Goal: Navigation & Orientation: Find specific page/section

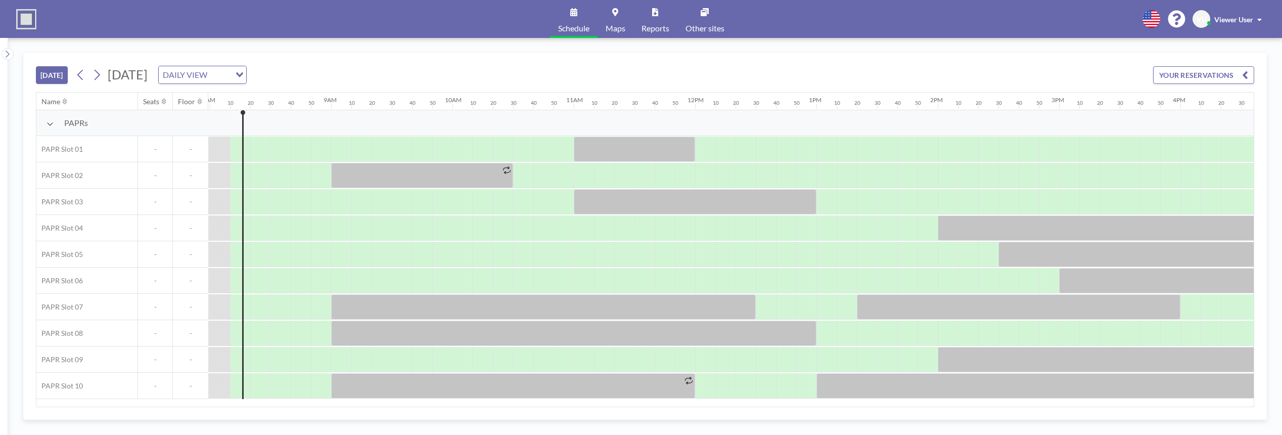
scroll to position [0, 971]
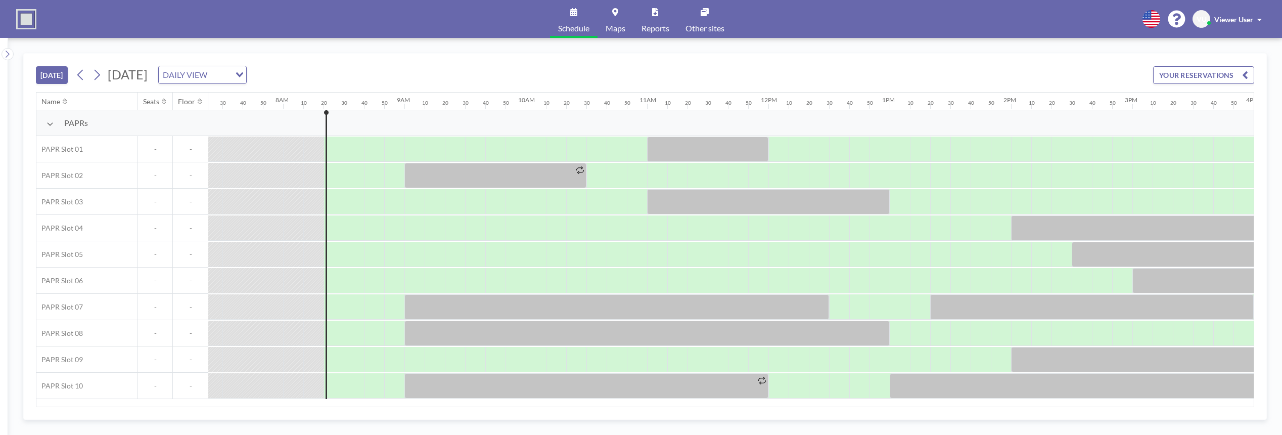
scroll to position [0, 991]
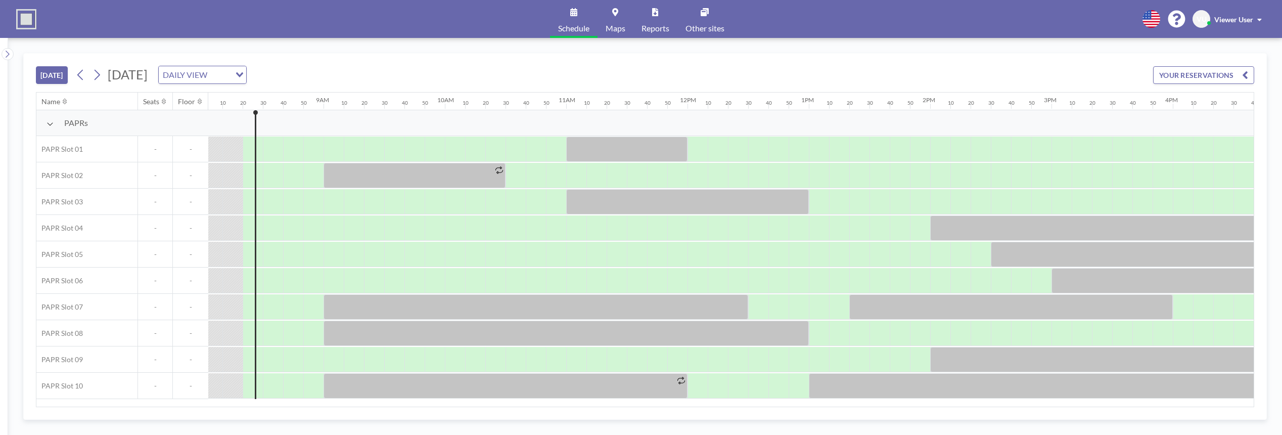
scroll to position [0, 991]
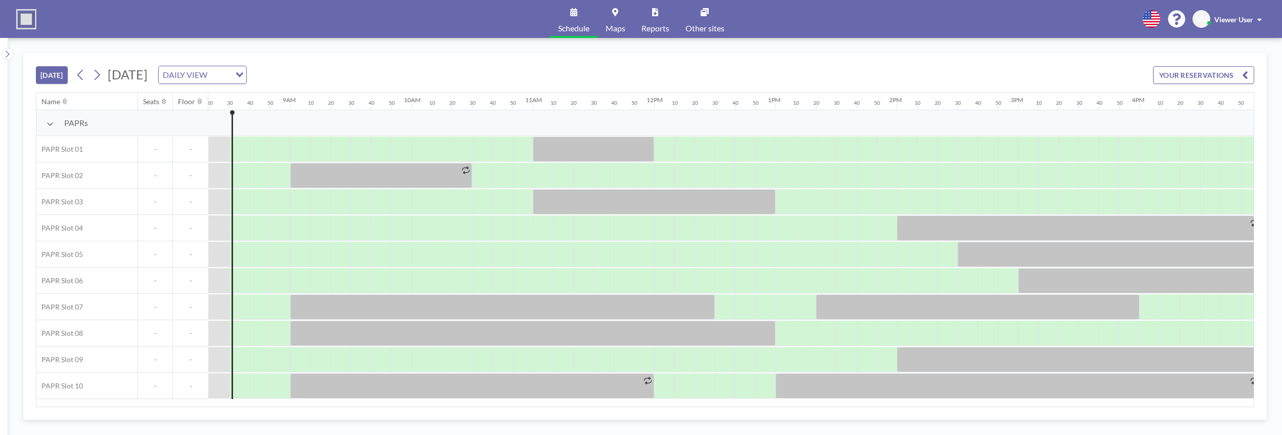
scroll to position [0, 1011]
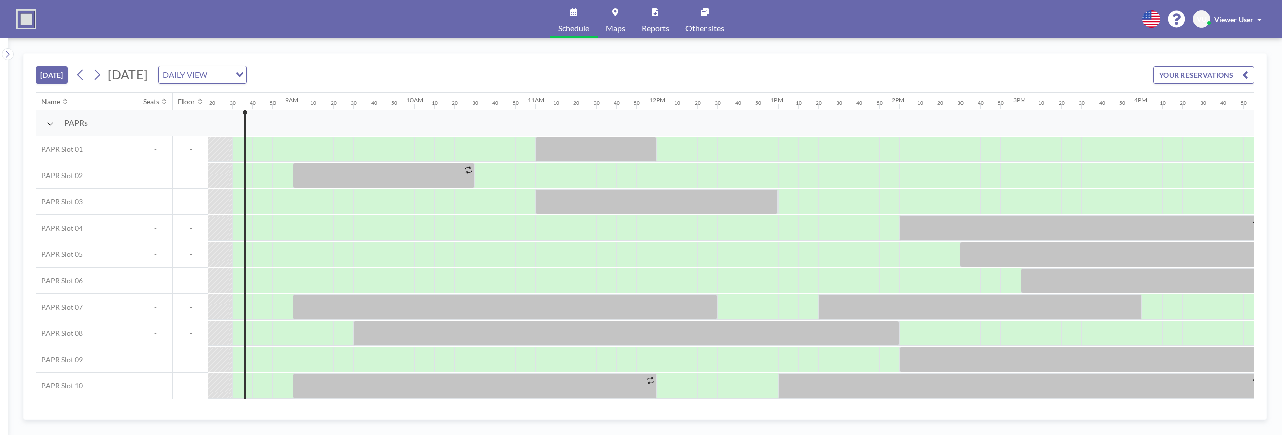
scroll to position [0, 1011]
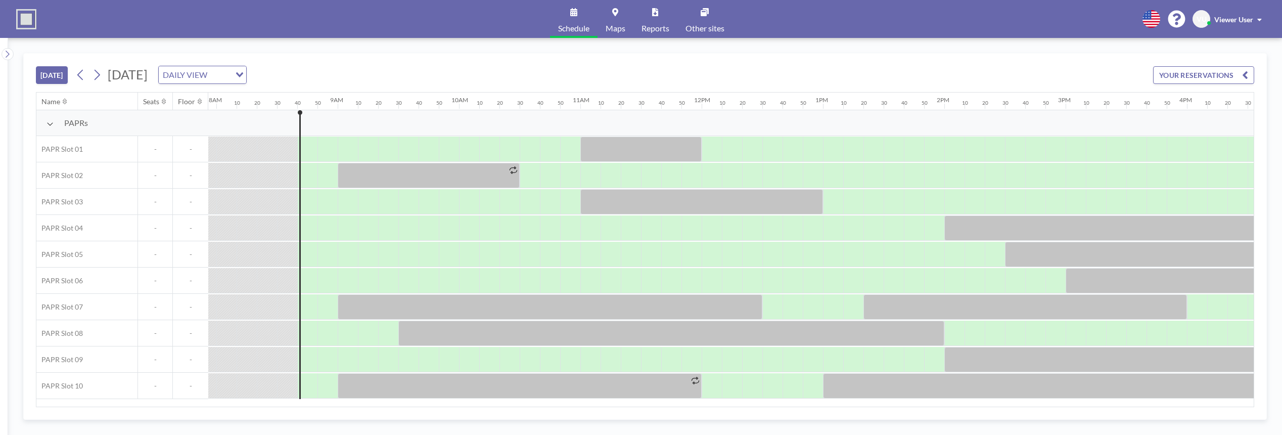
scroll to position [0, 1032]
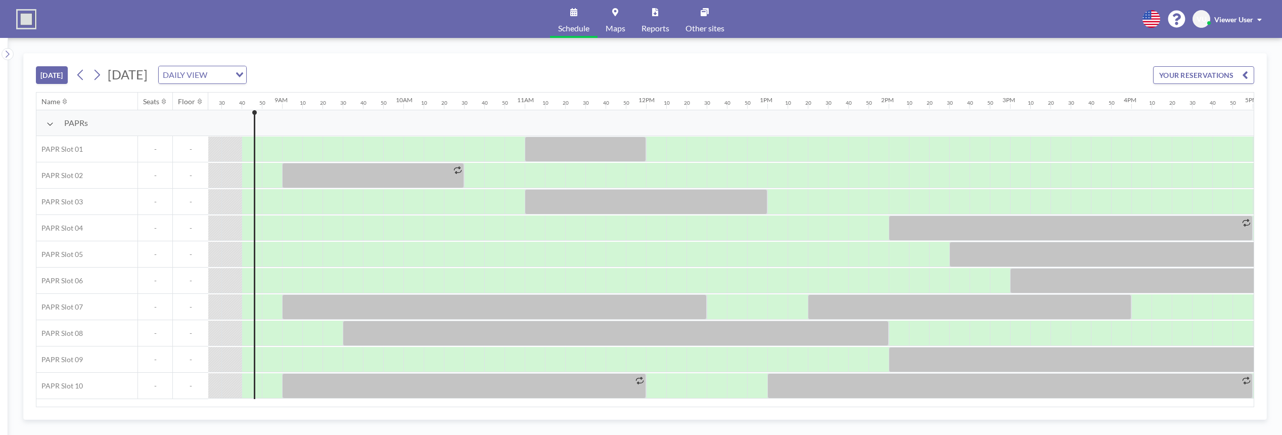
scroll to position [0, 1032]
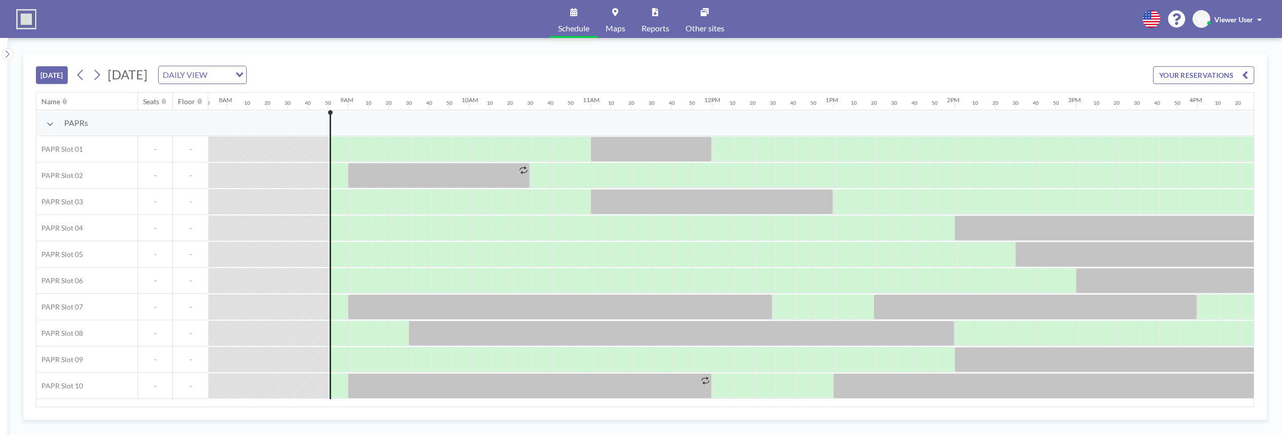
scroll to position [0, 1052]
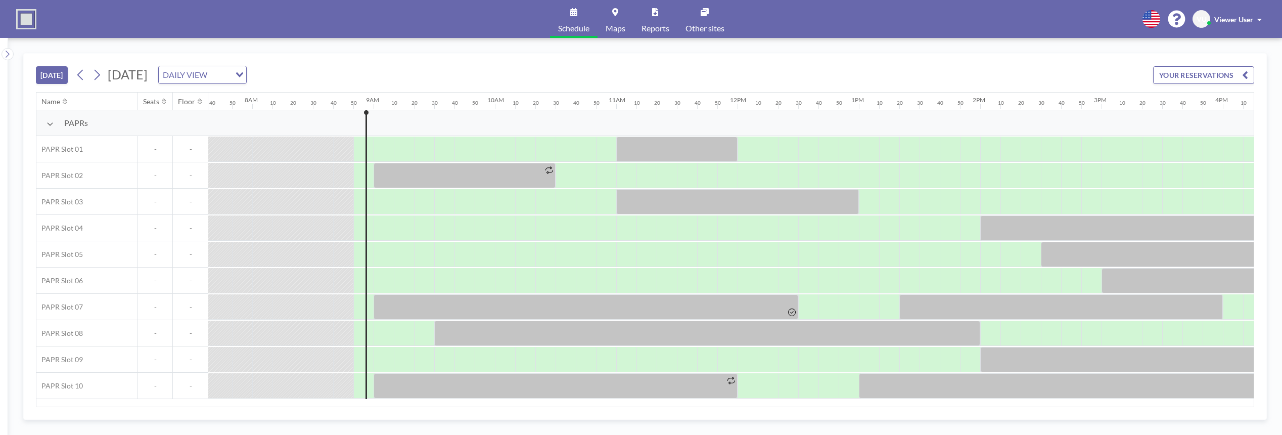
scroll to position [0, 1052]
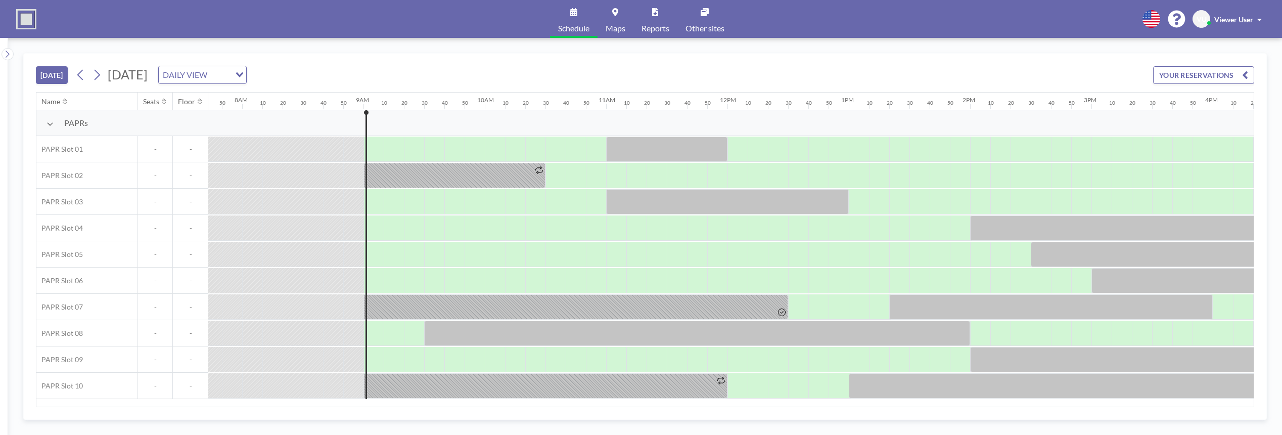
scroll to position [0, 1072]
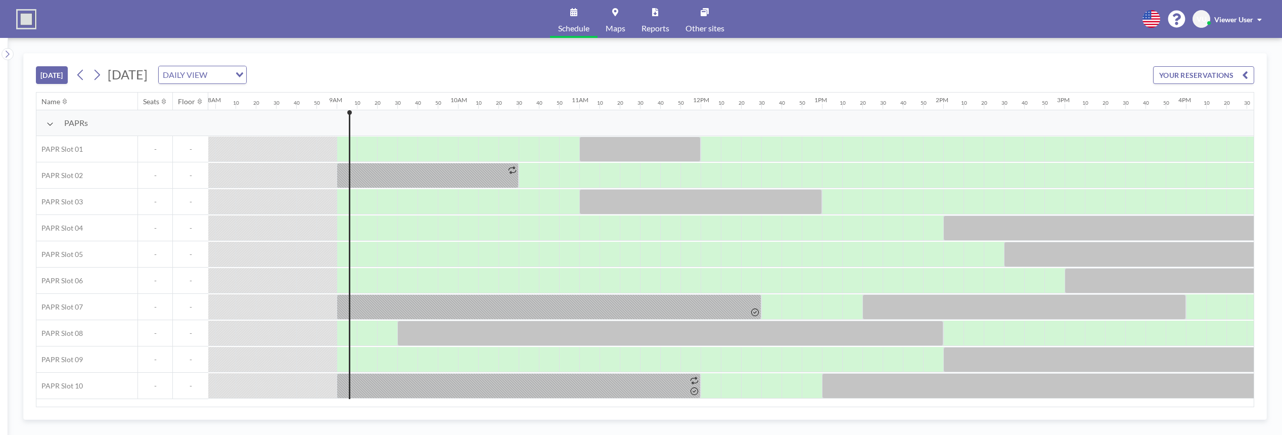
scroll to position [0, 1072]
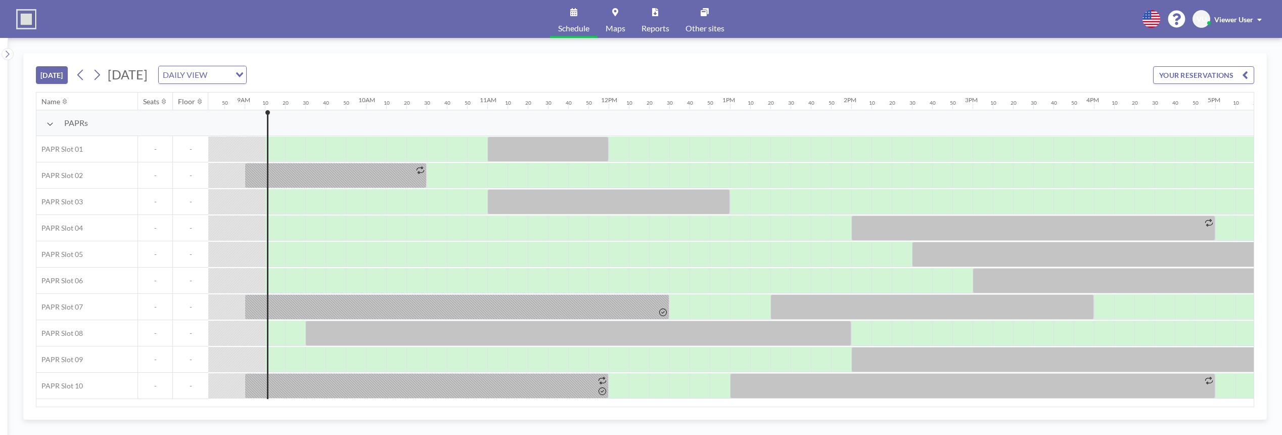
scroll to position [0, 1092]
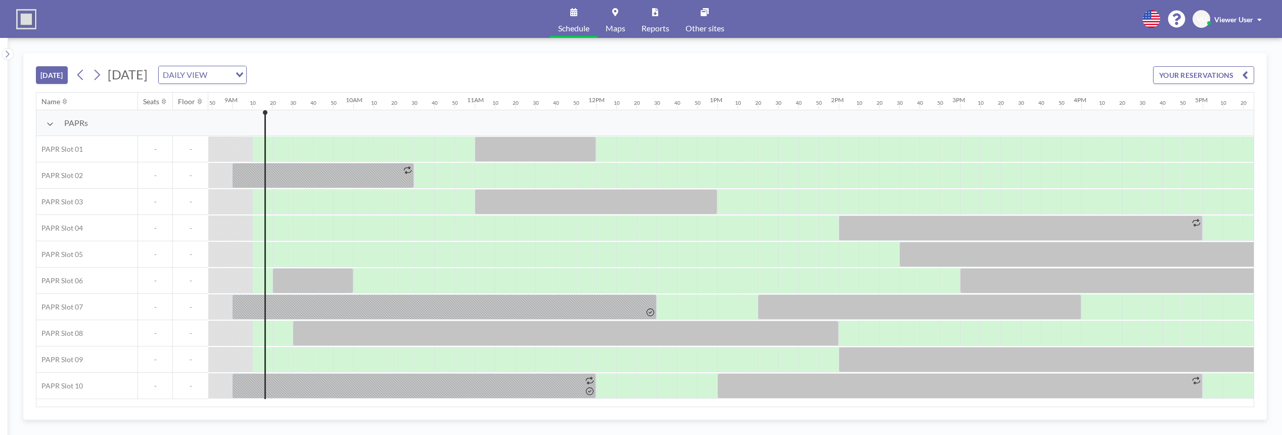
scroll to position [0, 1092]
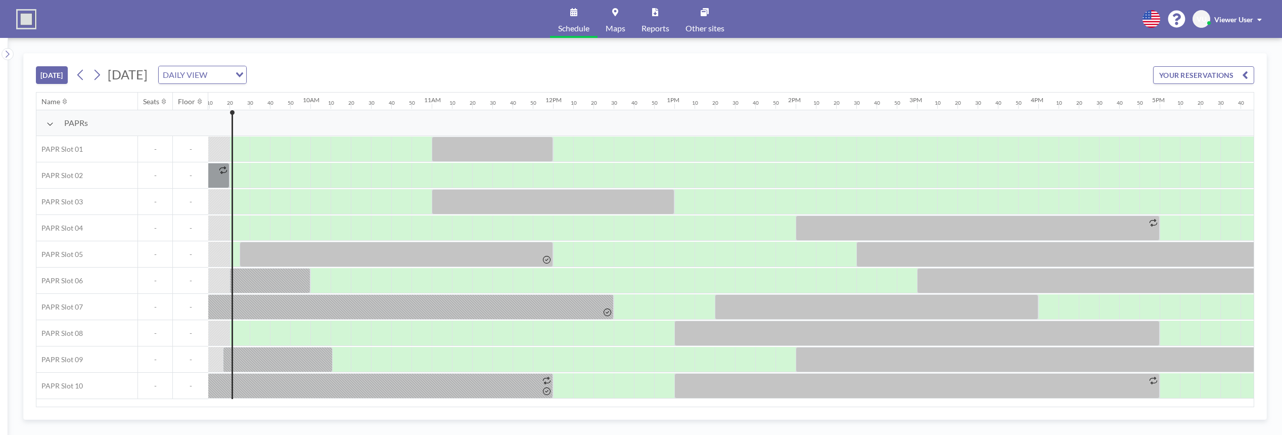
scroll to position [0, 1112]
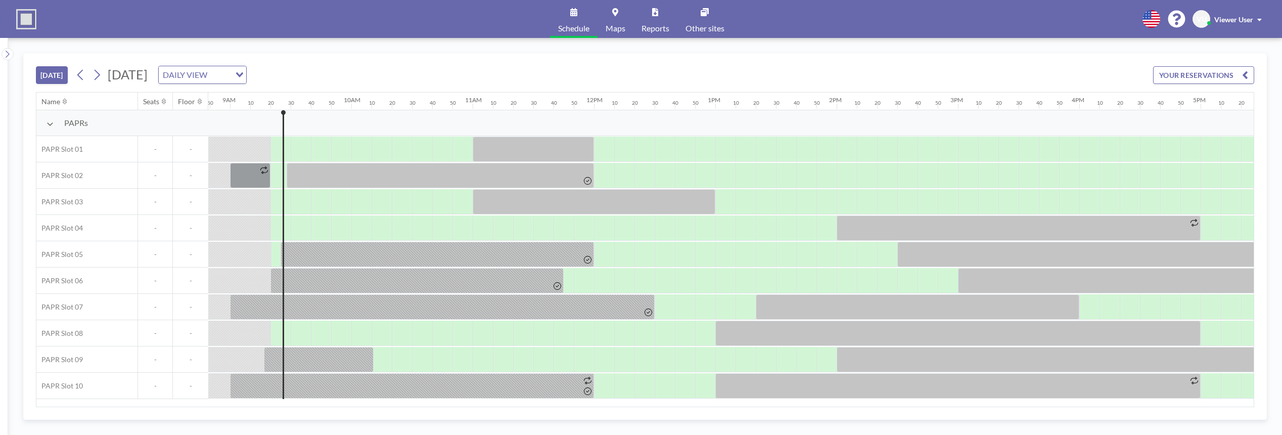
scroll to position [0, 1112]
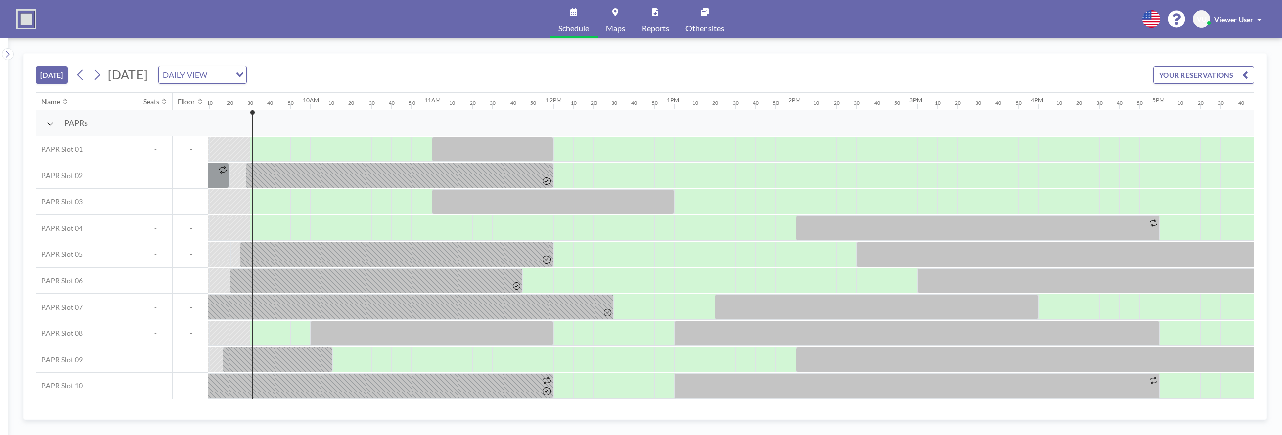
scroll to position [0, 1133]
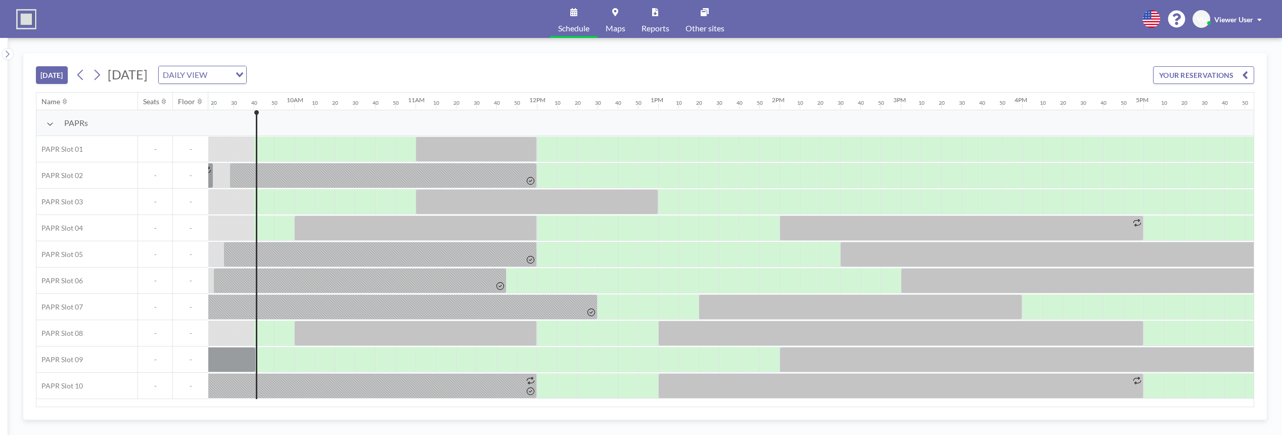
scroll to position [0, 1153]
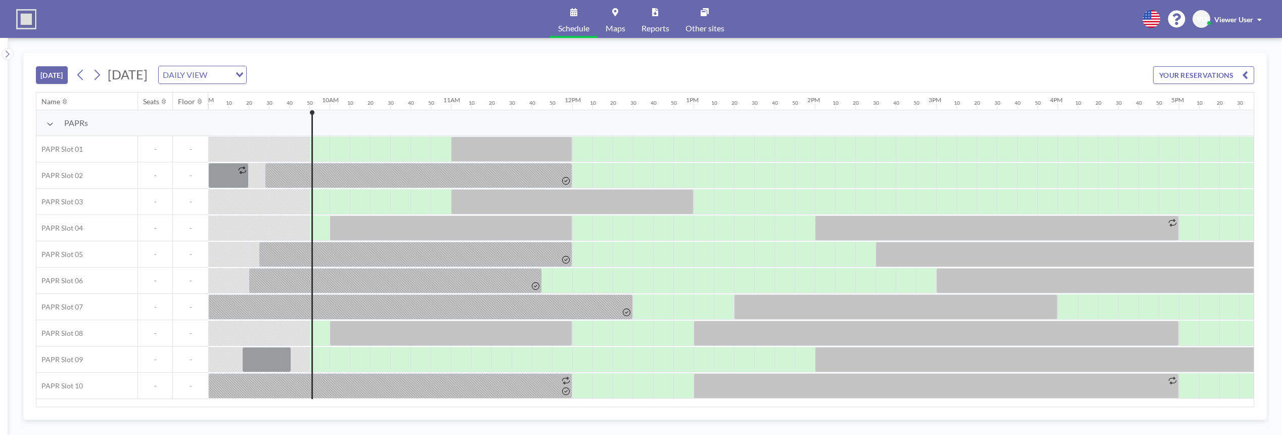
scroll to position [0, 1173]
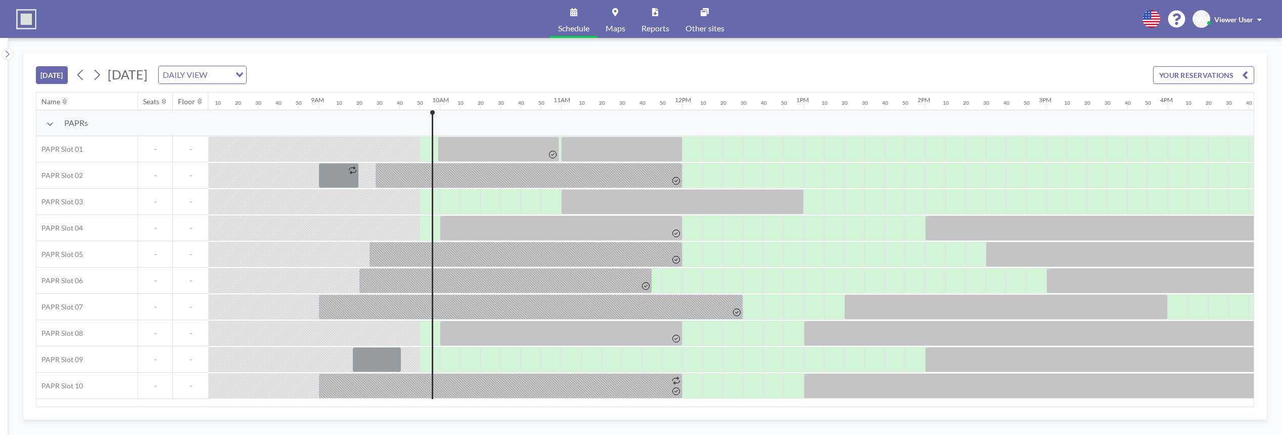
scroll to position [0, 1173]
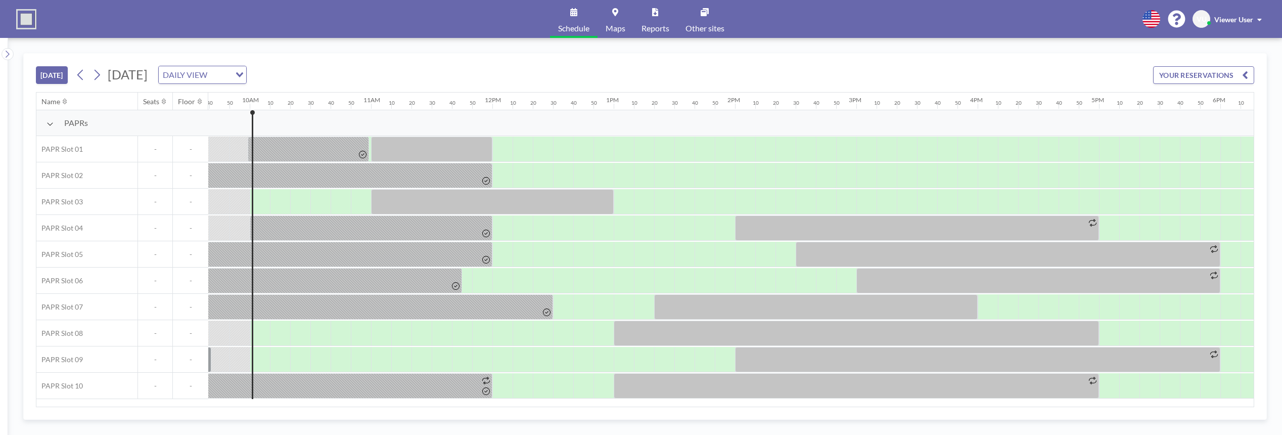
scroll to position [0, 1193]
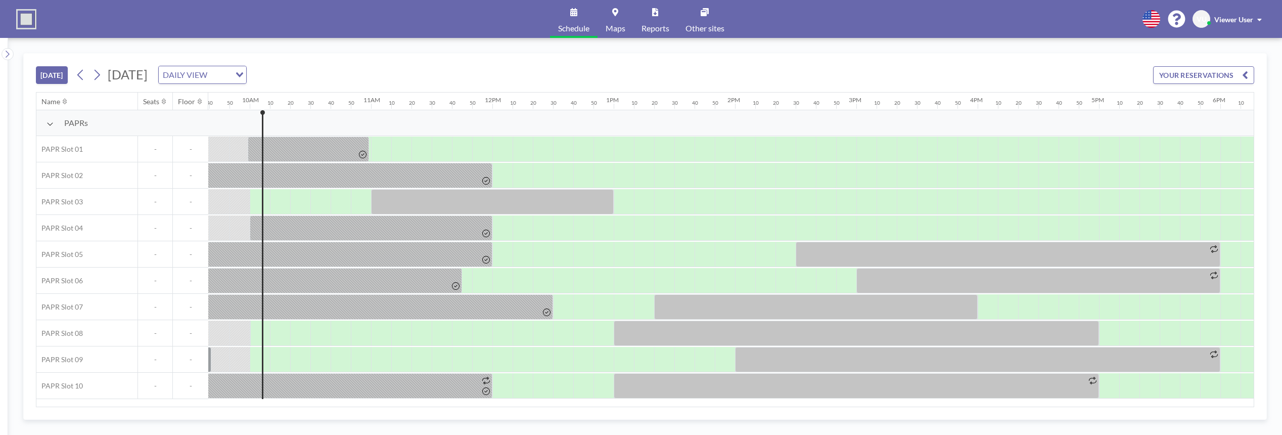
scroll to position [0, 1193]
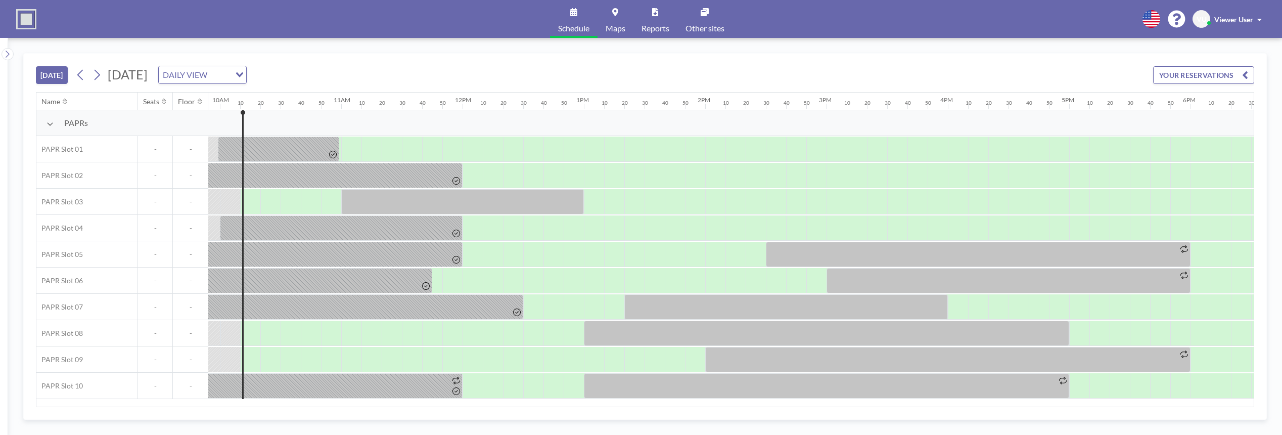
scroll to position [0, 1214]
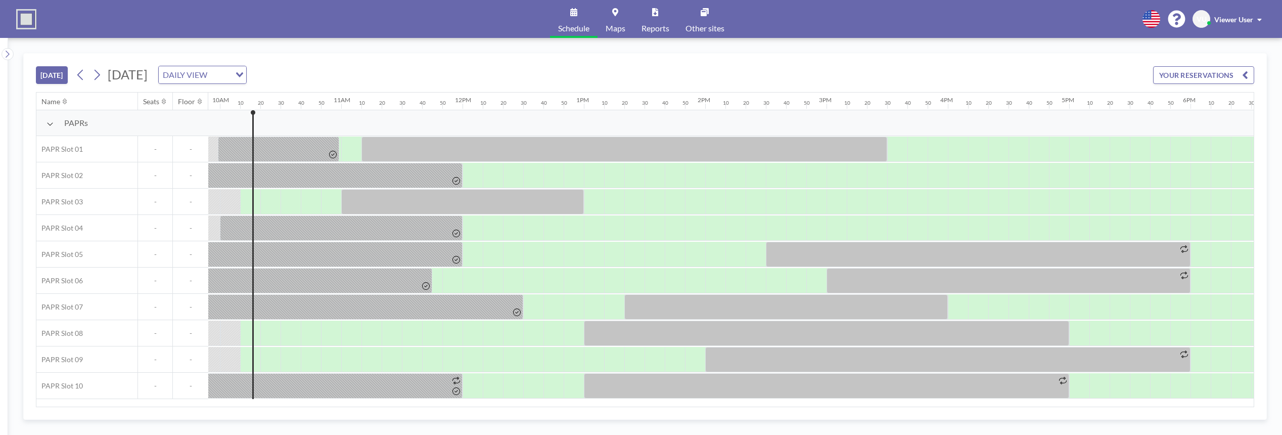
scroll to position [0, 1214]
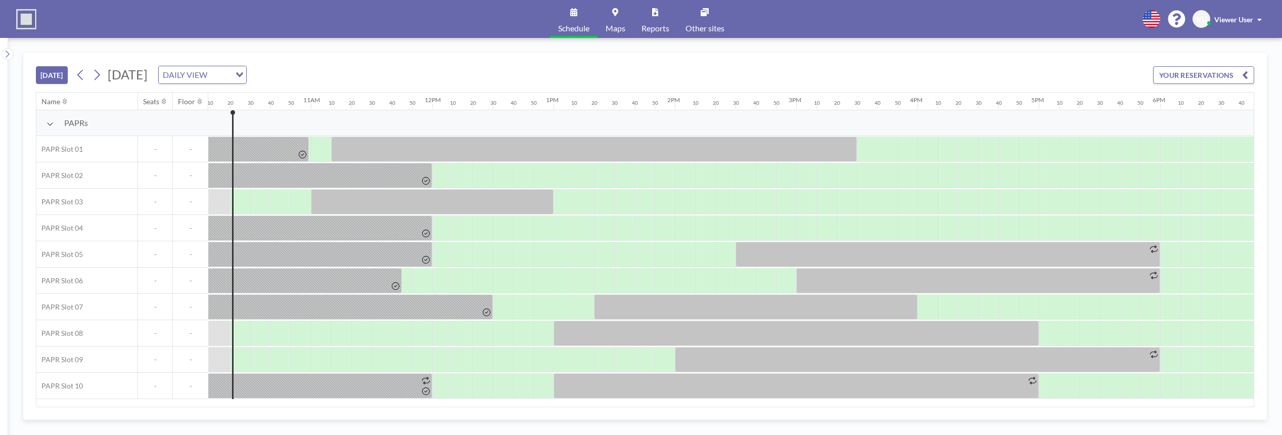
scroll to position [0, 1234]
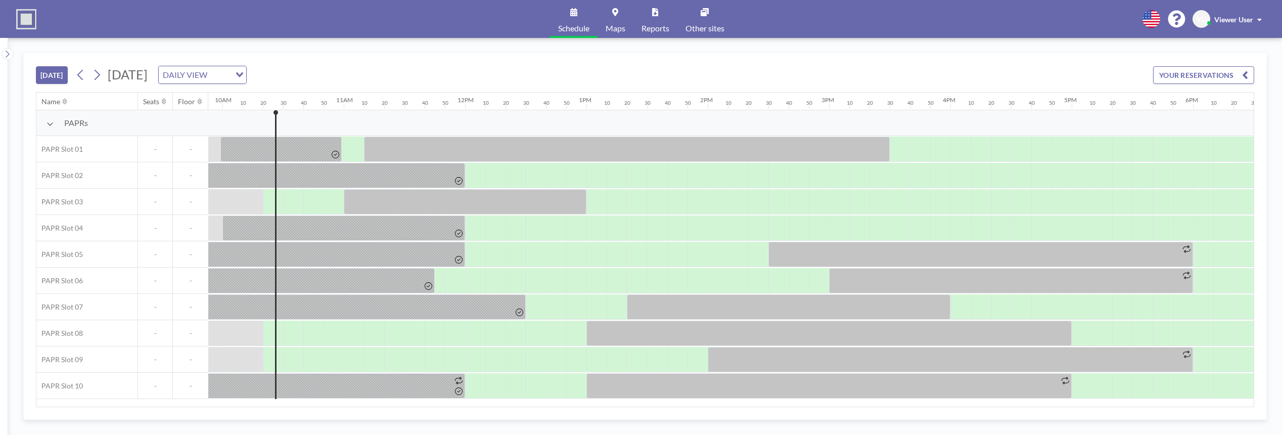
scroll to position [0, 1234]
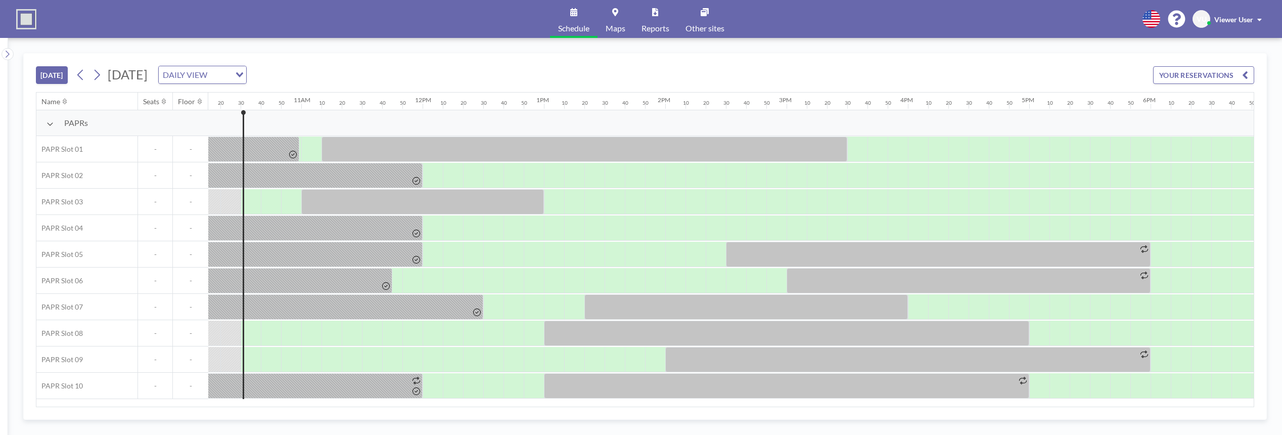
scroll to position [0, 1254]
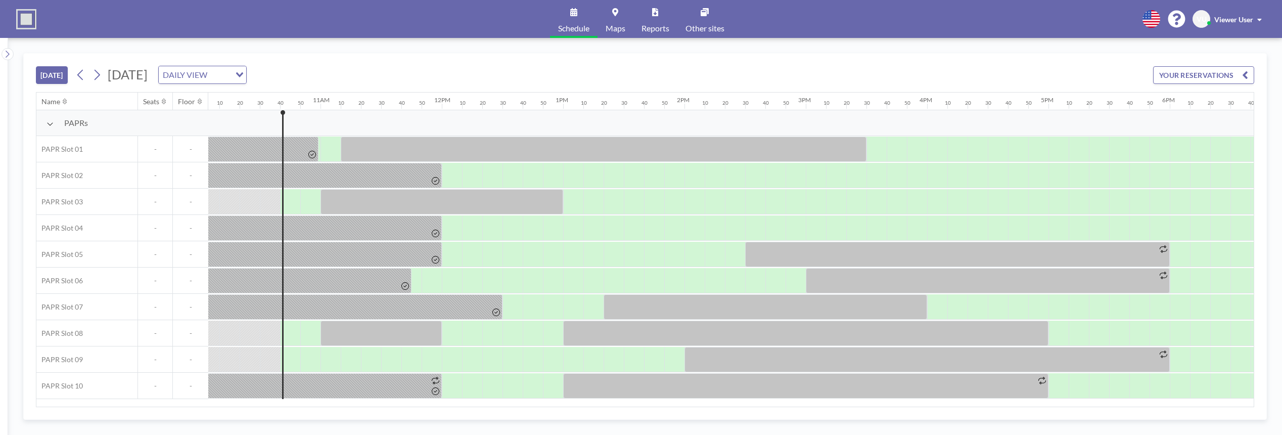
scroll to position [0, 1274]
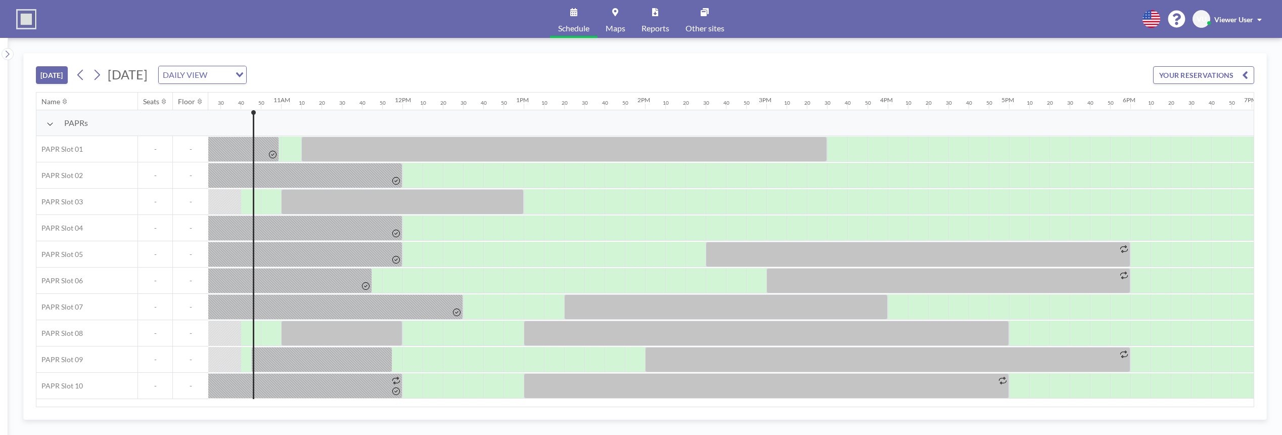
scroll to position [0, 1274]
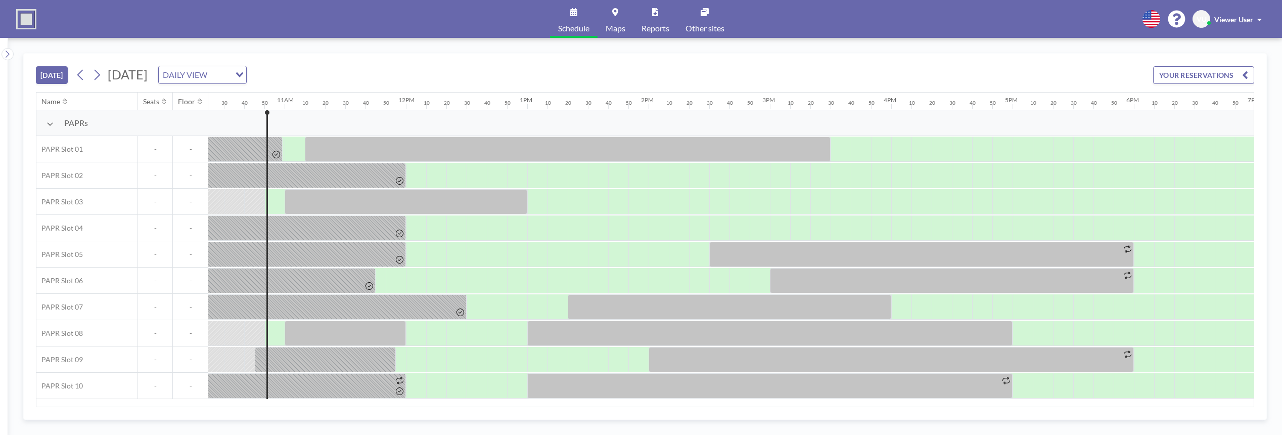
scroll to position [0, 1295]
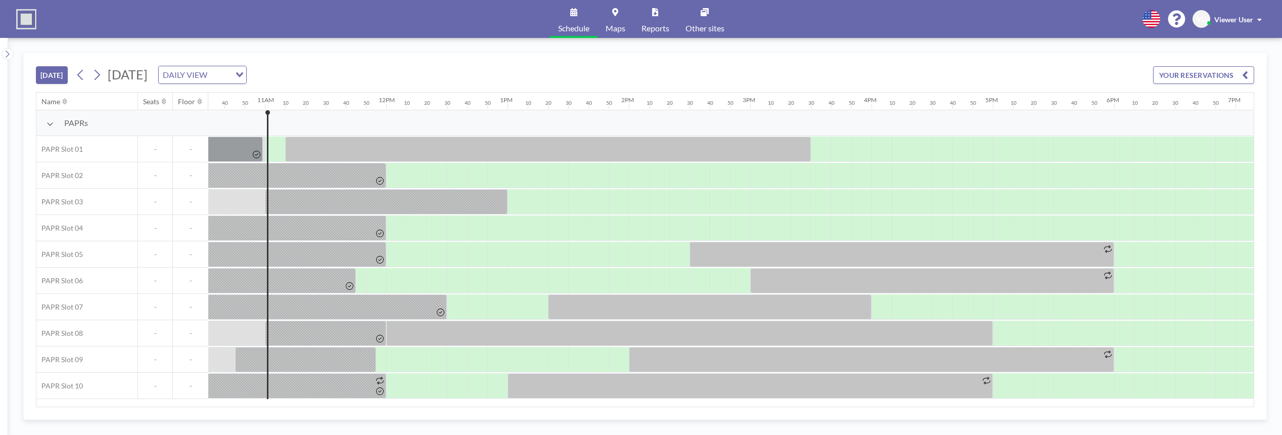
scroll to position [0, 1315]
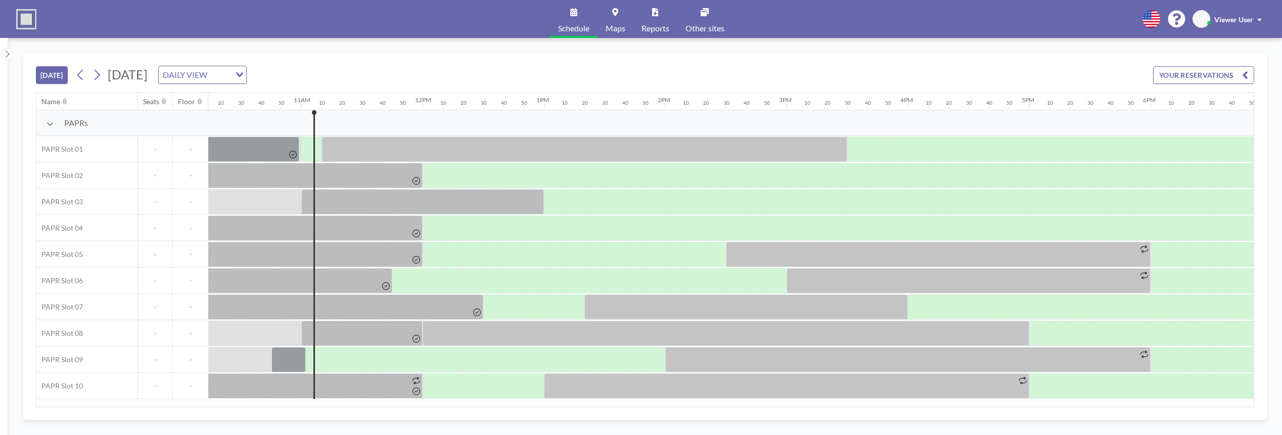
scroll to position [0, 1315]
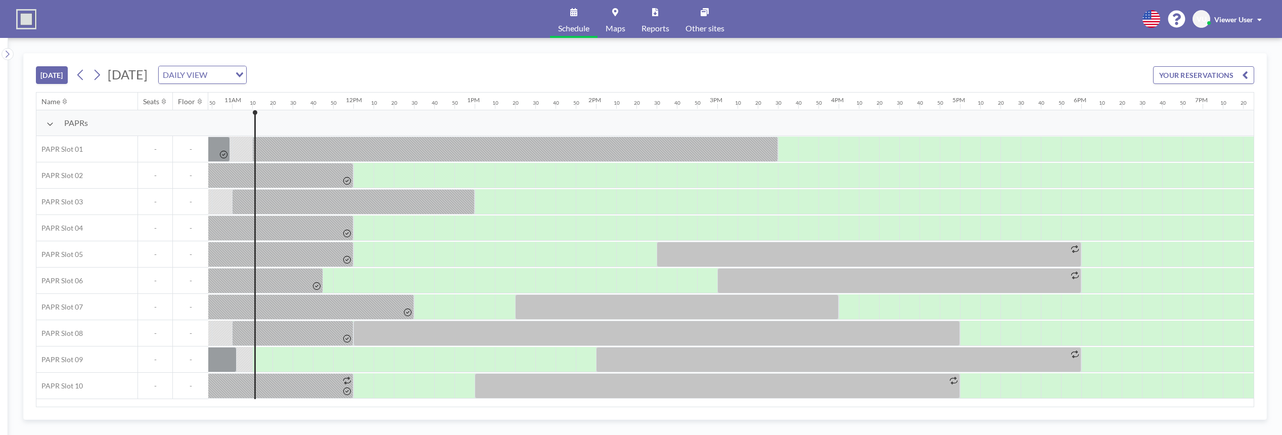
scroll to position [0, 1335]
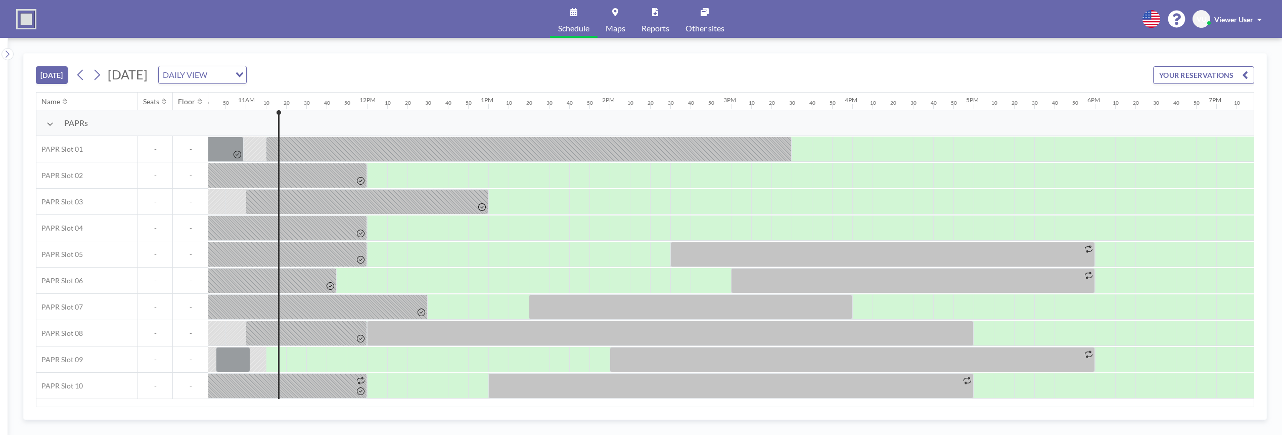
scroll to position [0, 1335]
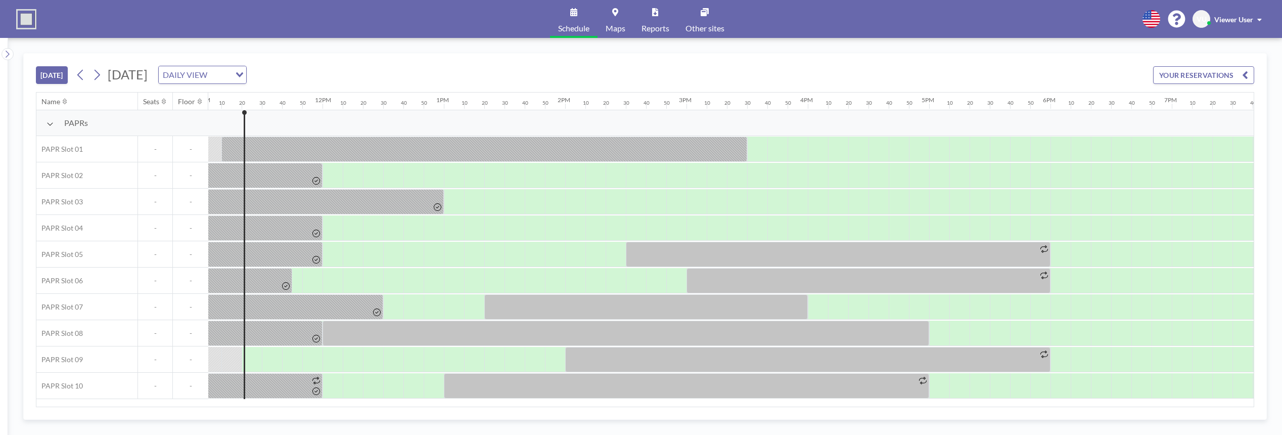
scroll to position [0, 1355]
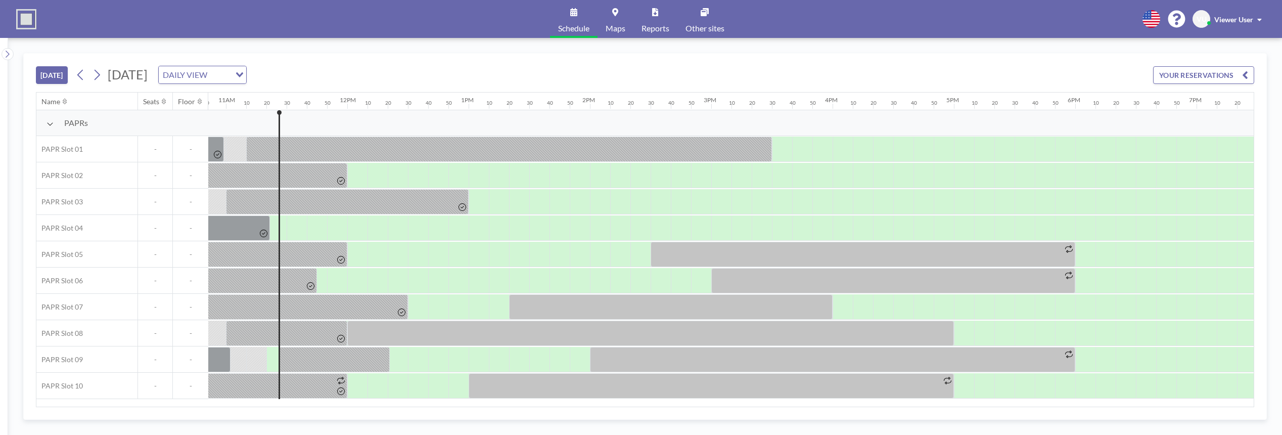
scroll to position [0, 1355]
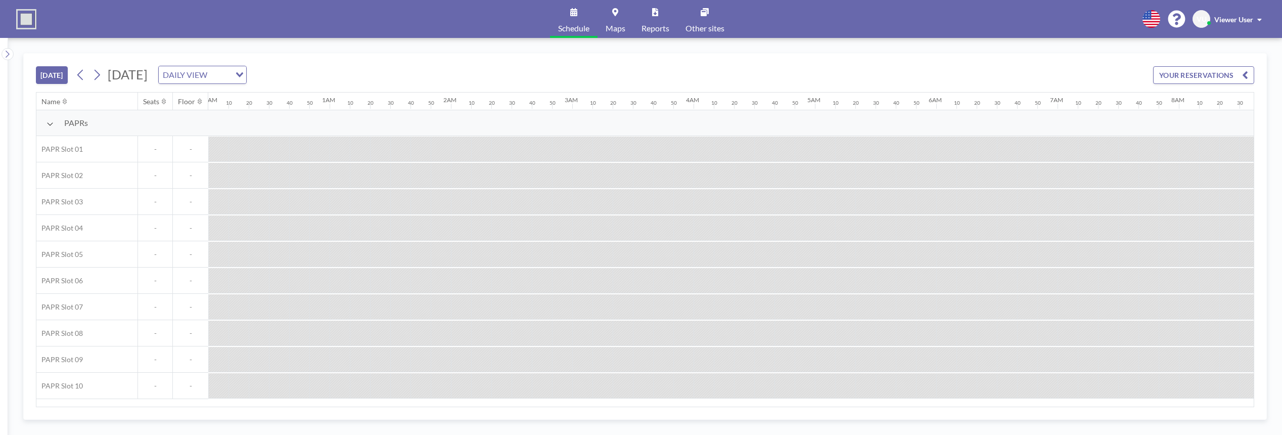
scroll to position [0, 1375]
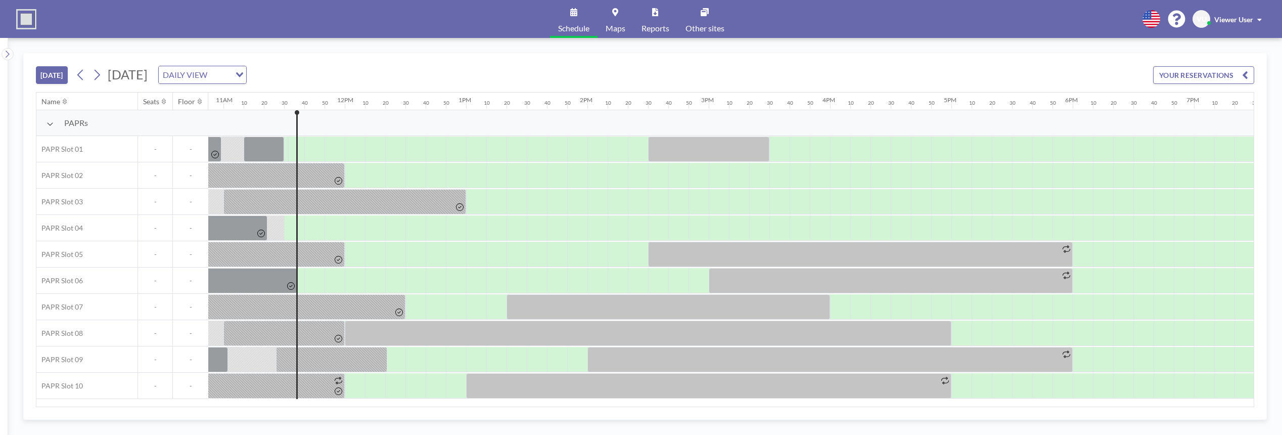
scroll to position [0, 1375]
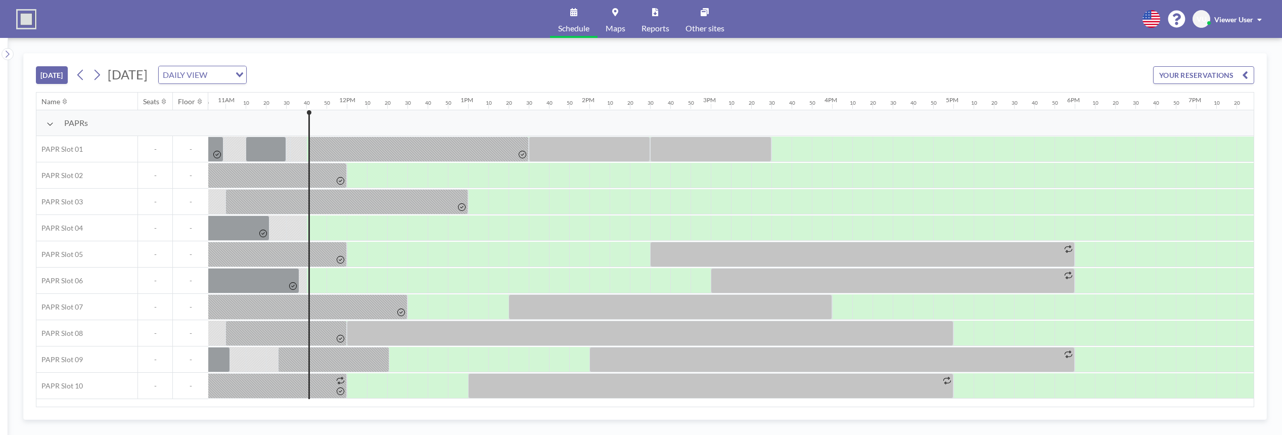
scroll to position [0, 1396]
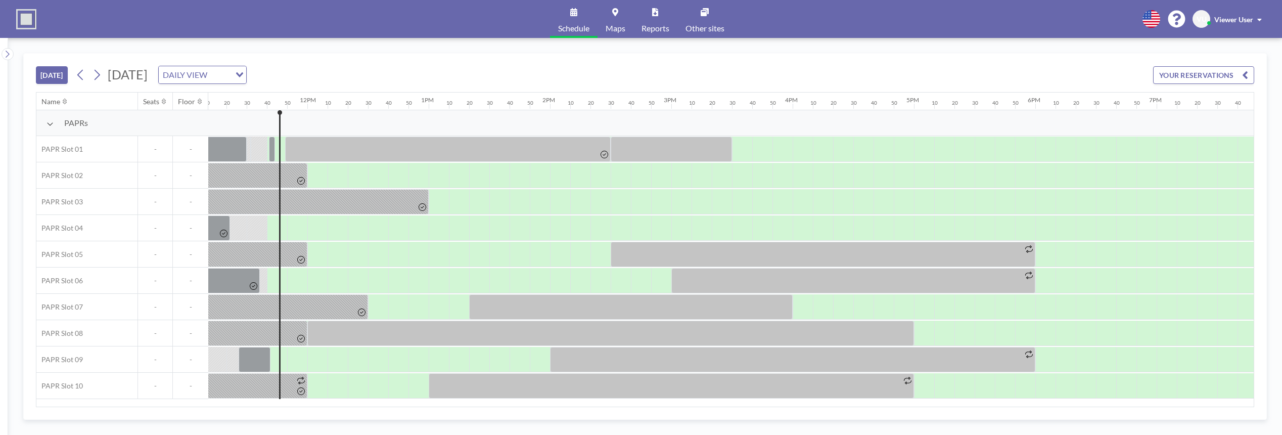
scroll to position [0, 1396]
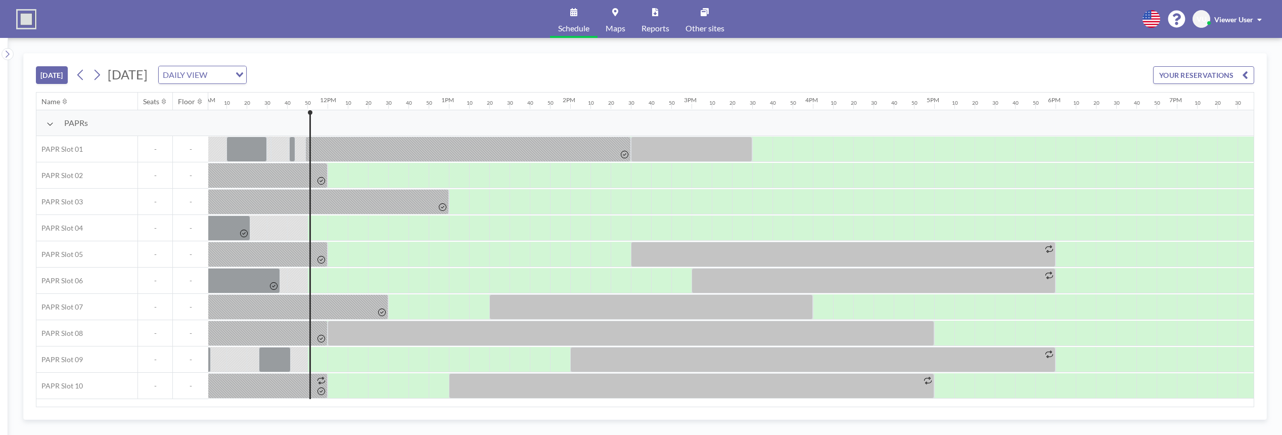
scroll to position [0, 1416]
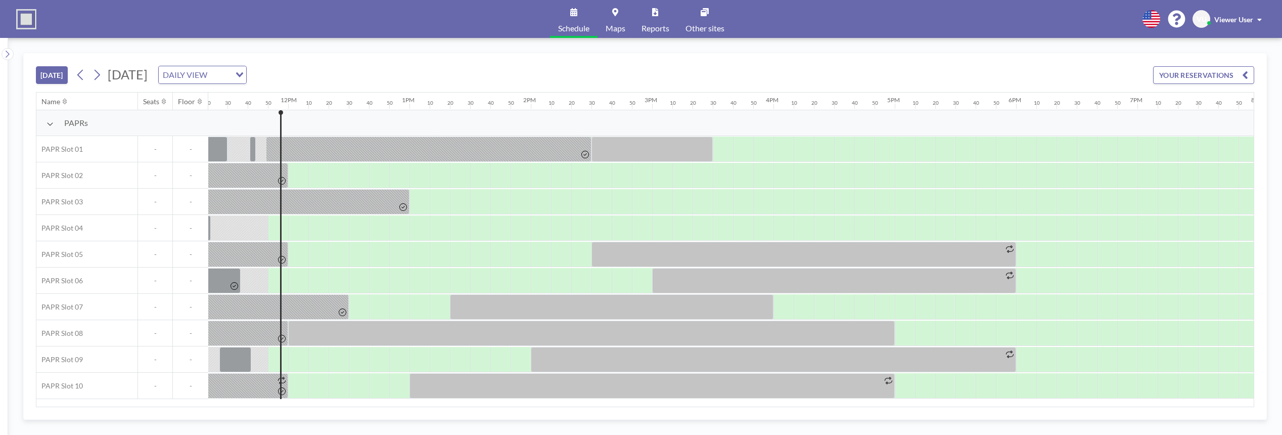
scroll to position [0, 1416]
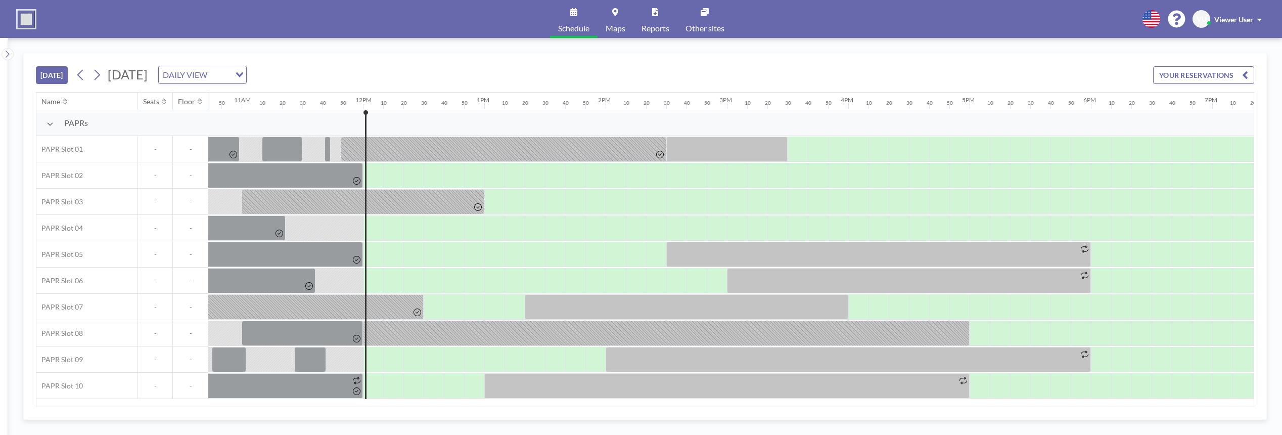
scroll to position [0, 1436]
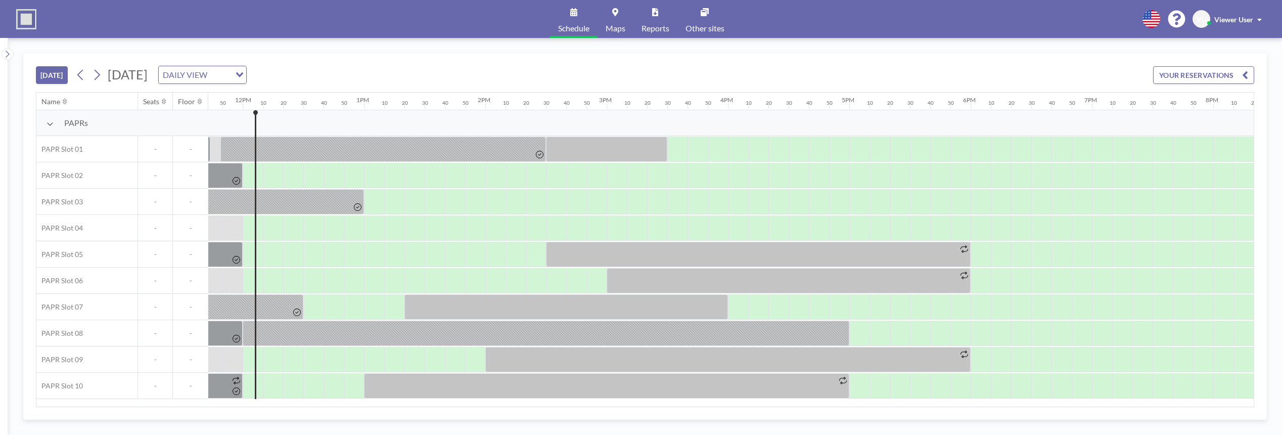
scroll to position [0, 1436]
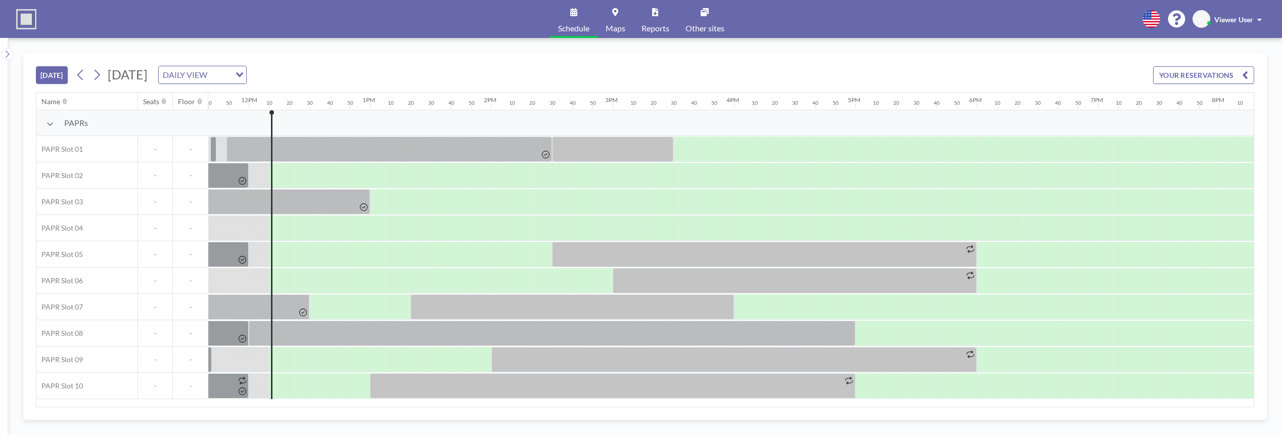
scroll to position [0, 1456]
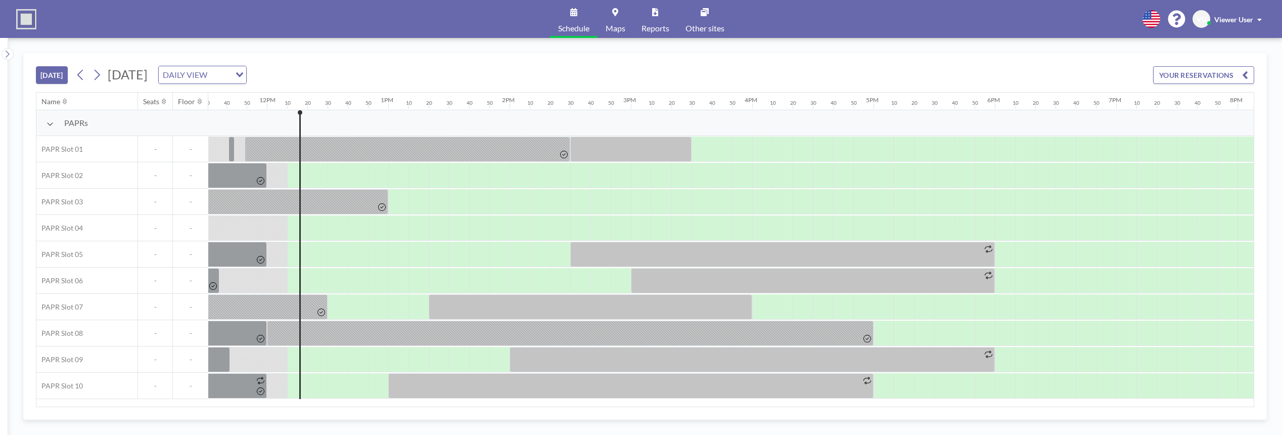
scroll to position [0, 1456]
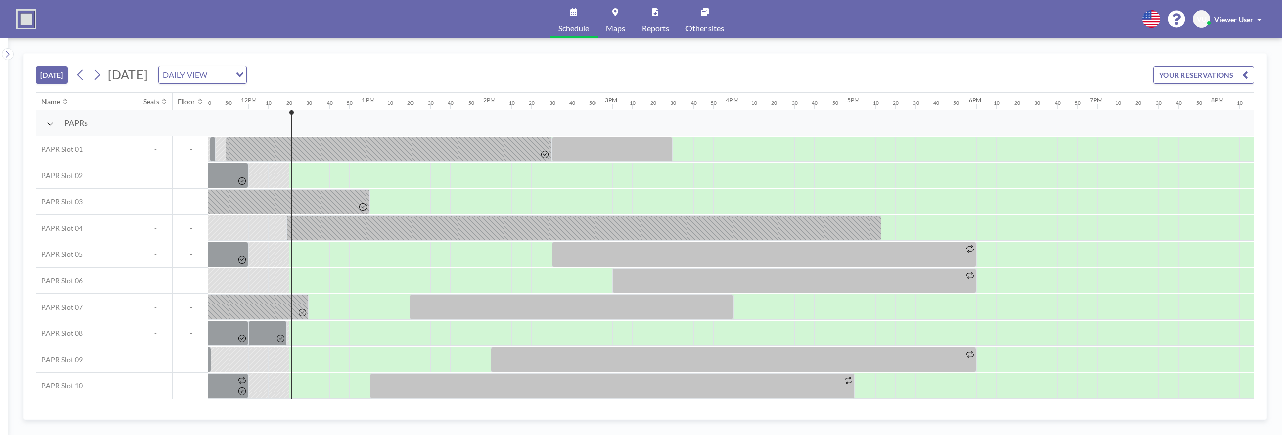
scroll to position [0, 1477]
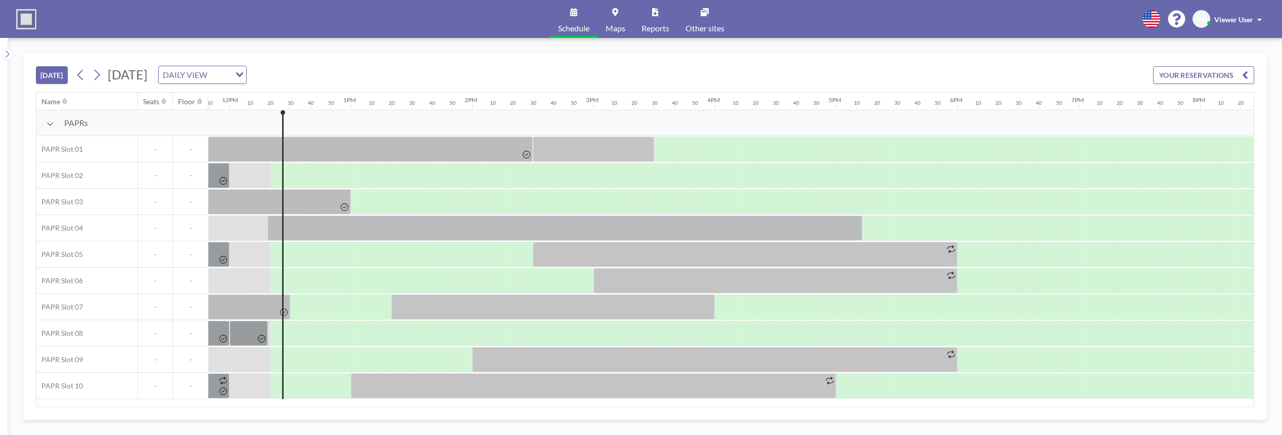
scroll to position [0, 1477]
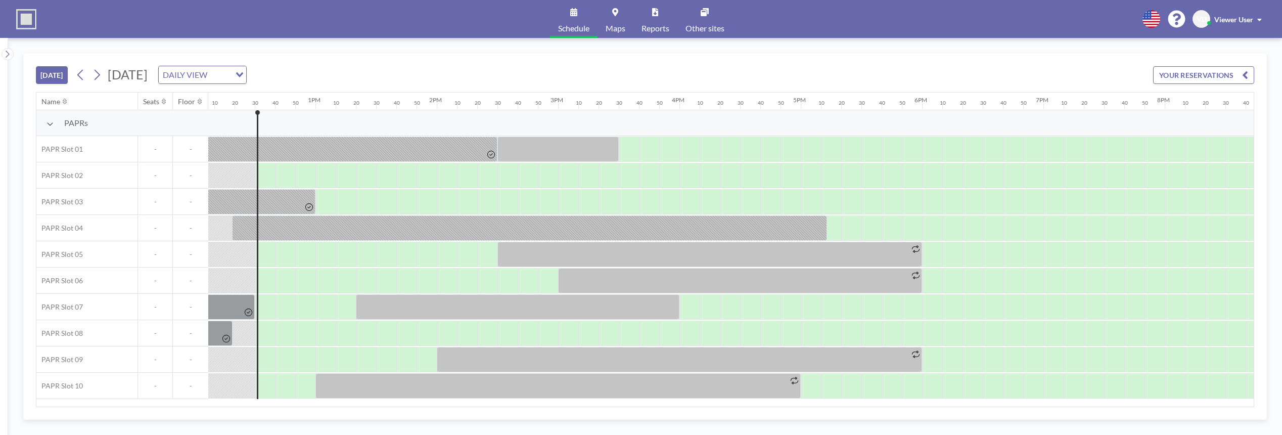
scroll to position [0, 1497]
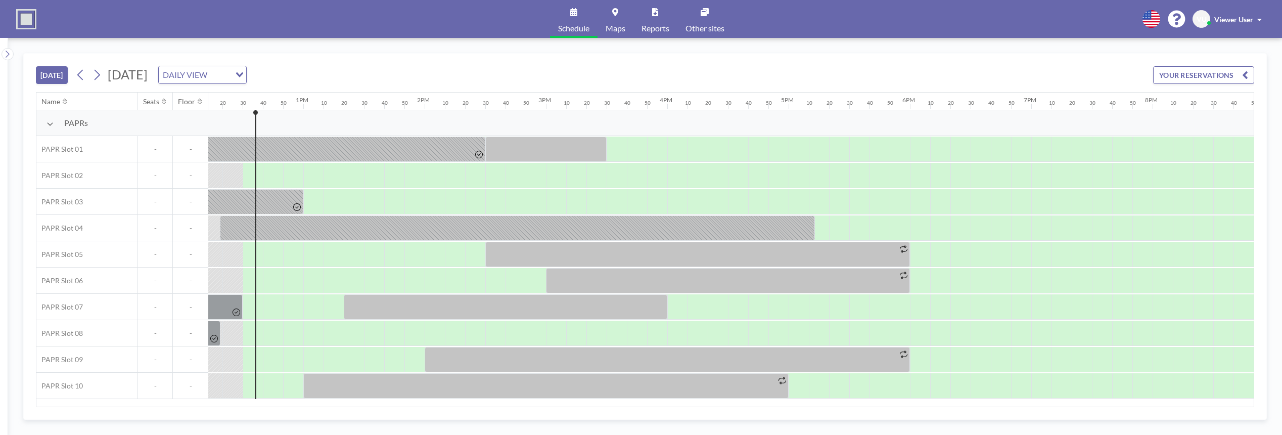
scroll to position [0, 1497]
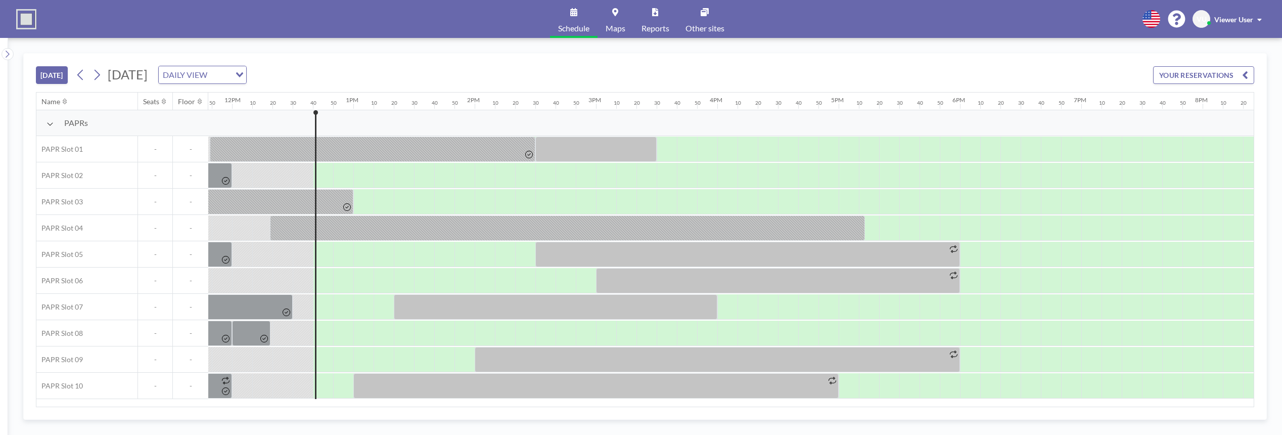
scroll to position [0, 1517]
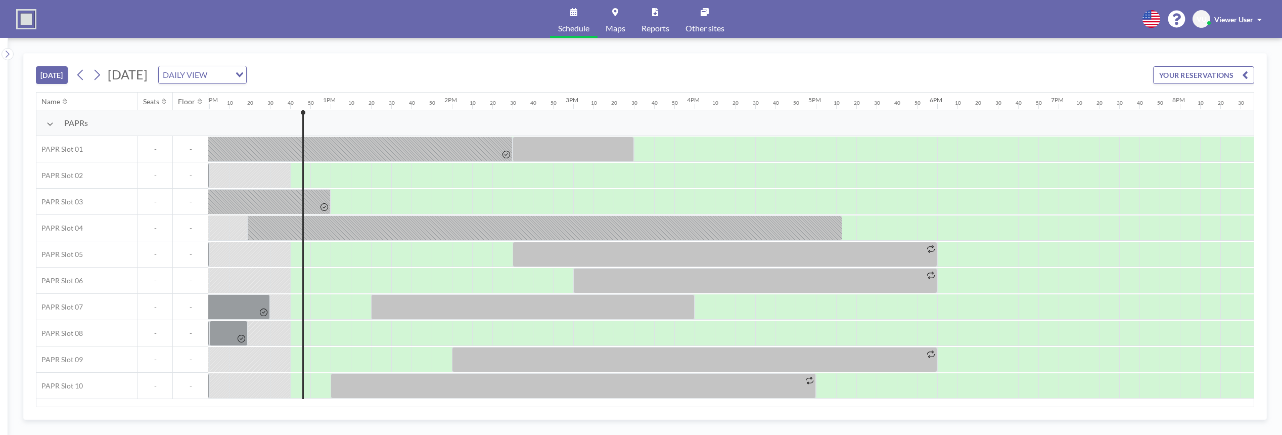
scroll to position [0, 1517]
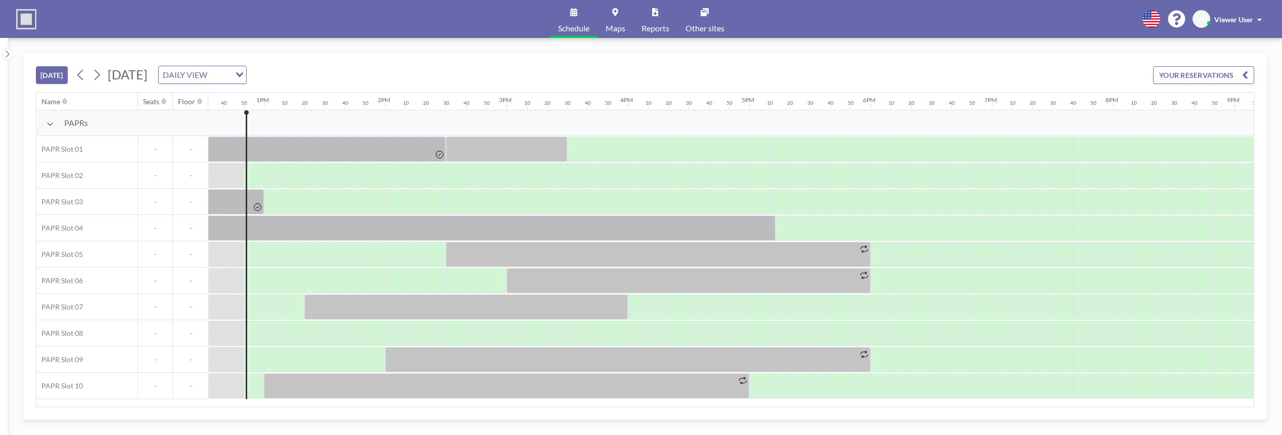
scroll to position [0, 1537]
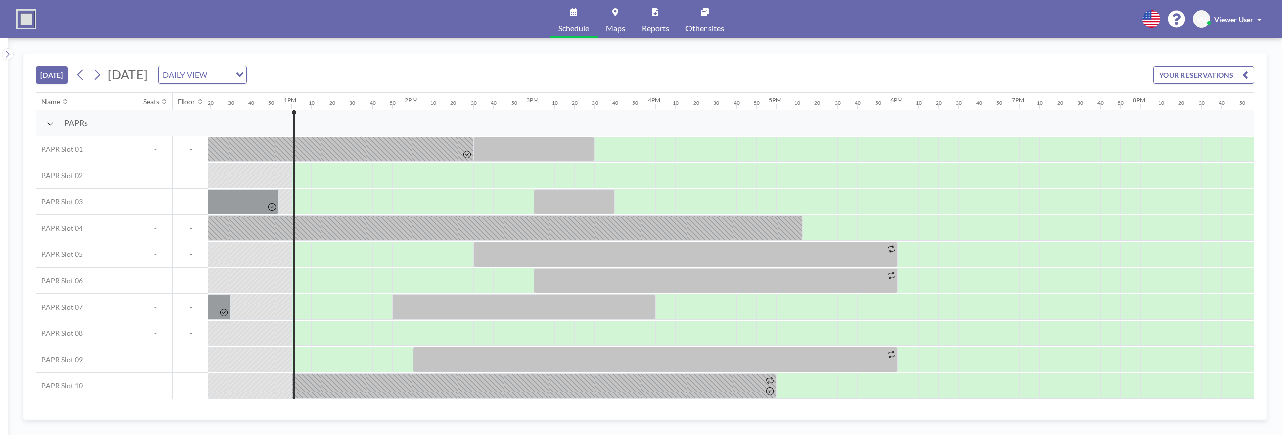
scroll to position [0, 1557]
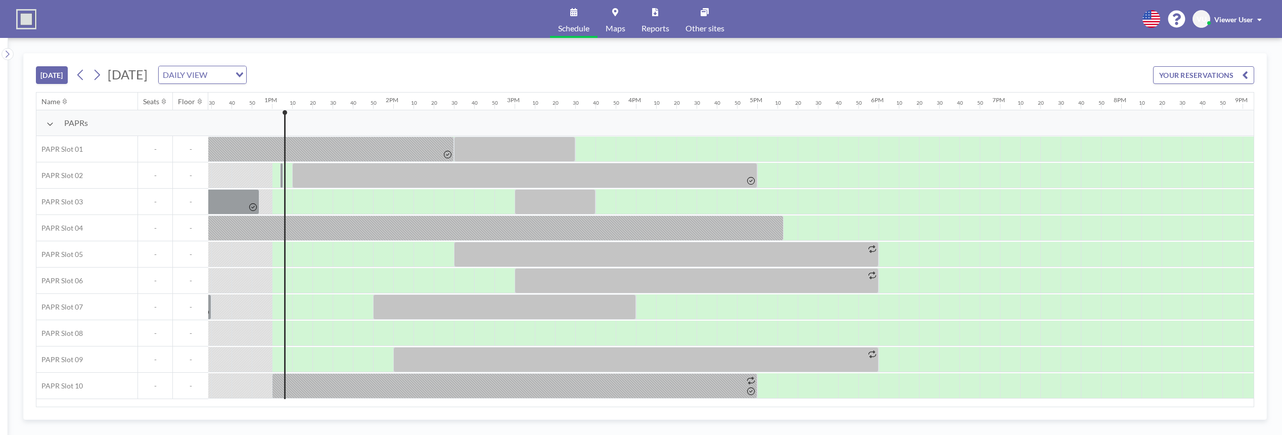
scroll to position [0, 1557]
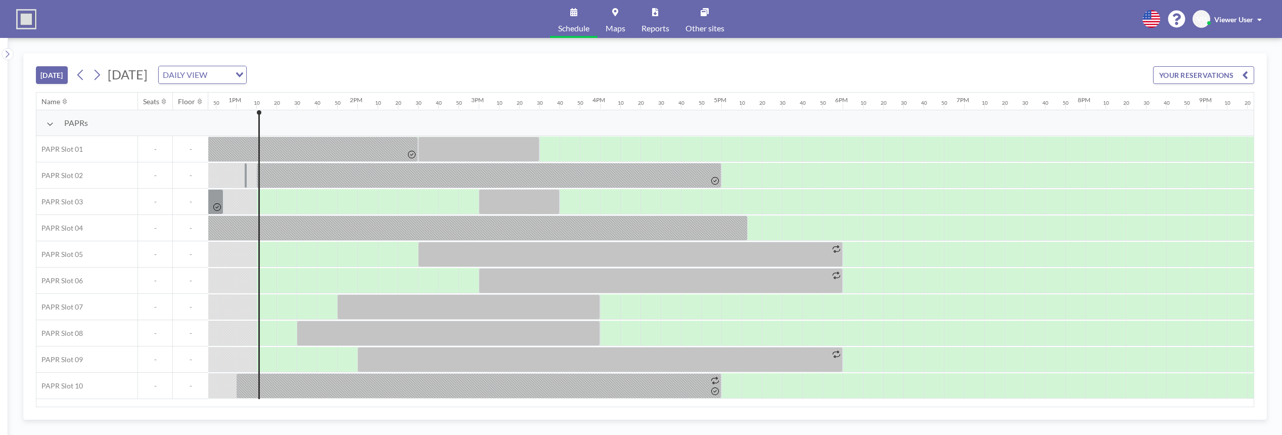
scroll to position [0, 1578]
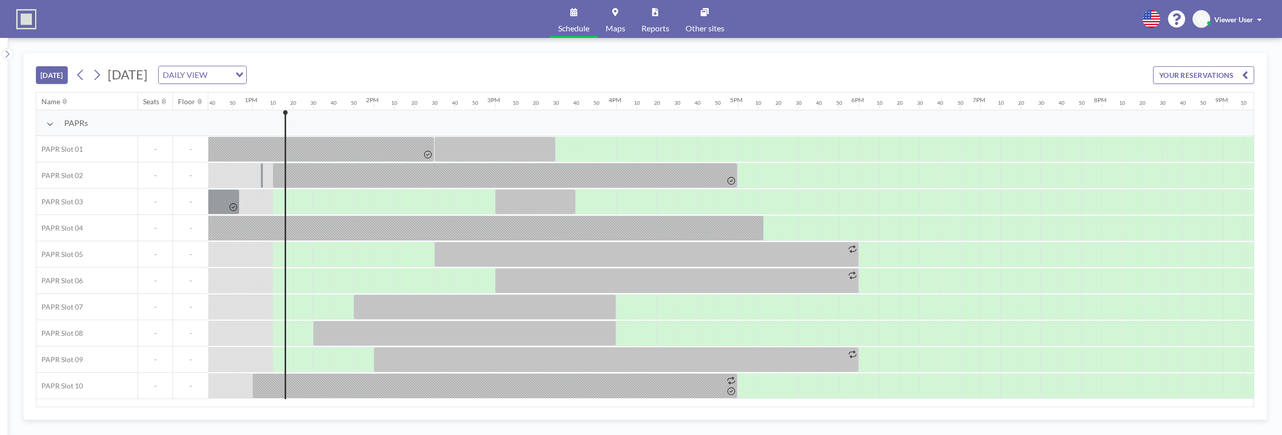
scroll to position [0, 1578]
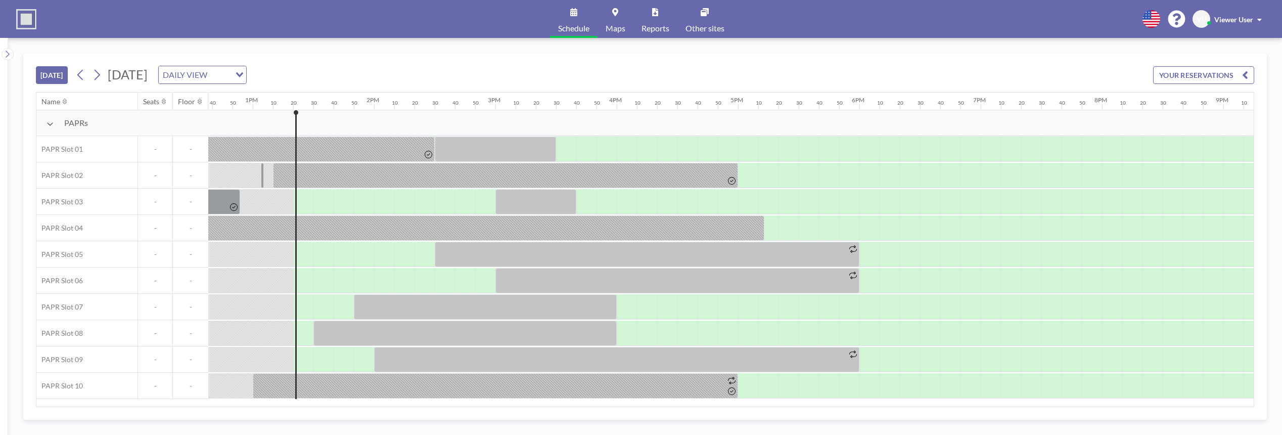
scroll to position [0, 1598]
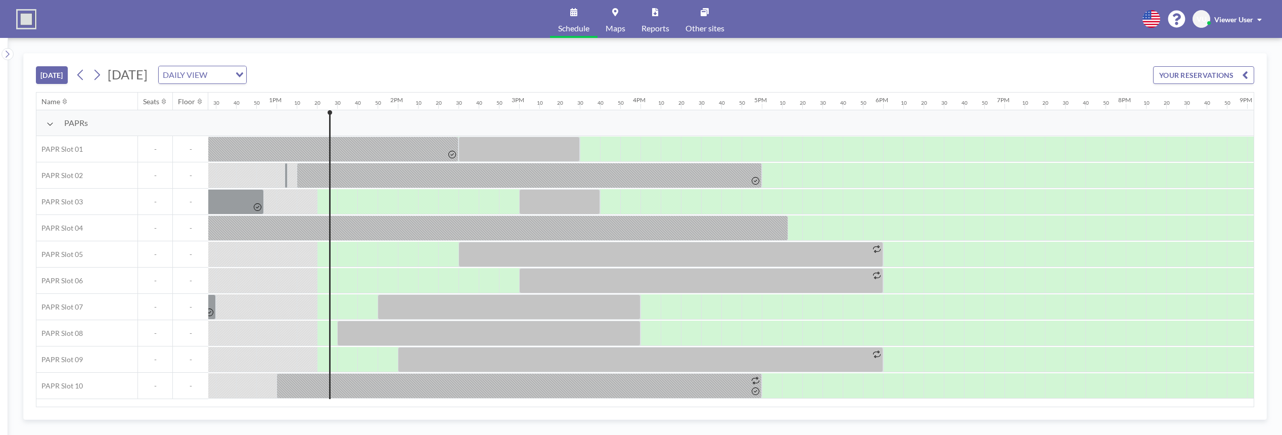
scroll to position [0, 1598]
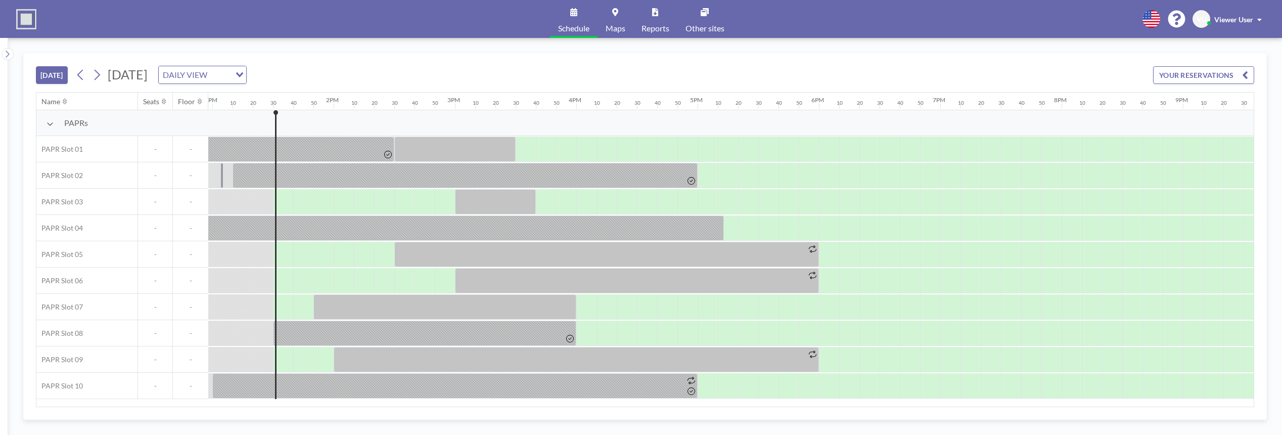
scroll to position [0, 1618]
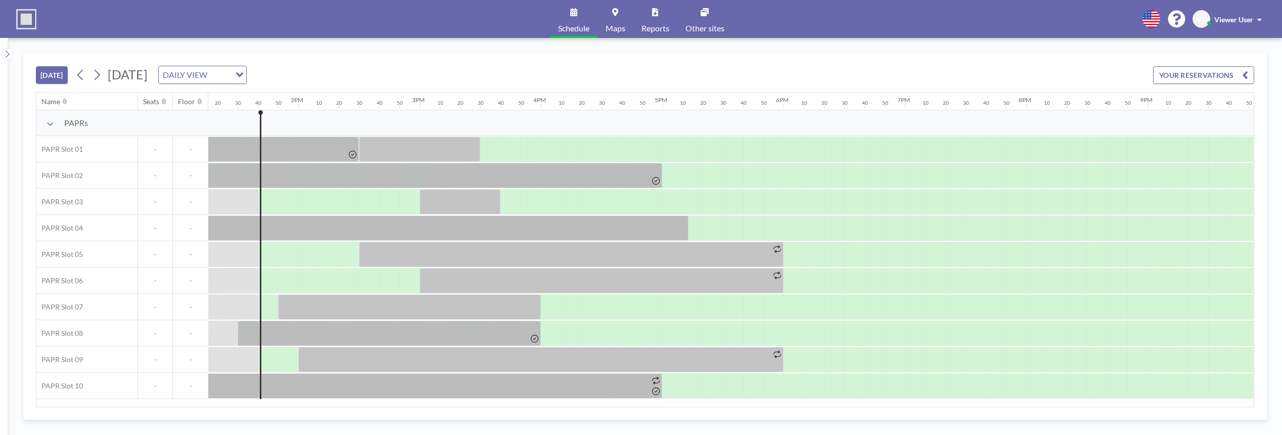
scroll to position [0, 1638]
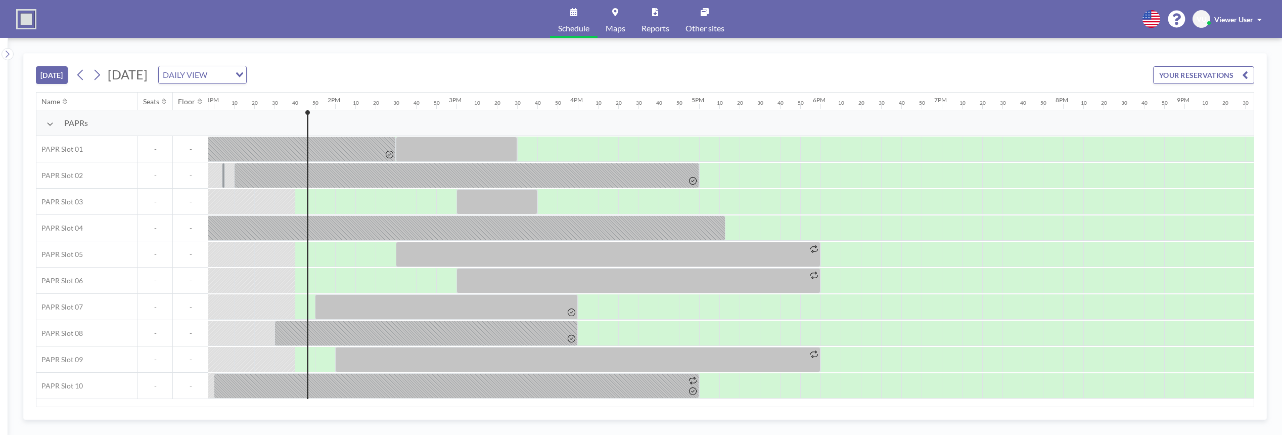
scroll to position [0, 1638]
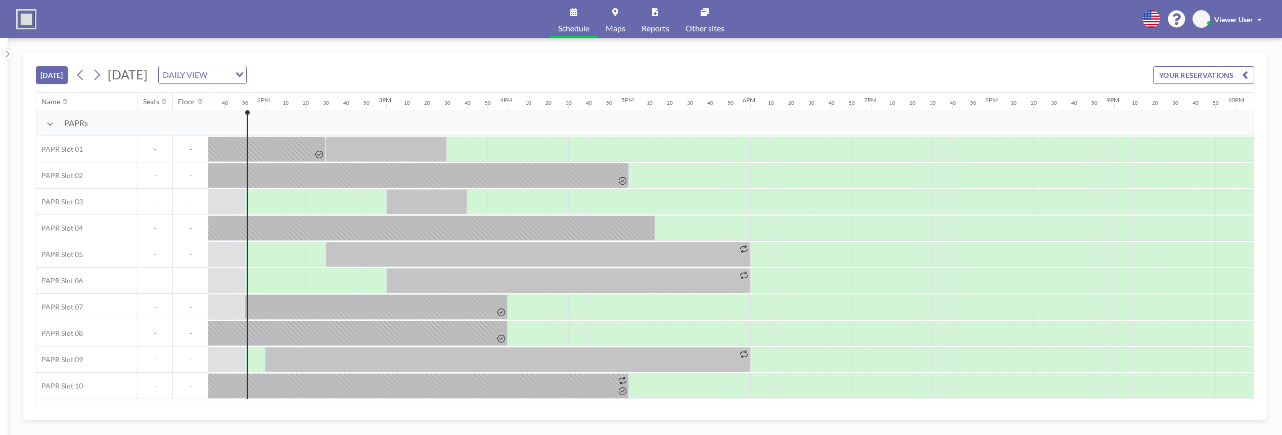
scroll to position [0, 1659]
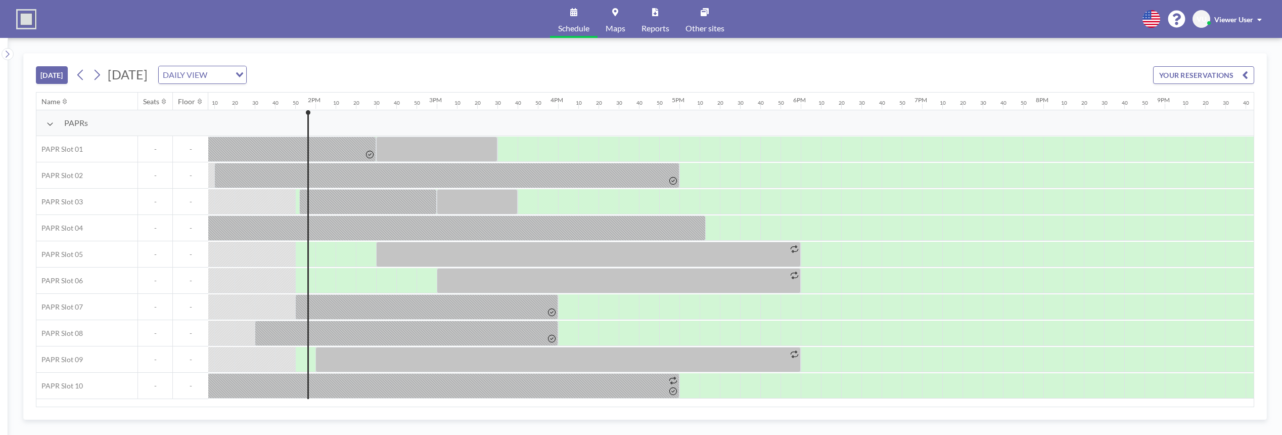
scroll to position [0, 1659]
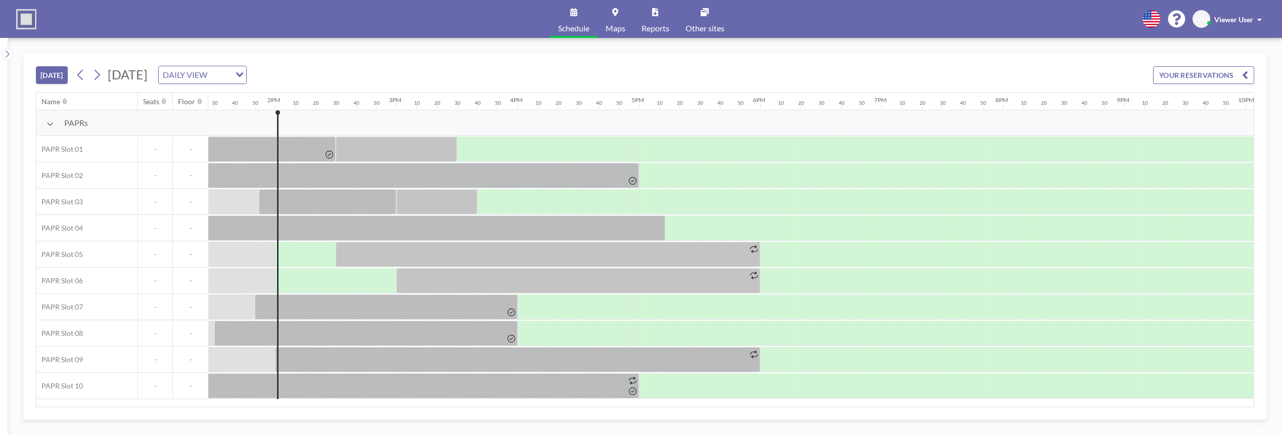
scroll to position [0, 1679]
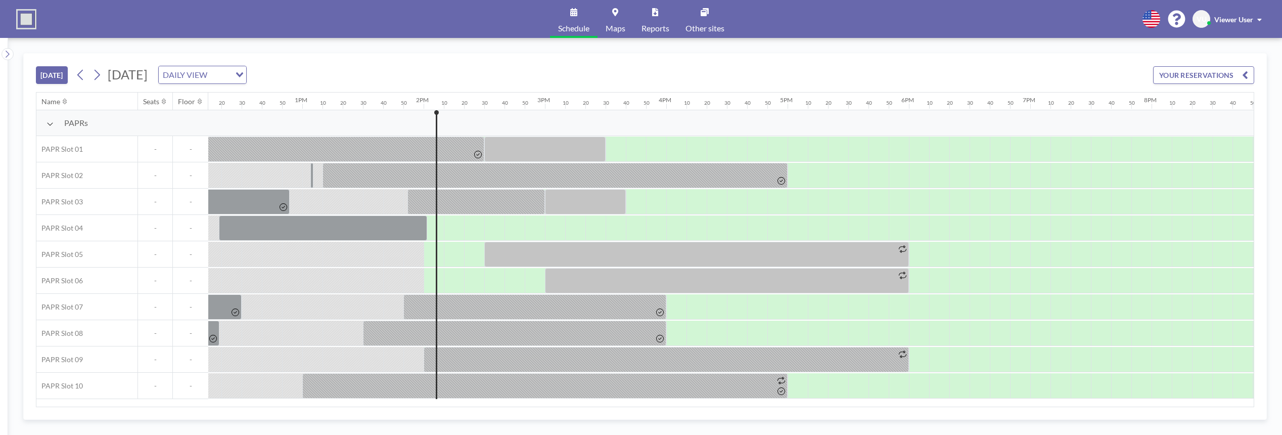
scroll to position [0, 1679]
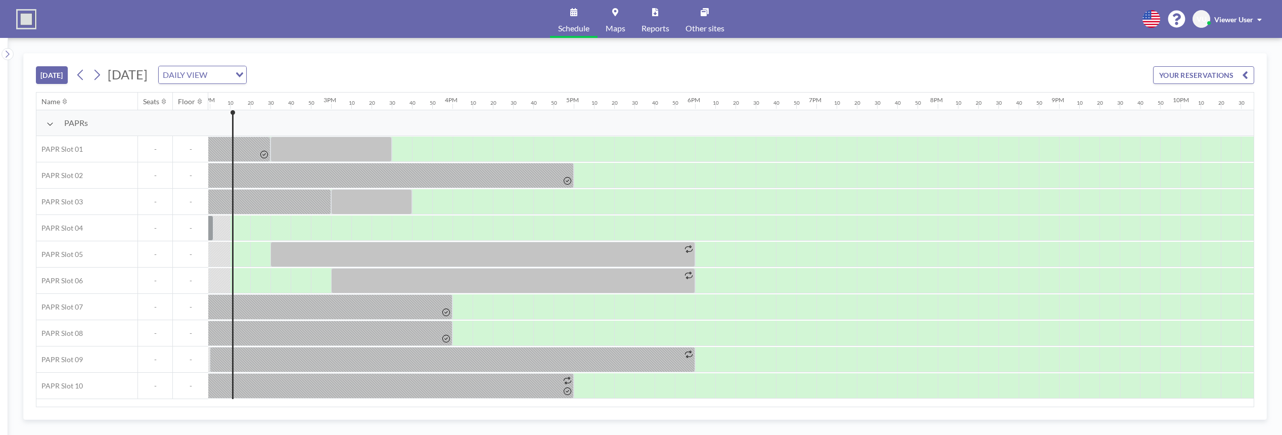
scroll to position [0, 1699]
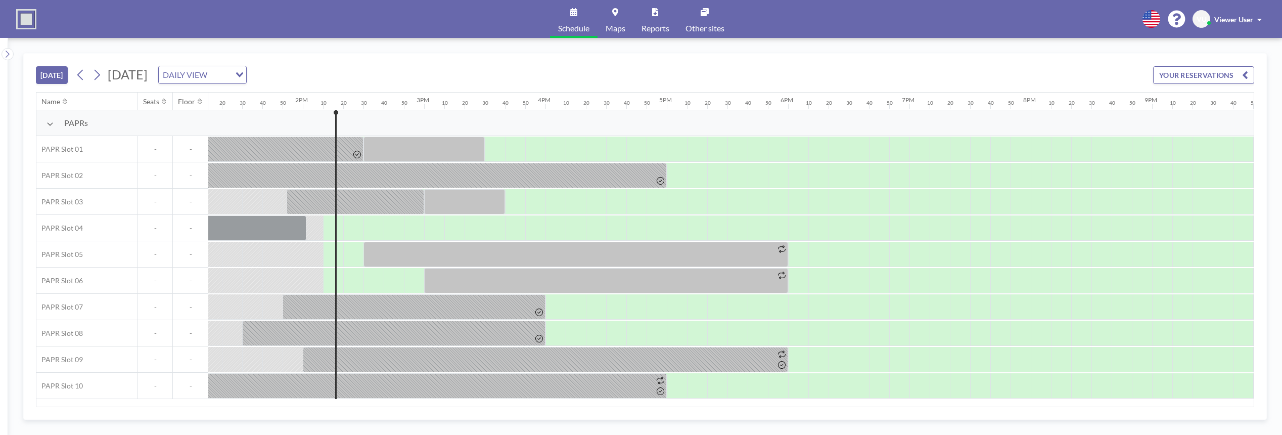
scroll to position [0, 1699]
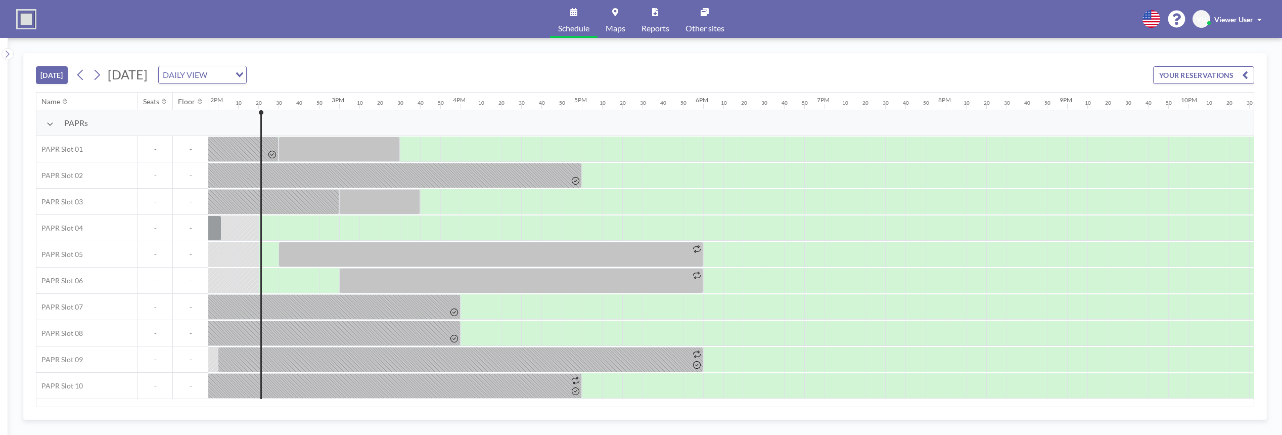
scroll to position [0, 1719]
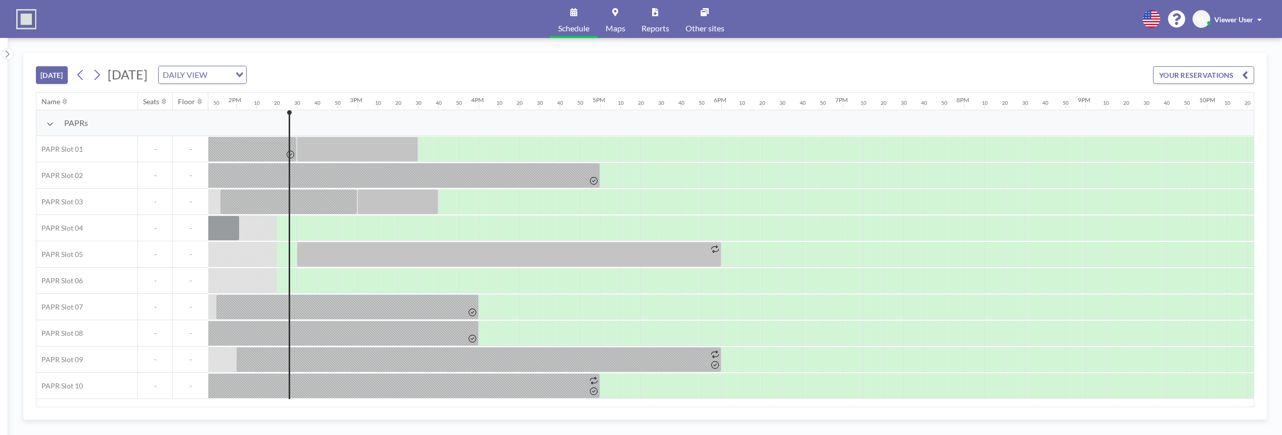
scroll to position [0, 1719]
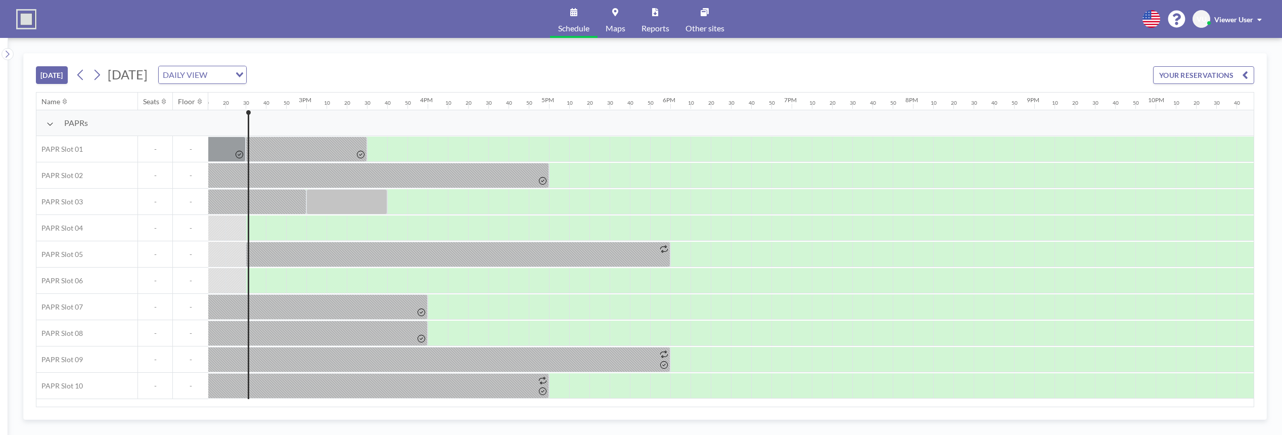
scroll to position [0, 1740]
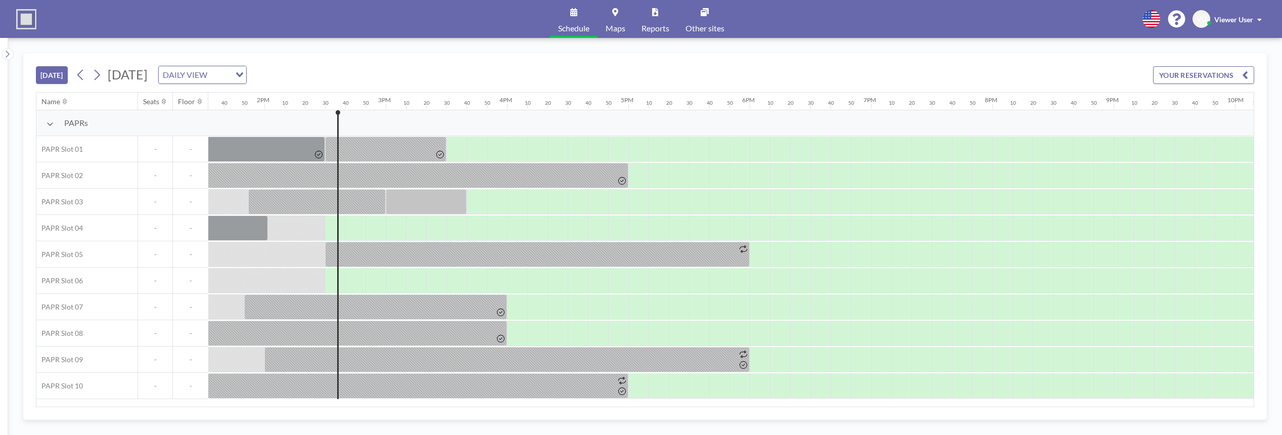
scroll to position [0, 1740]
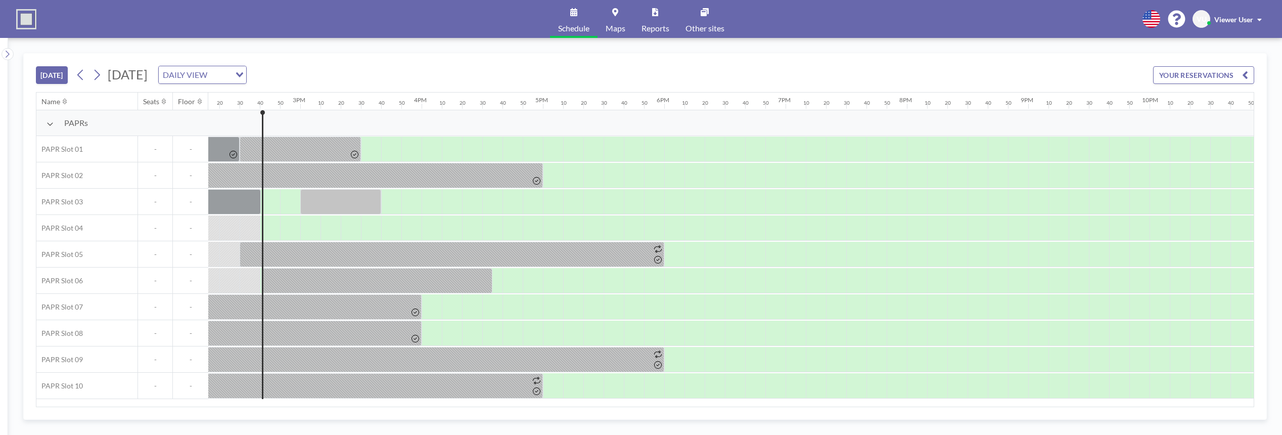
scroll to position [0, 1760]
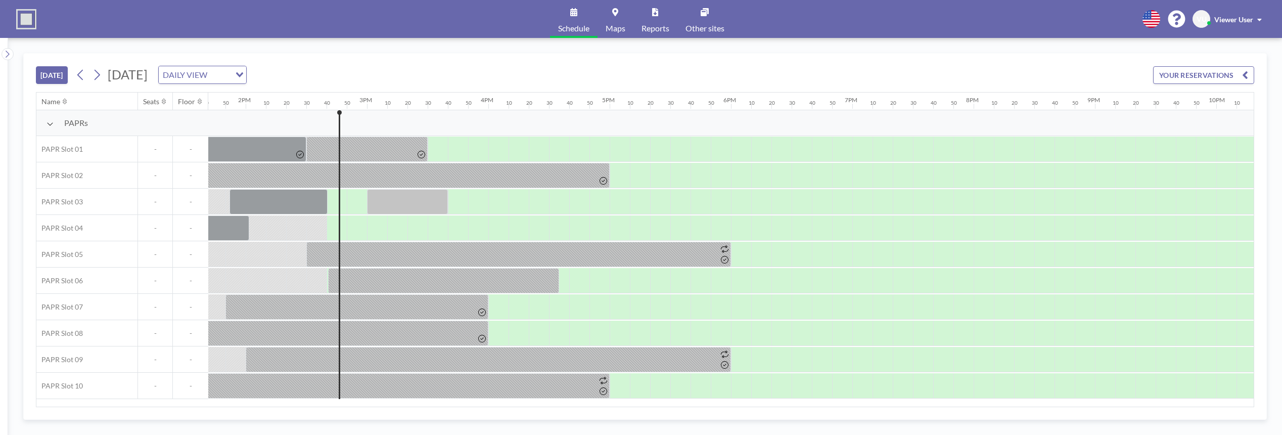
scroll to position [0, 1760]
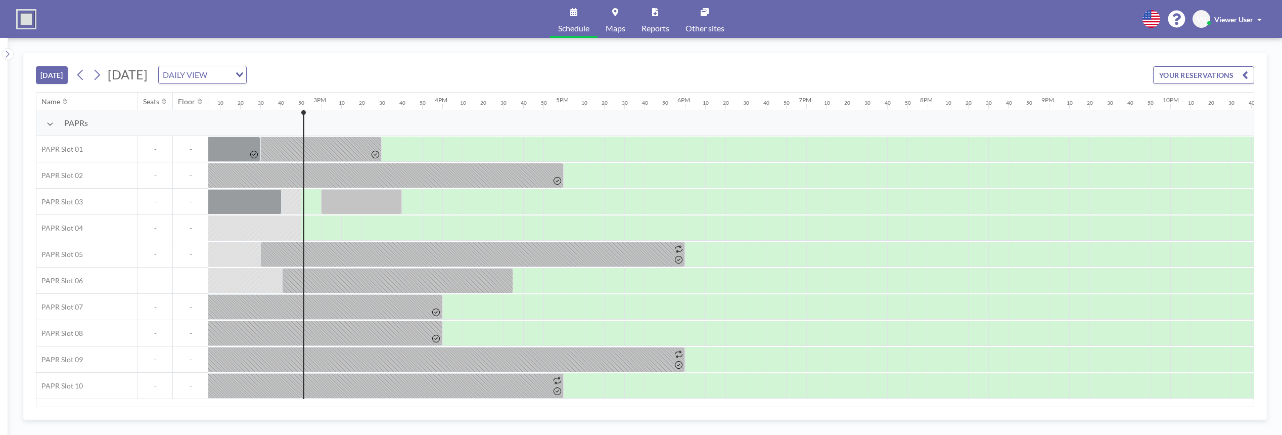
scroll to position [0, 1780]
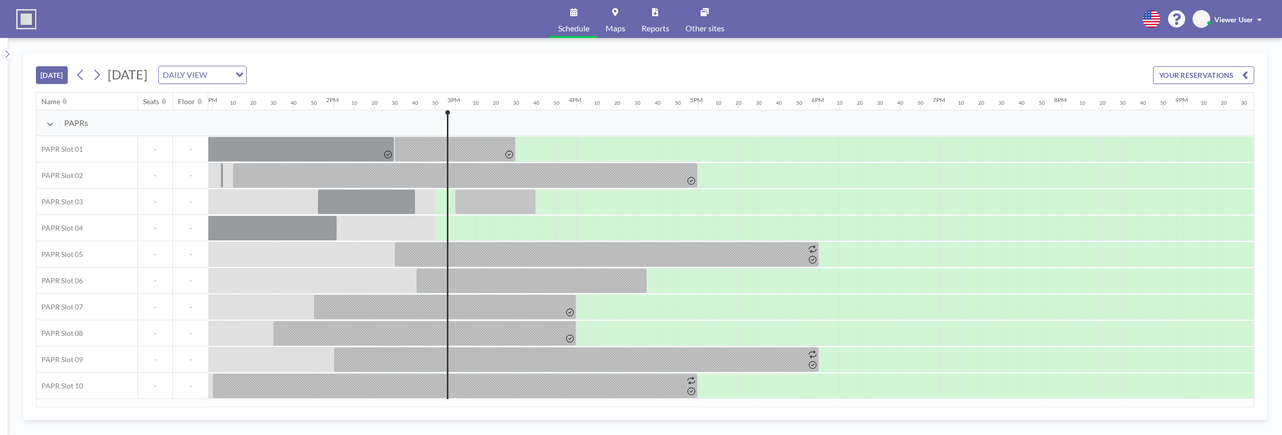
scroll to position [0, 1780]
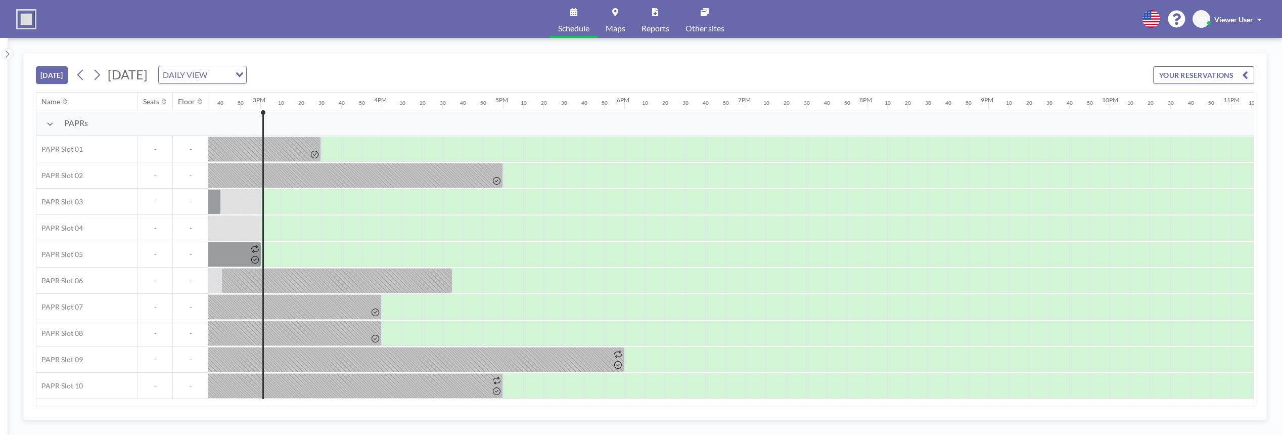
scroll to position [0, 1800]
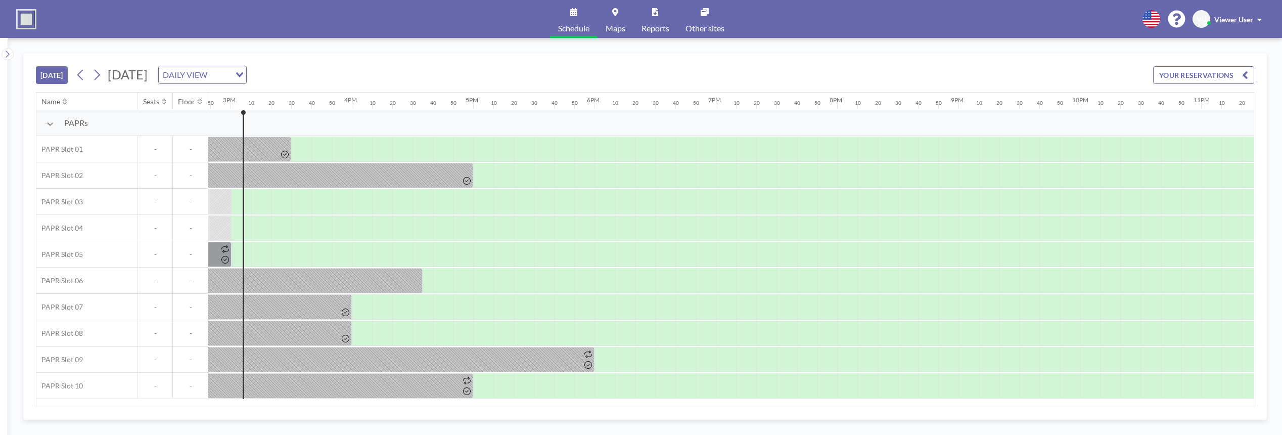
scroll to position [0, 1800]
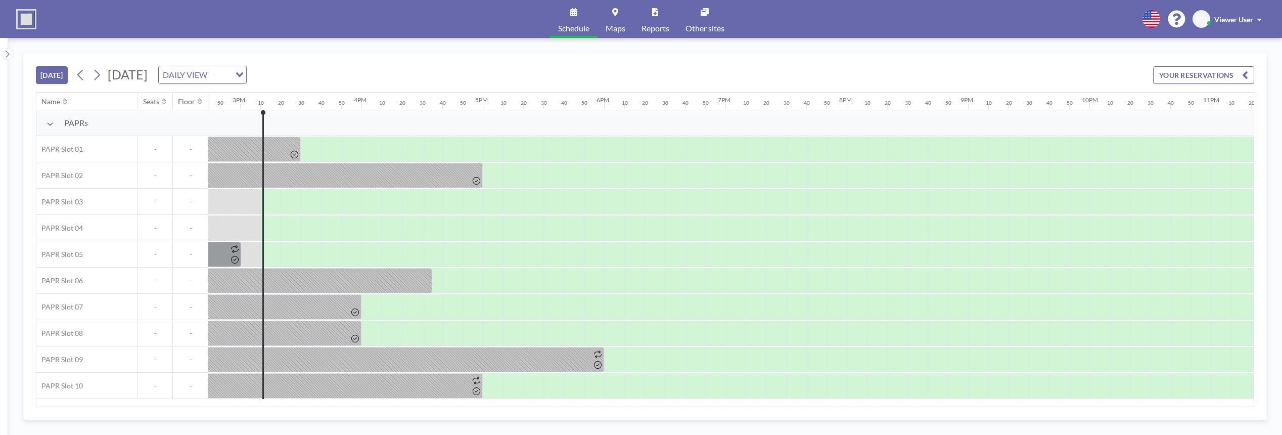
scroll to position [0, 1820]
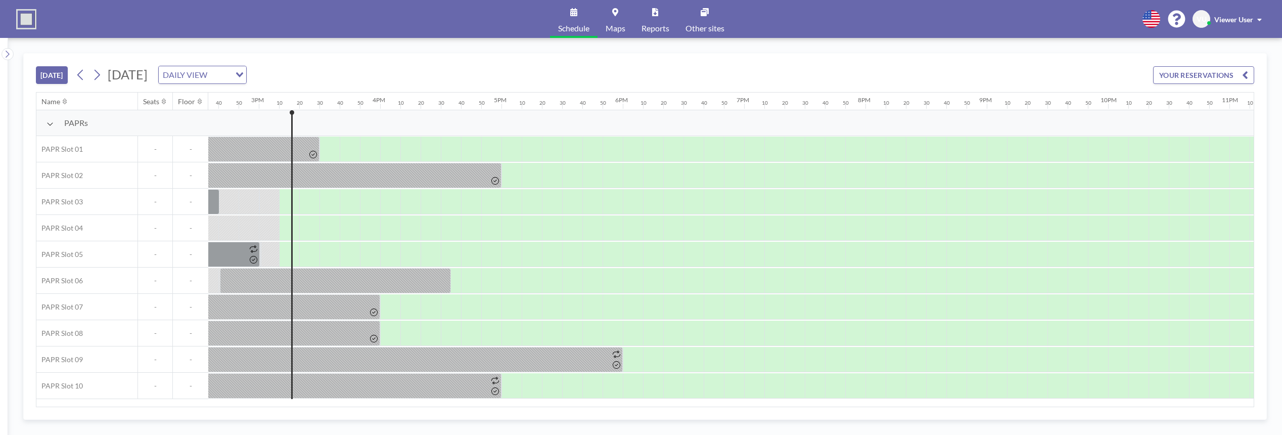
scroll to position [0, 1820]
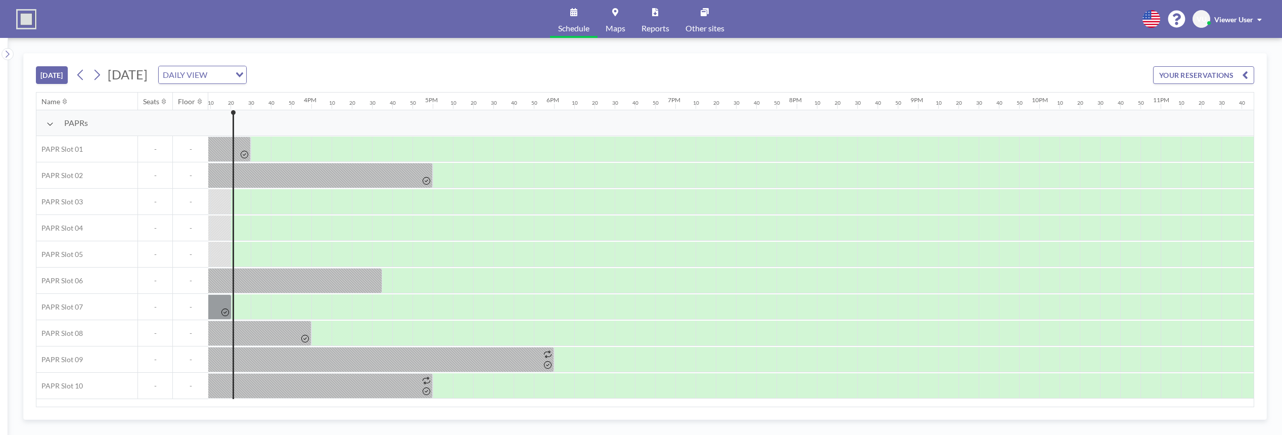
scroll to position [0, 1841]
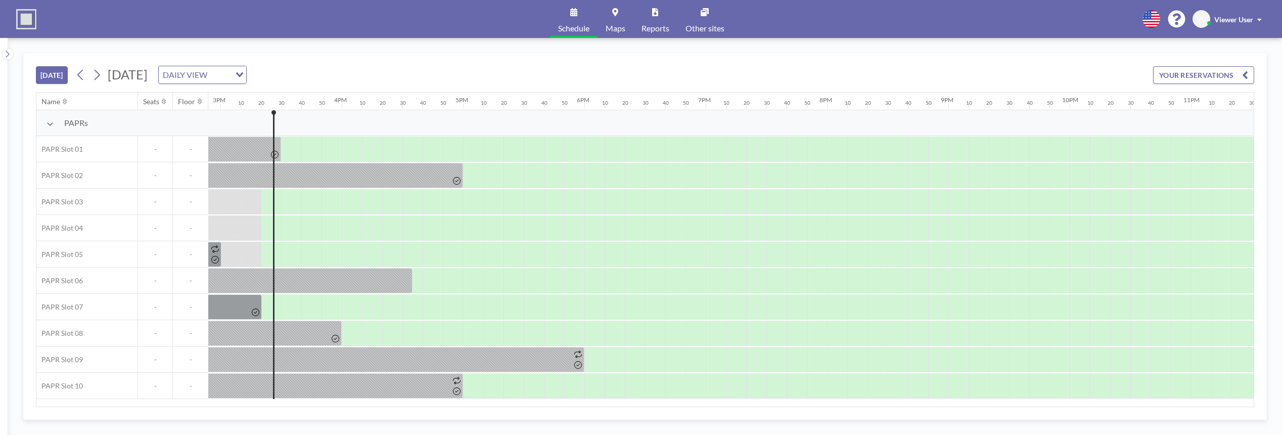
scroll to position [0, 1841]
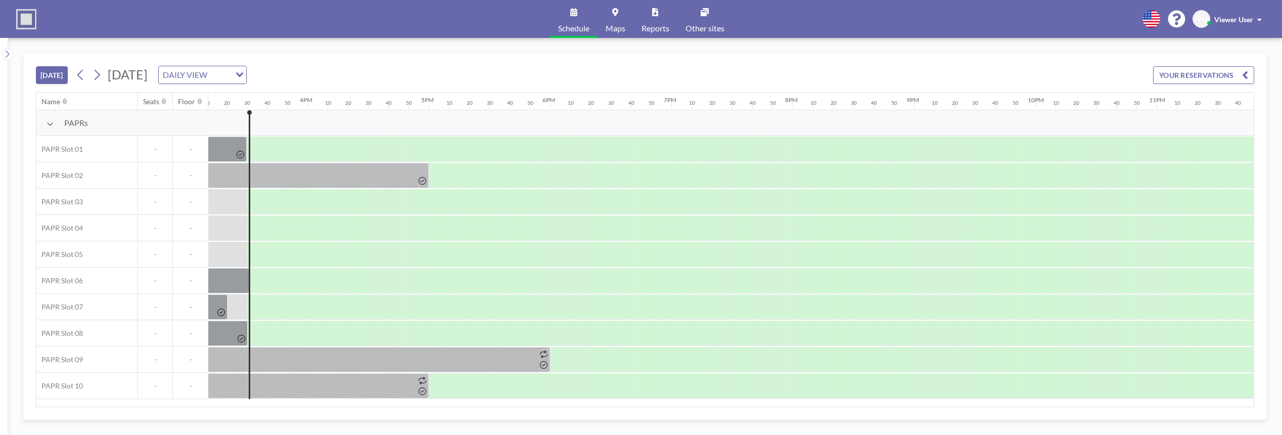
scroll to position [0, 1861]
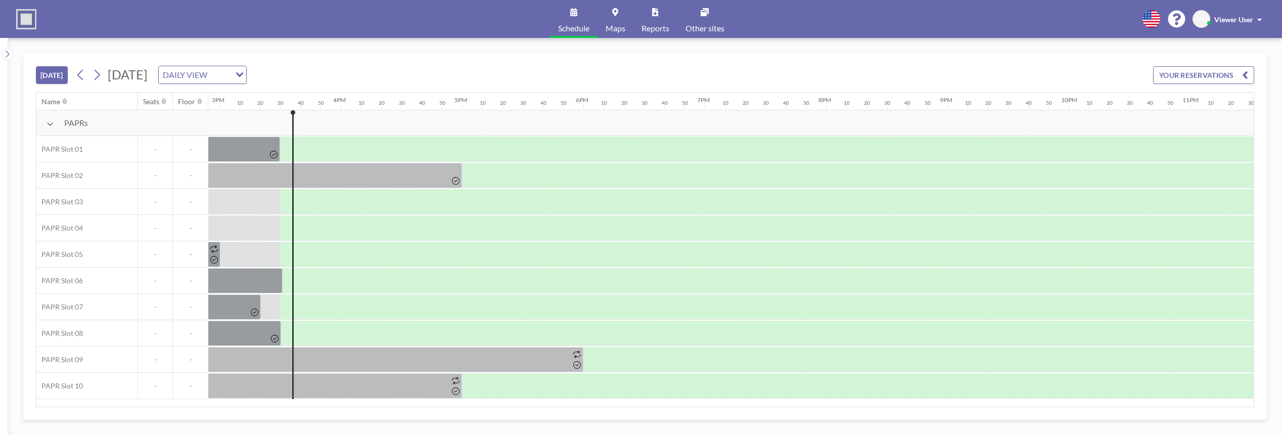
scroll to position [0, 1861]
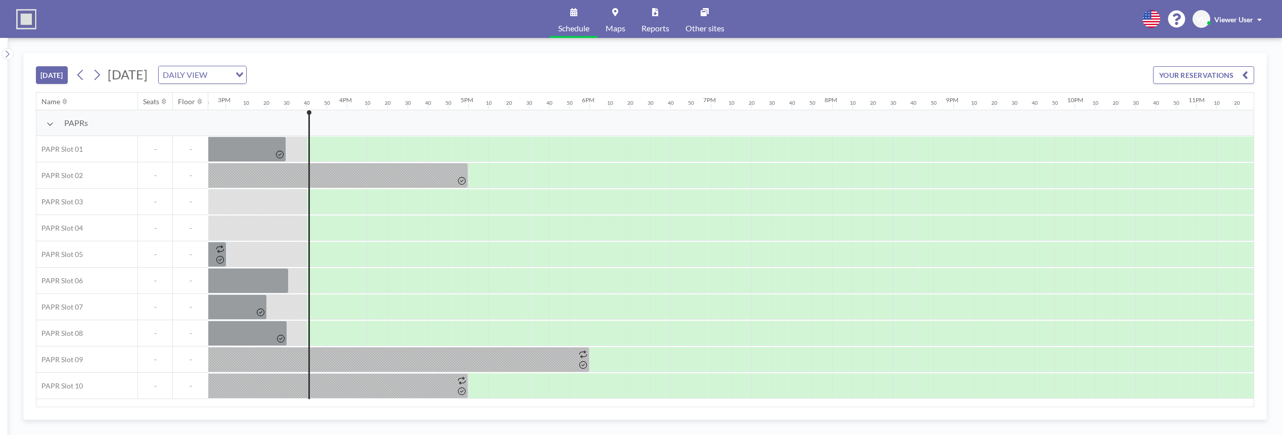
scroll to position [0, 1878]
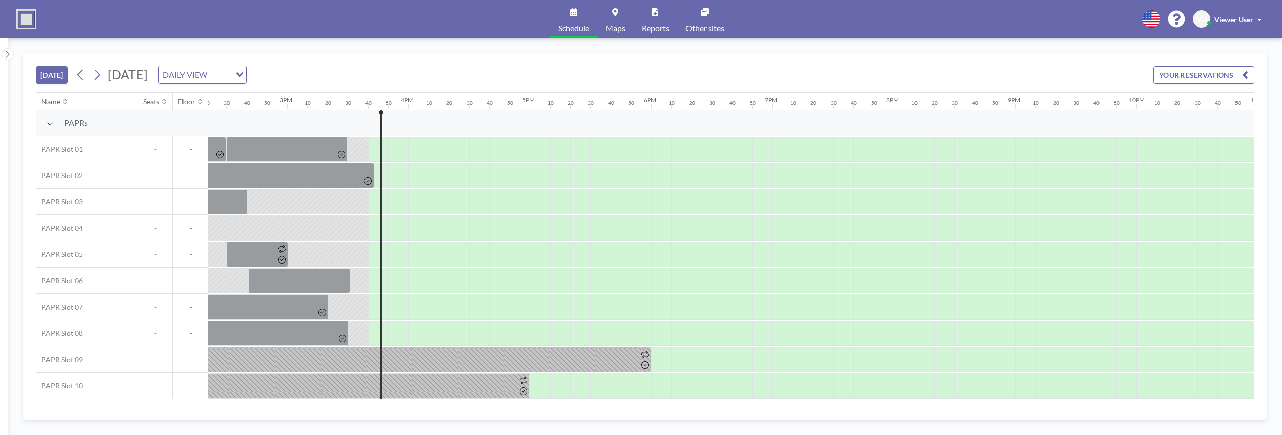
scroll to position [0, 1878]
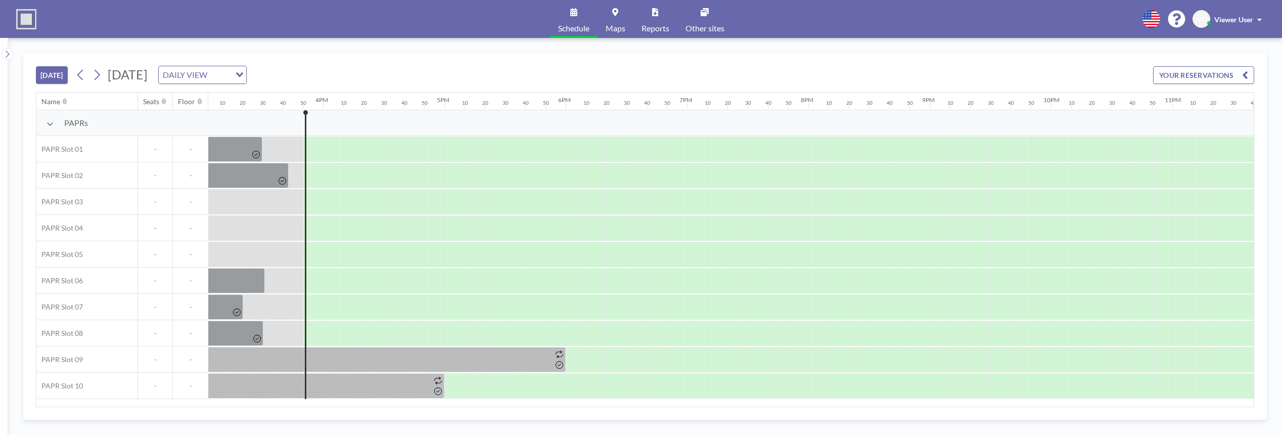
scroll to position [0, 1878]
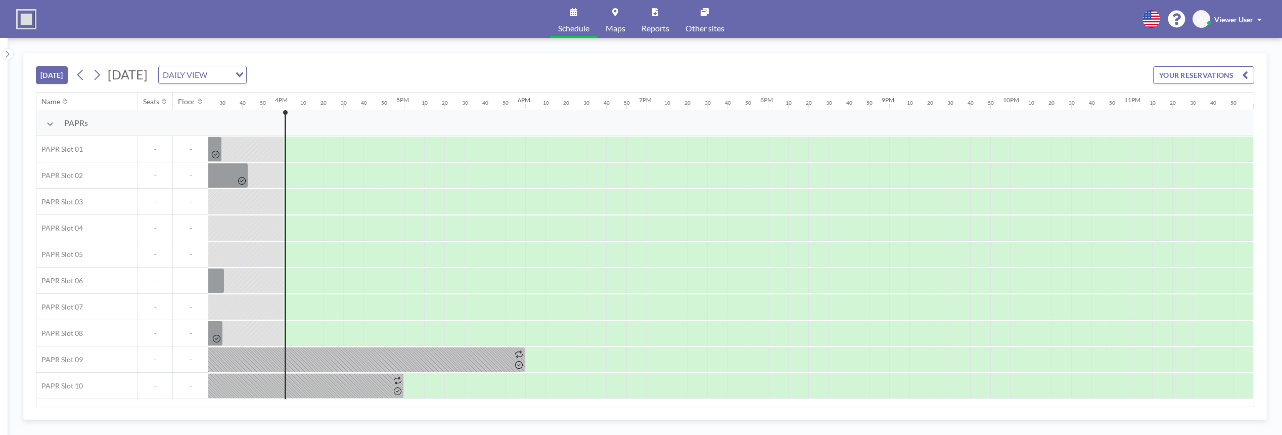
scroll to position [0, 1878]
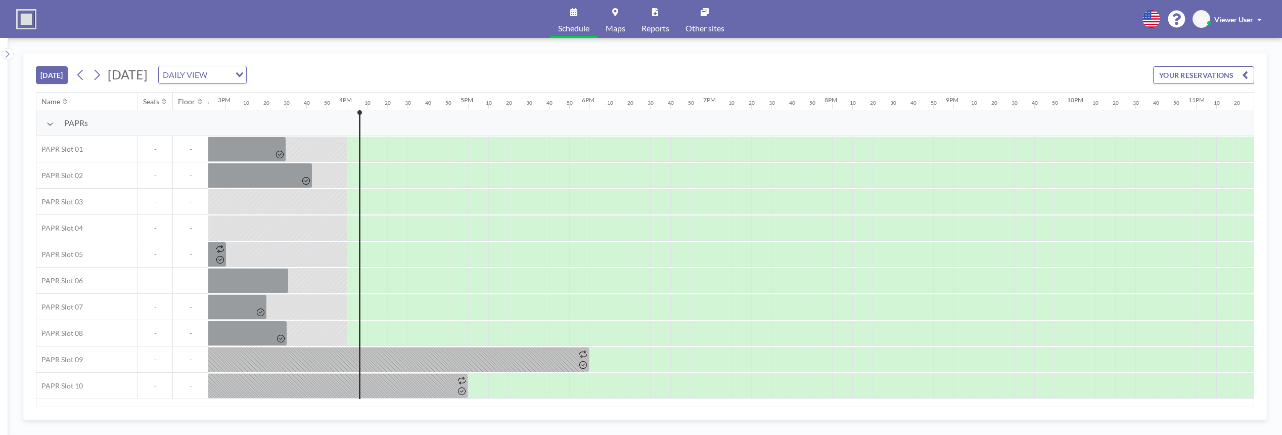
scroll to position [0, 1878]
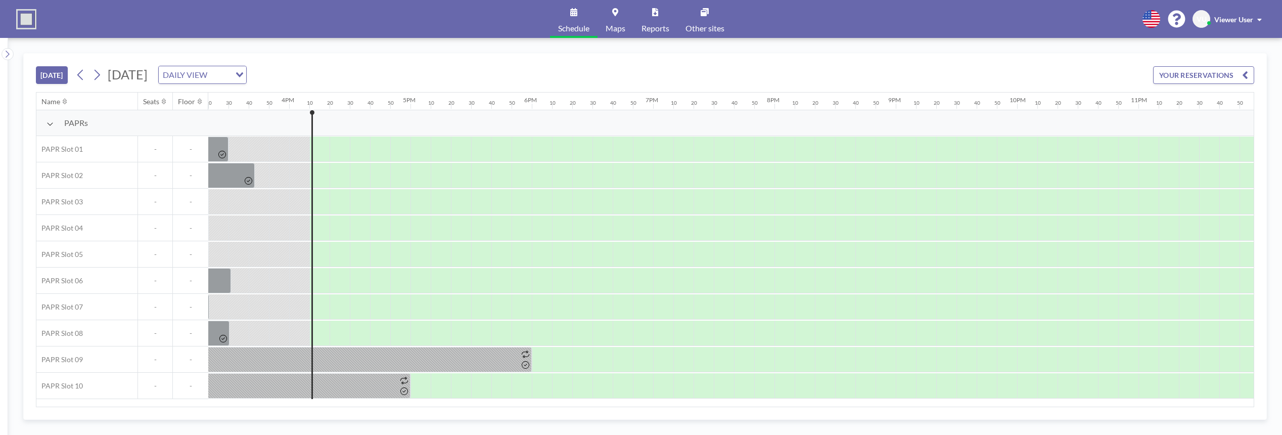
scroll to position [0, 1878]
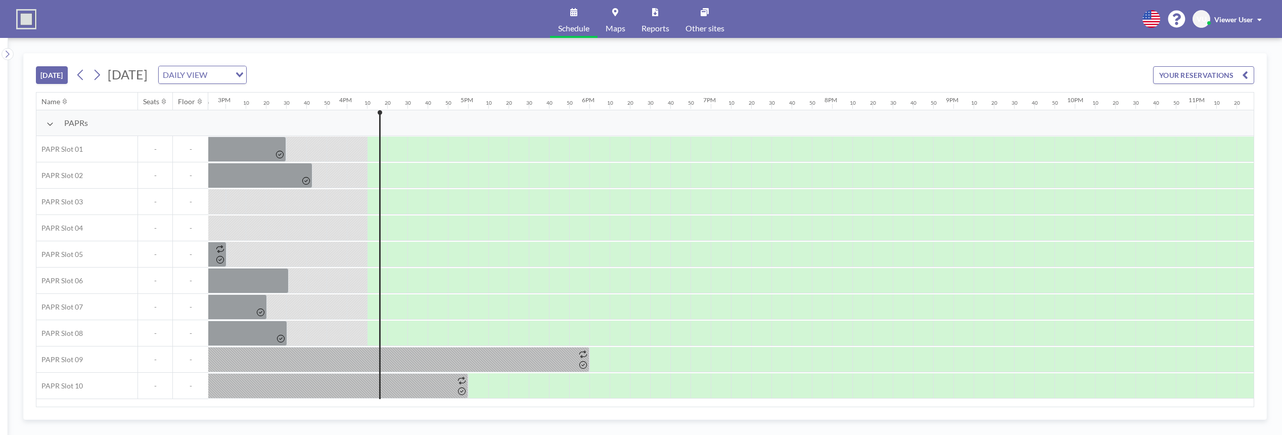
scroll to position [0, 1878]
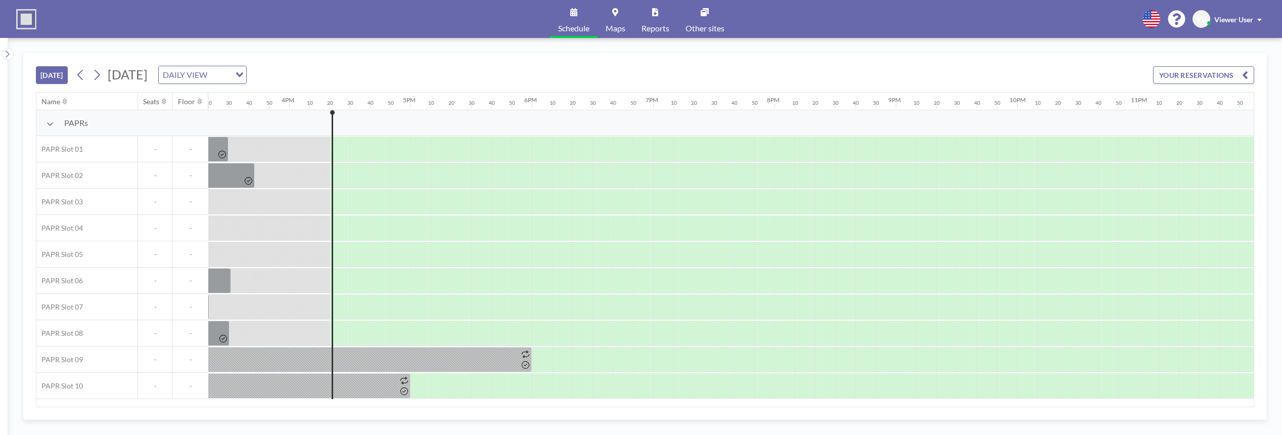
scroll to position [0, 1878]
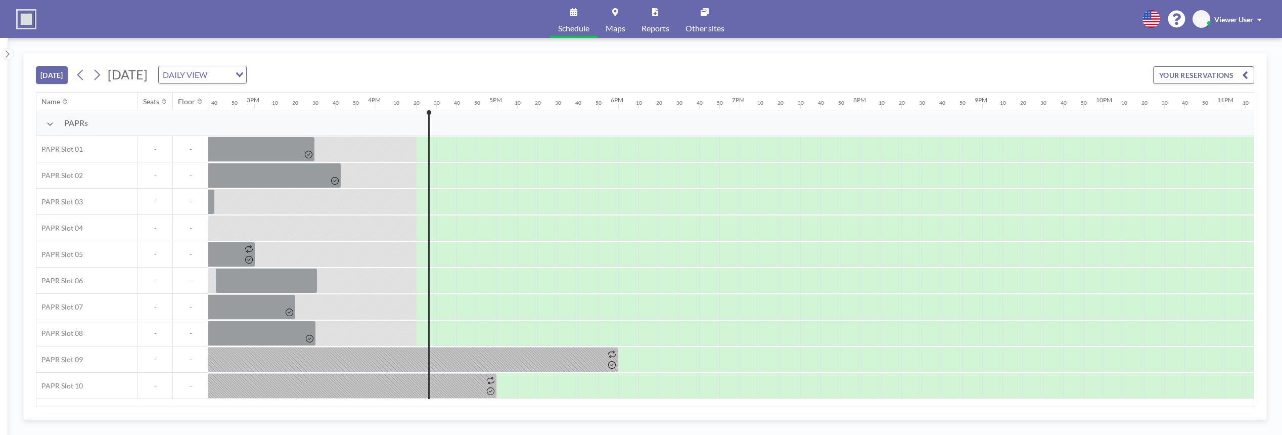
scroll to position [0, 1878]
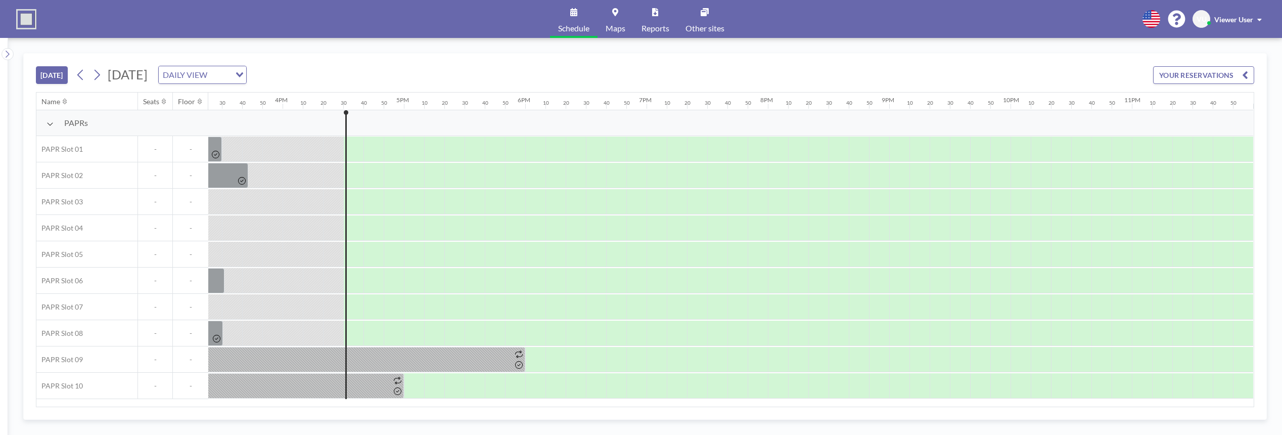
scroll to position [0, 1878]
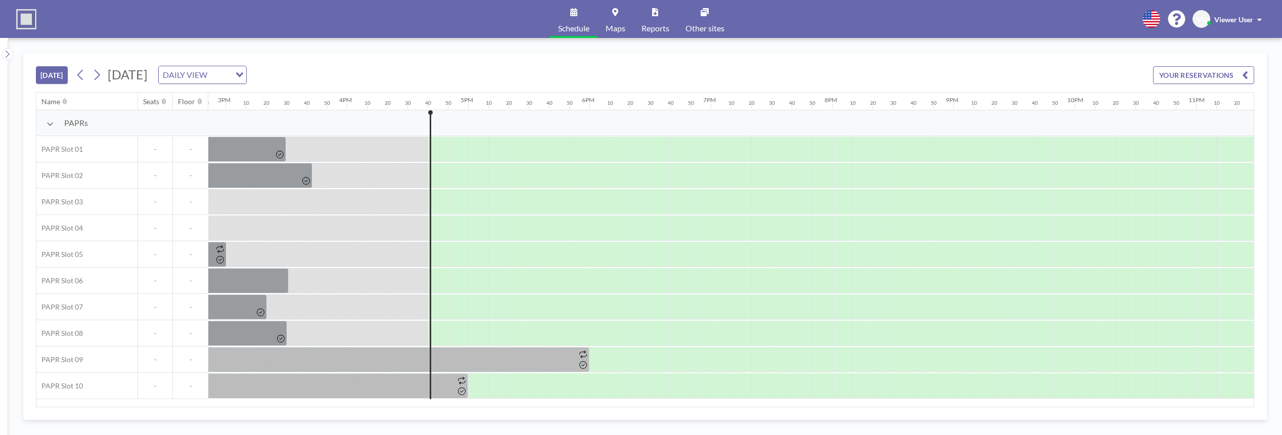
scroll to position [0, 1878]
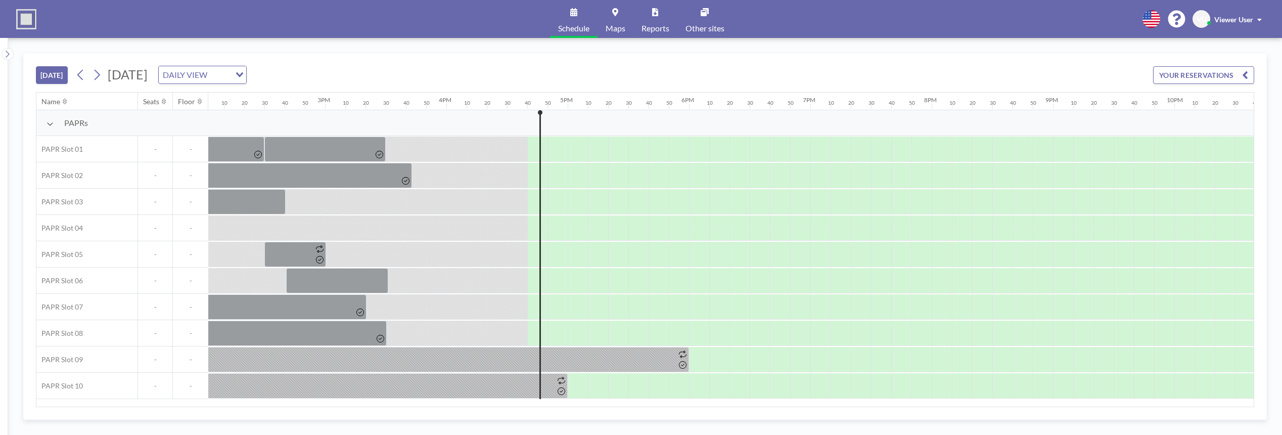
scroll to position [0, 1878]
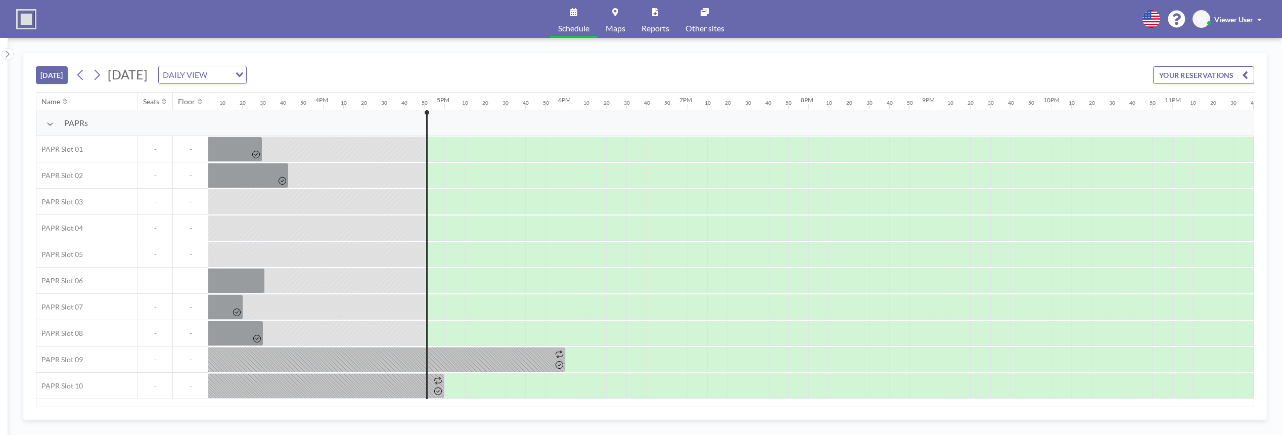
scroll to position [0, 1878]
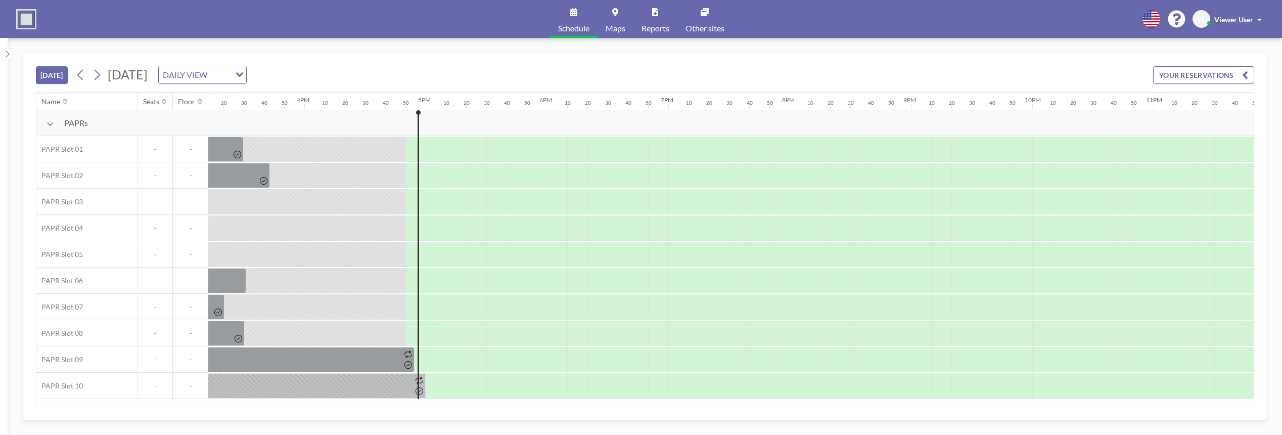
scroll to position [0, 1878]
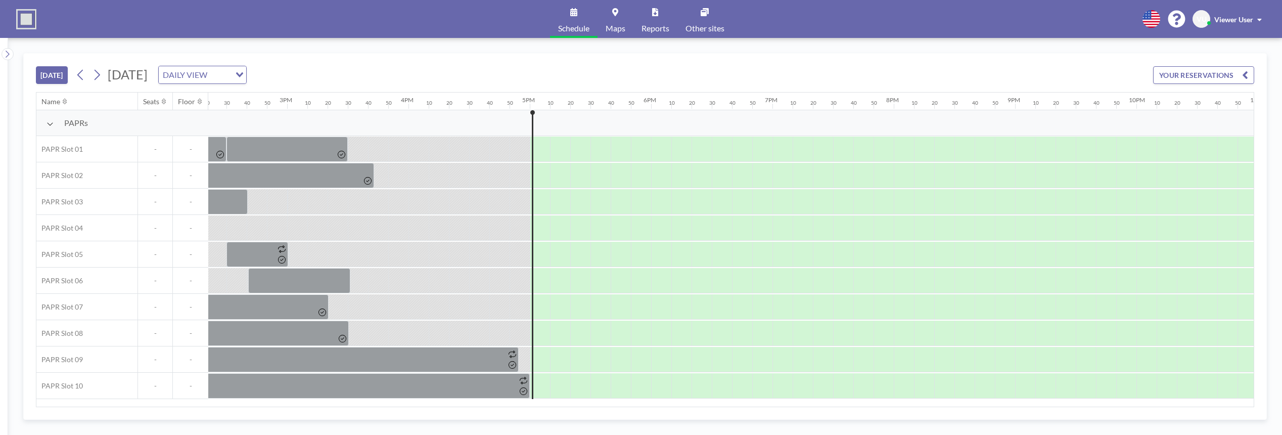
scroll to position [0, 1878]
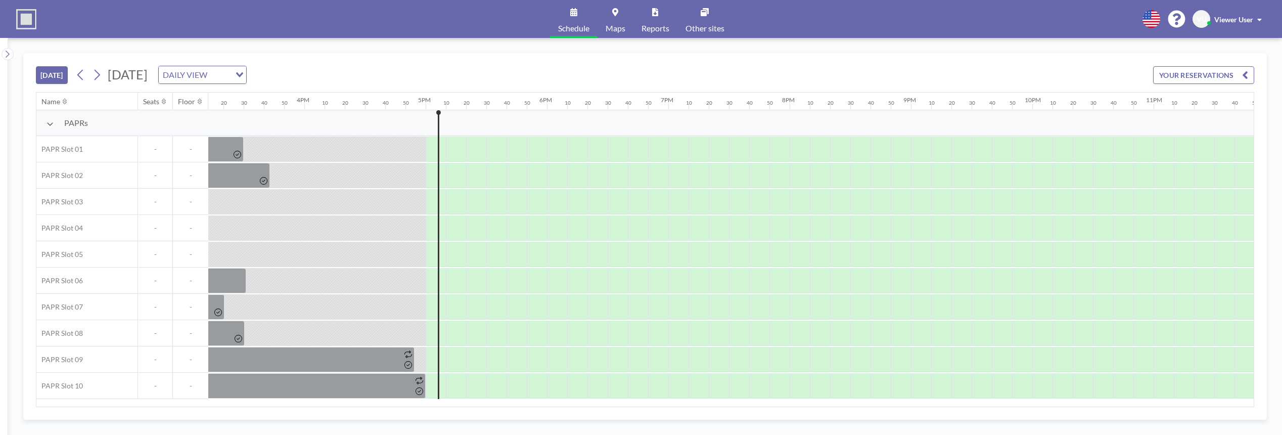
scroll to position [0, 1878]
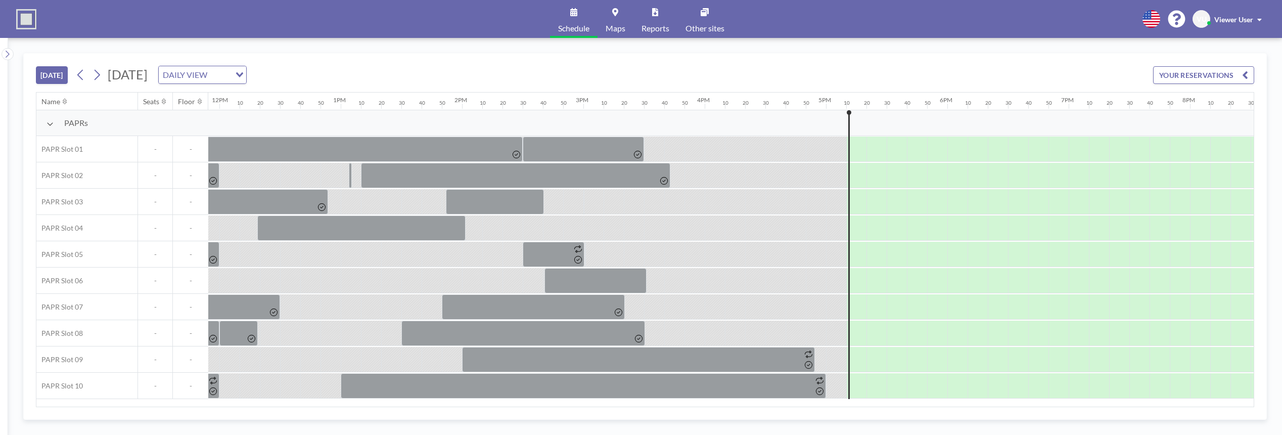
scroll to position [0, 1878]
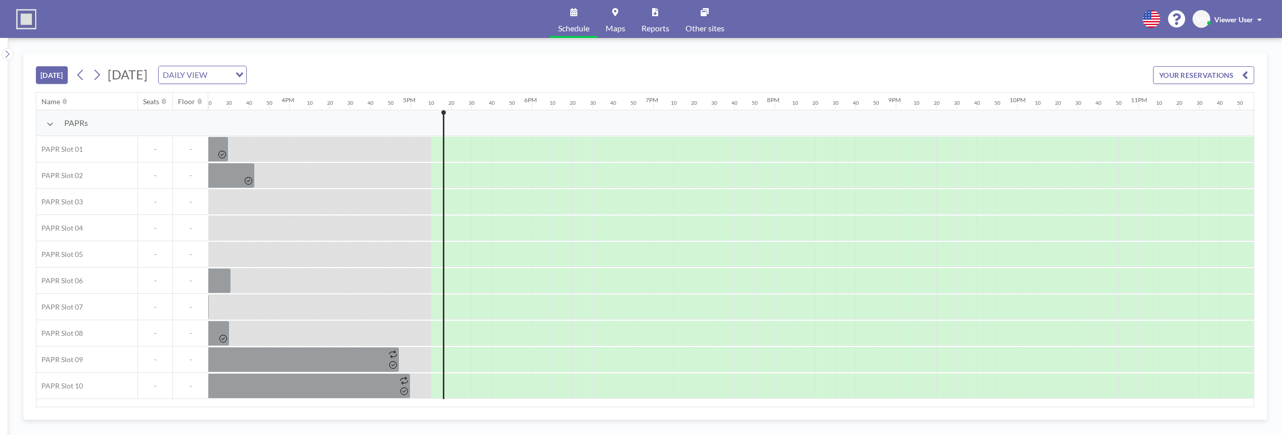
scroll to position [0, 1878]
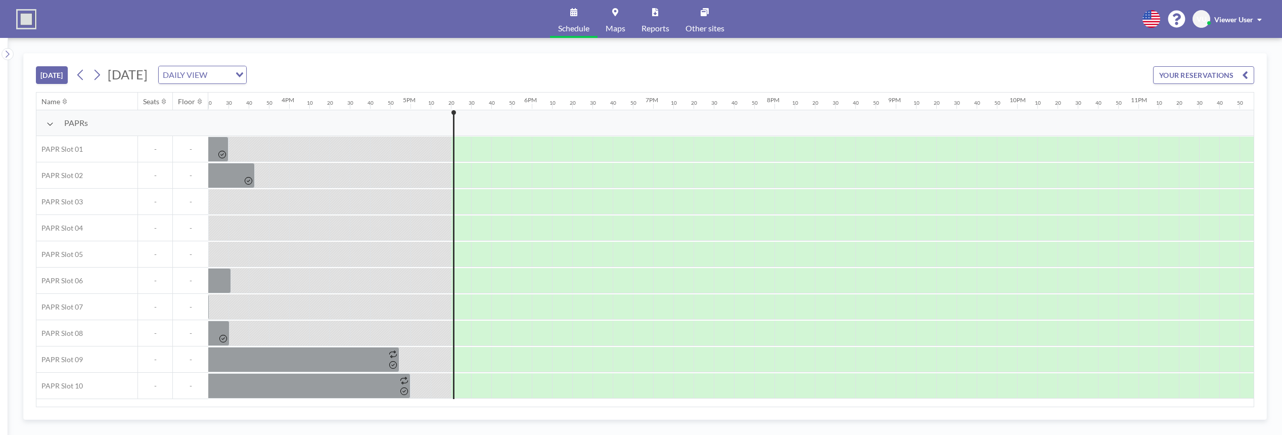
scroll to position [0, 1878]
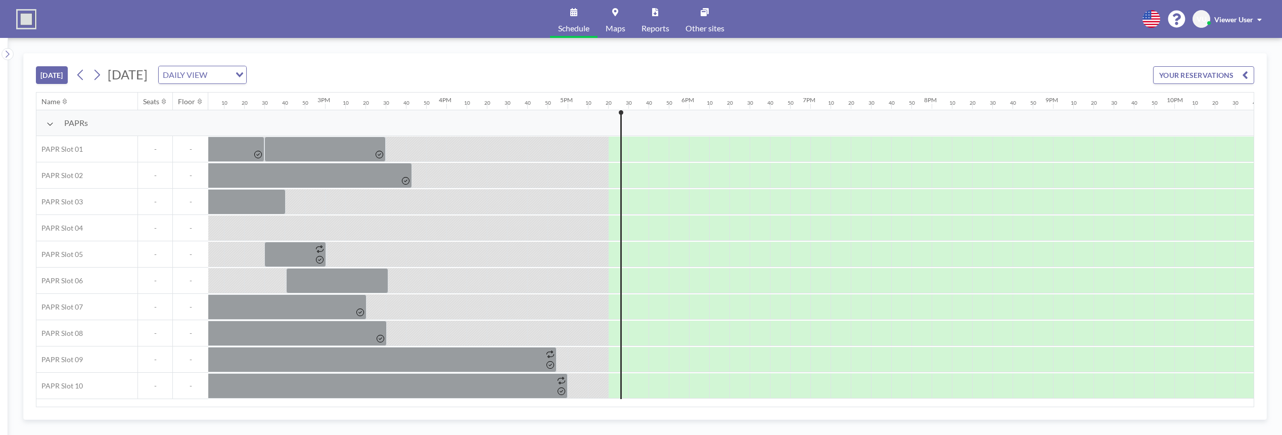
scroll to position [0, 1878]
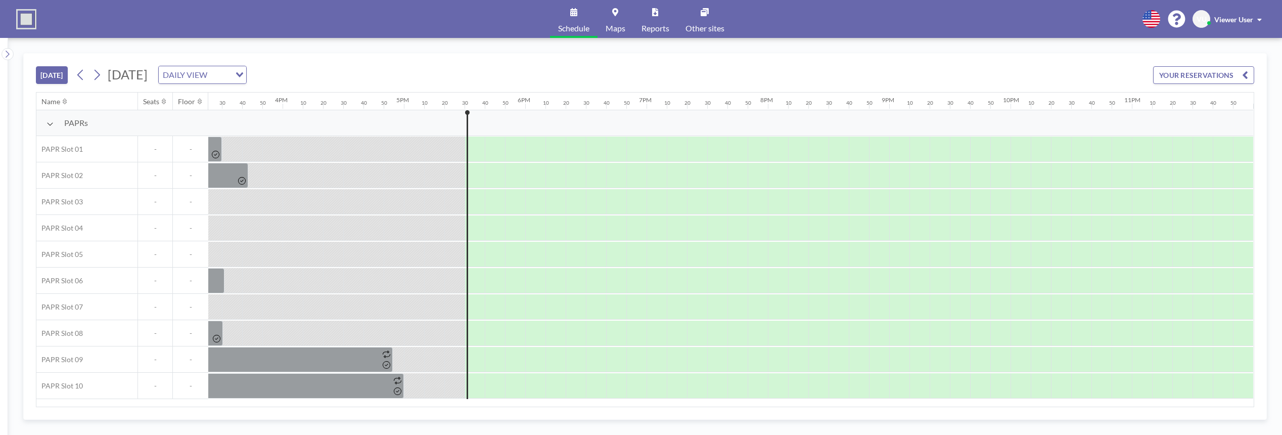
scroll to position [0, 1878]
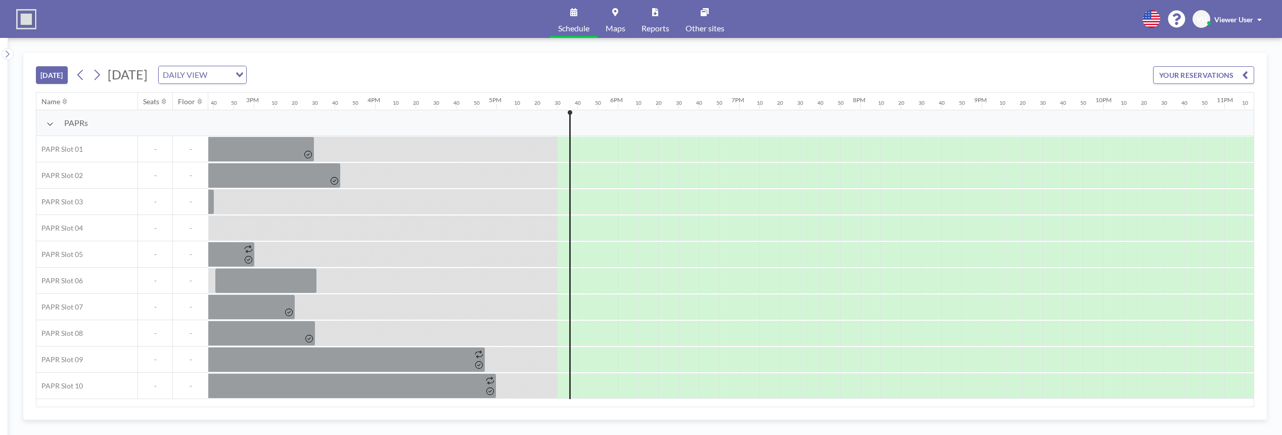
scroll to position [0, 1878]
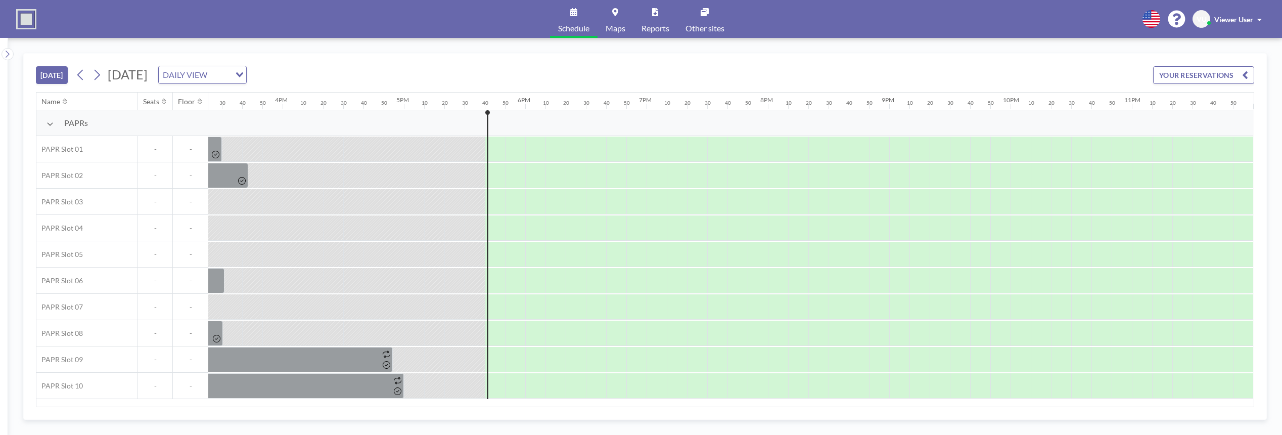
scroll to position [0, 1878]
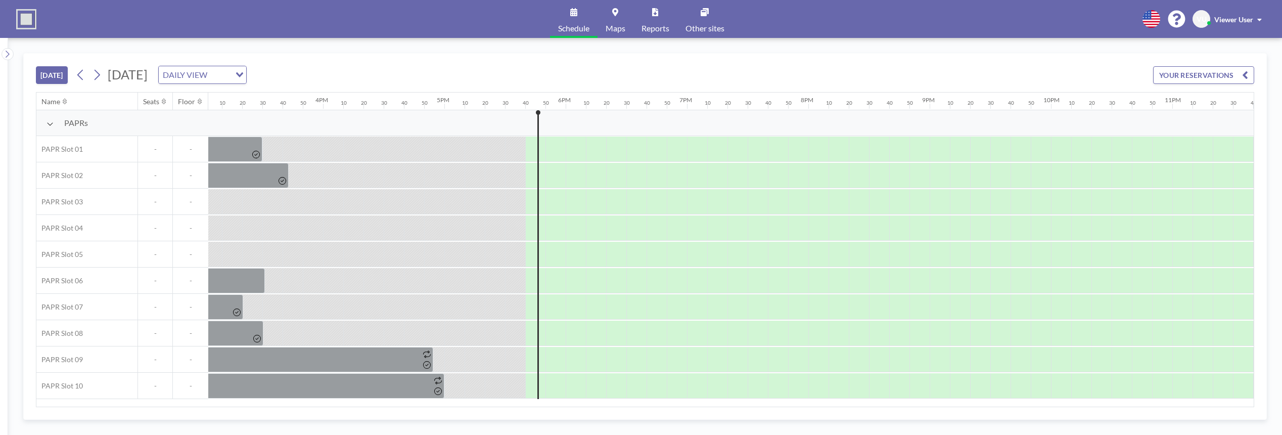
scroll to position [0, 1878]
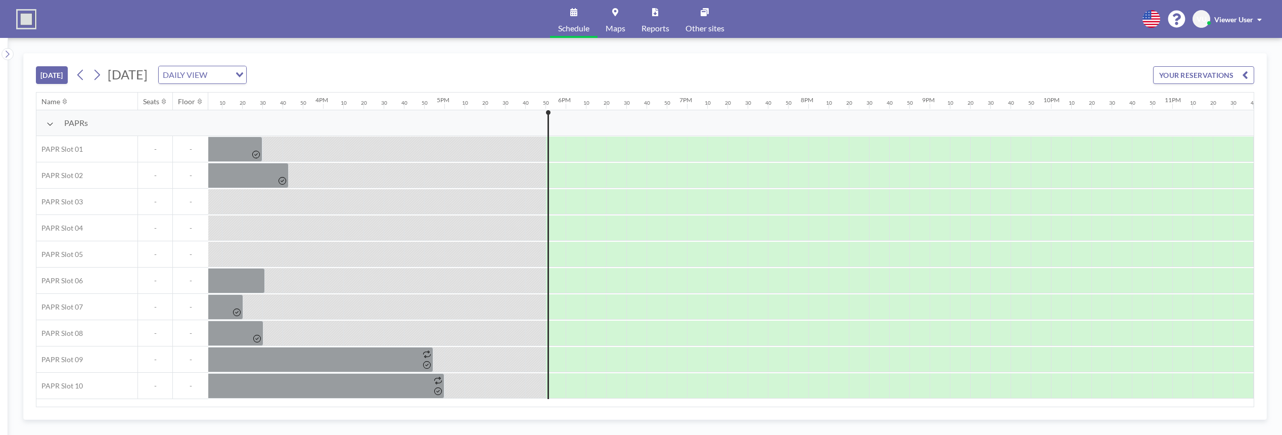
scroll to position [0, 1878]
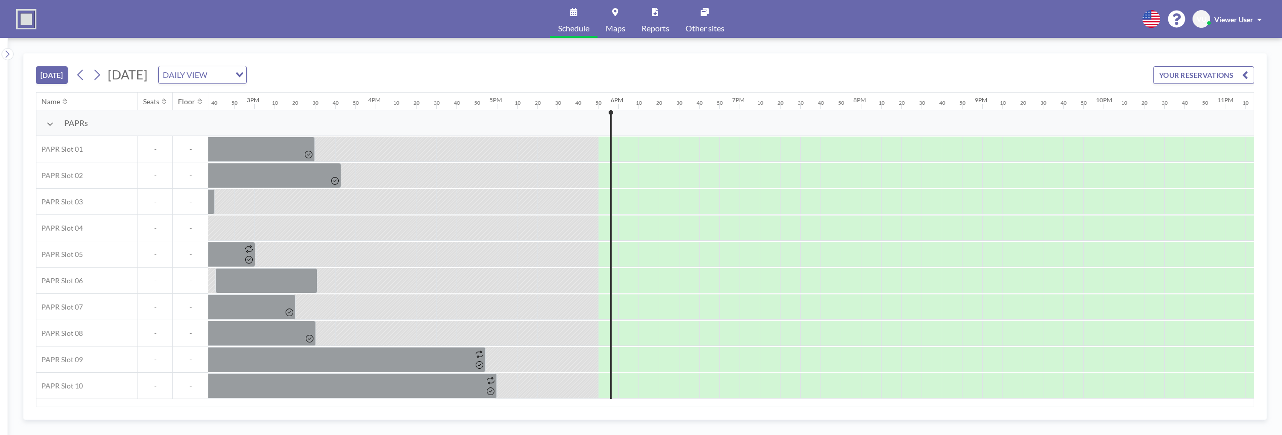
scroll to position [0, 1878]
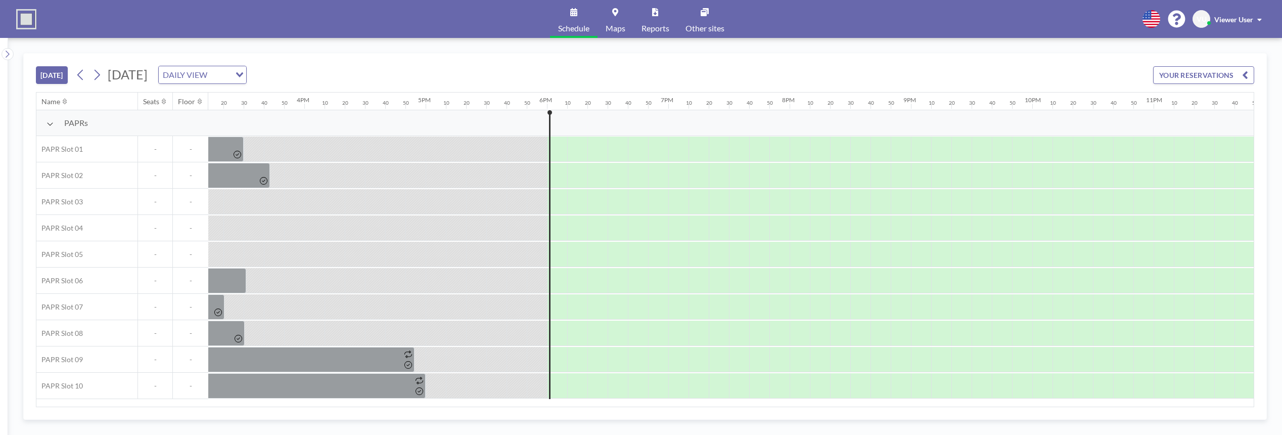
scroll to position [0, 1878]
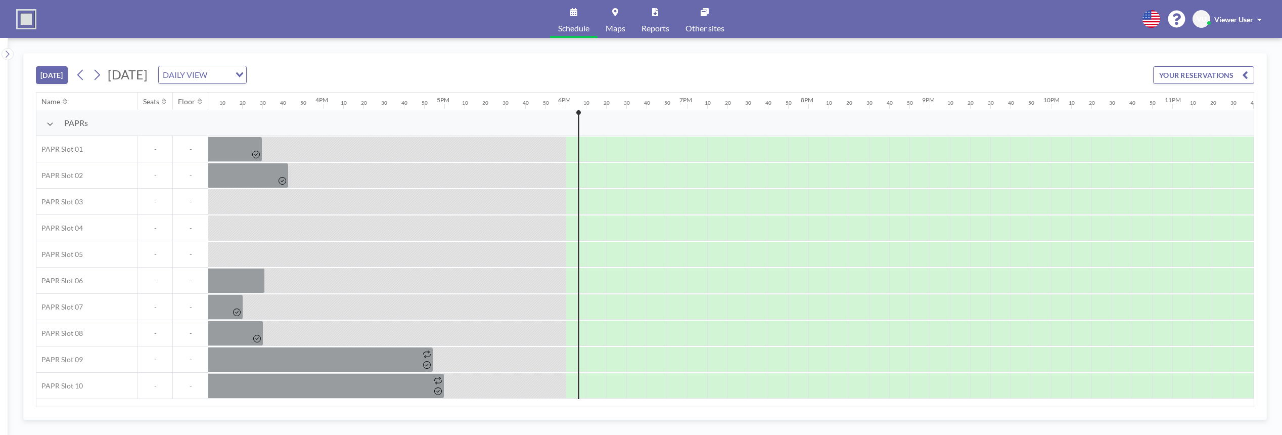
scroll to position [0, 1878]
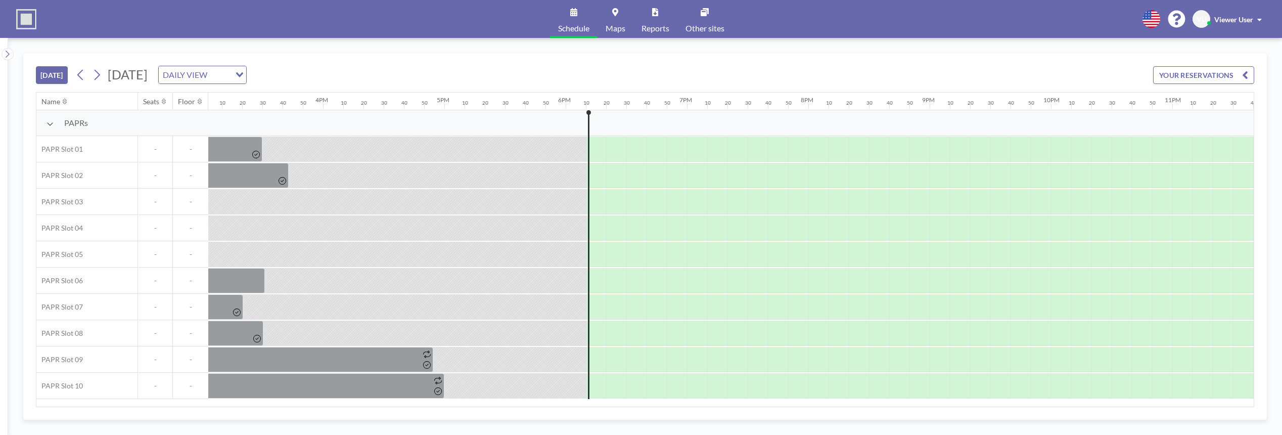
scroll to position [0, 1878]
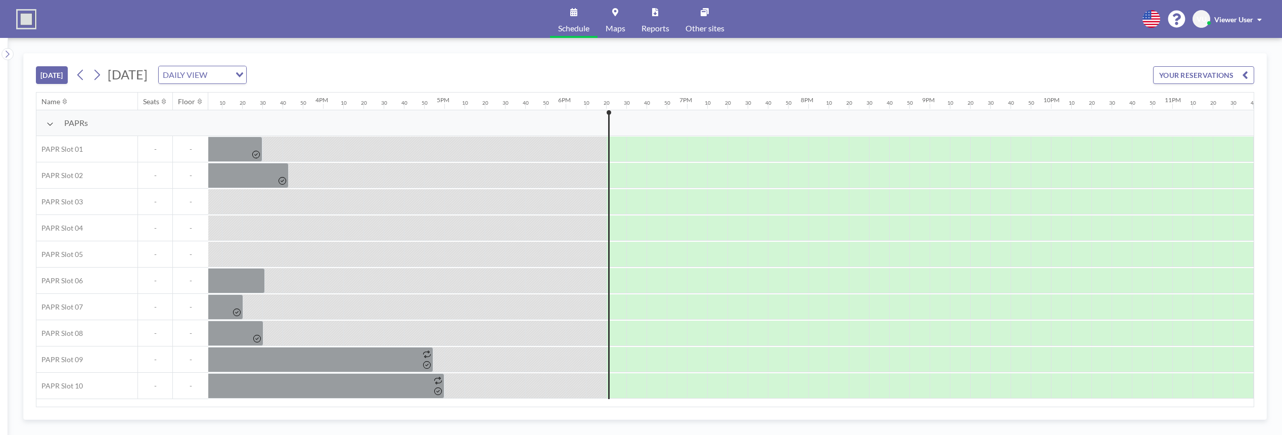
scroll to position [0, 1878]
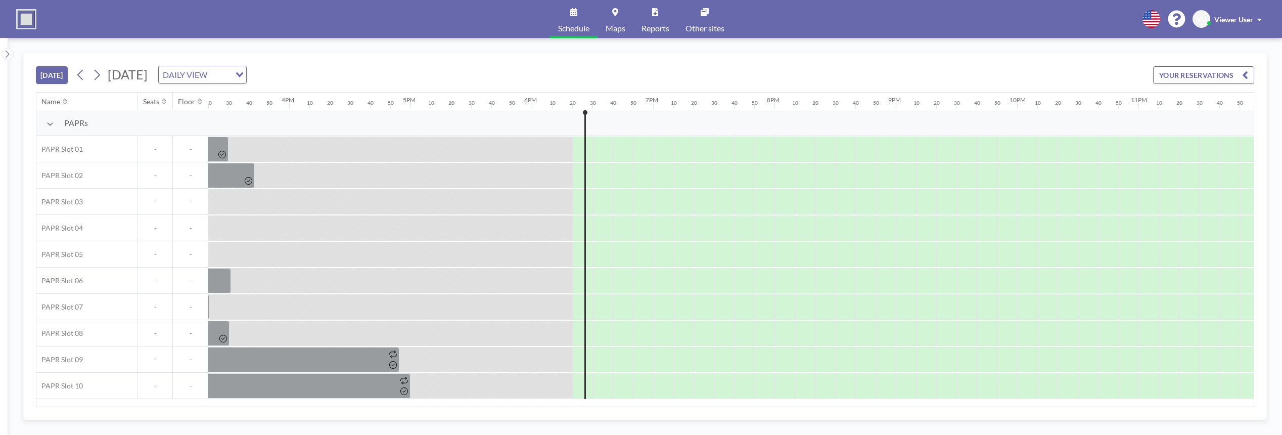
scroll to position [0, 1878]
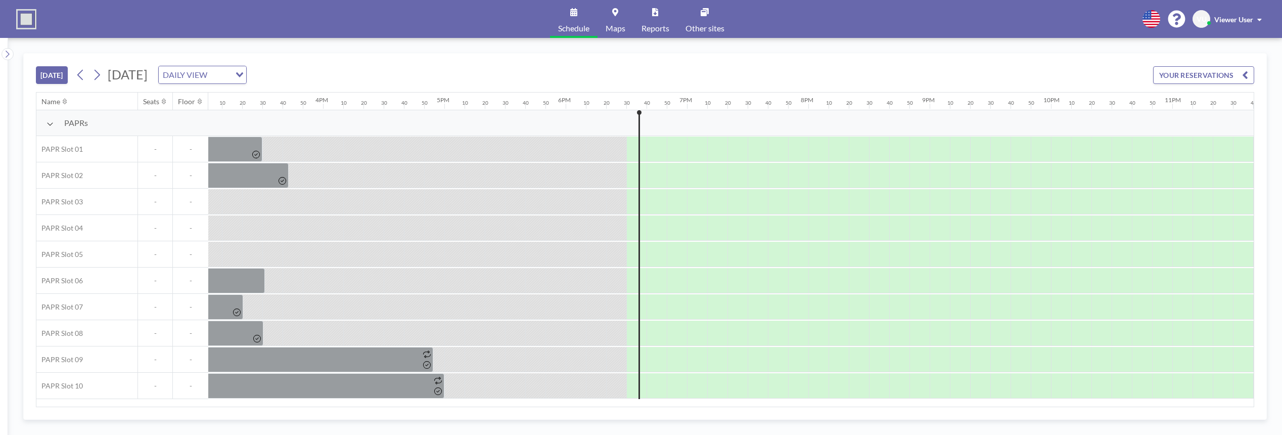
scroll to position [0, 1878]
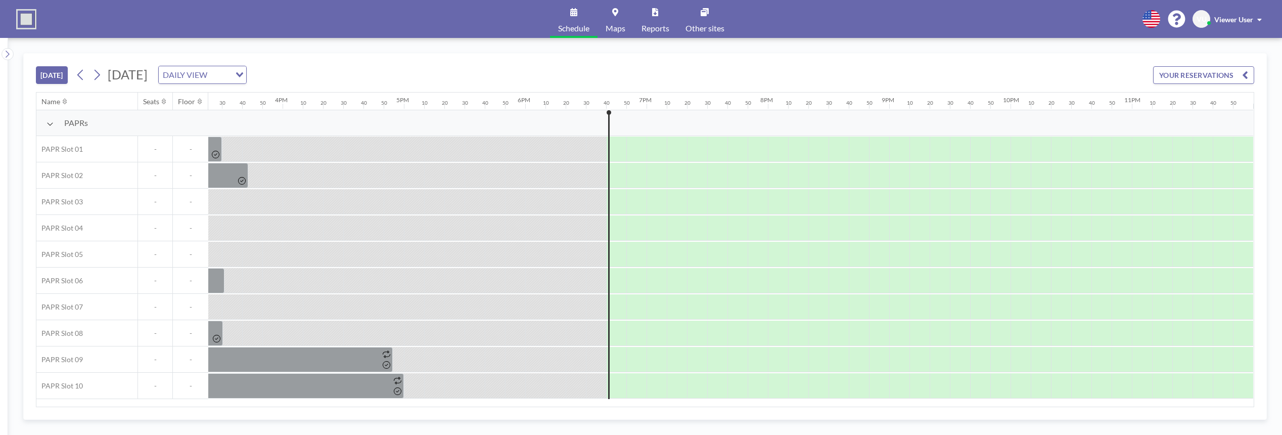
scroll to position [0, 1878]
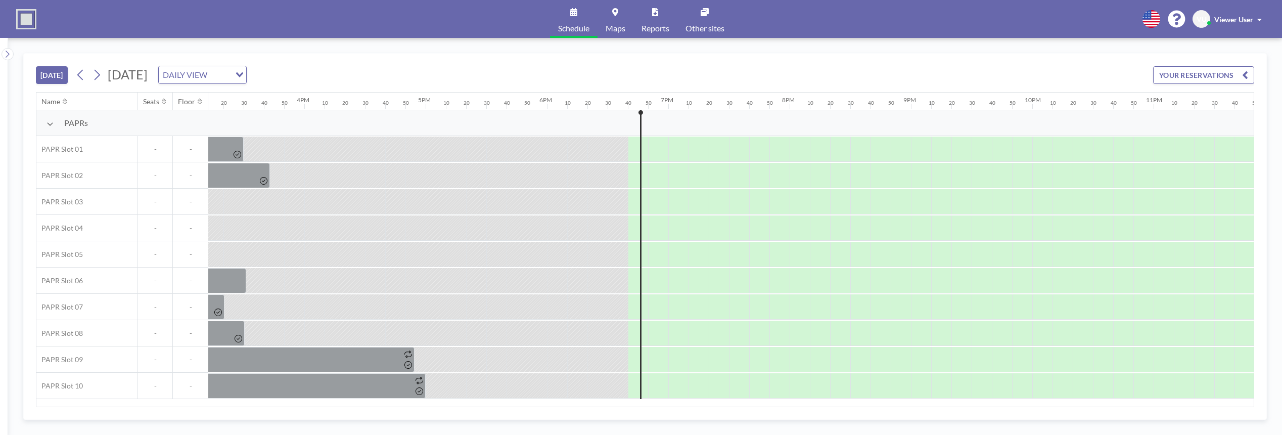
scroll to position [0, 1878]
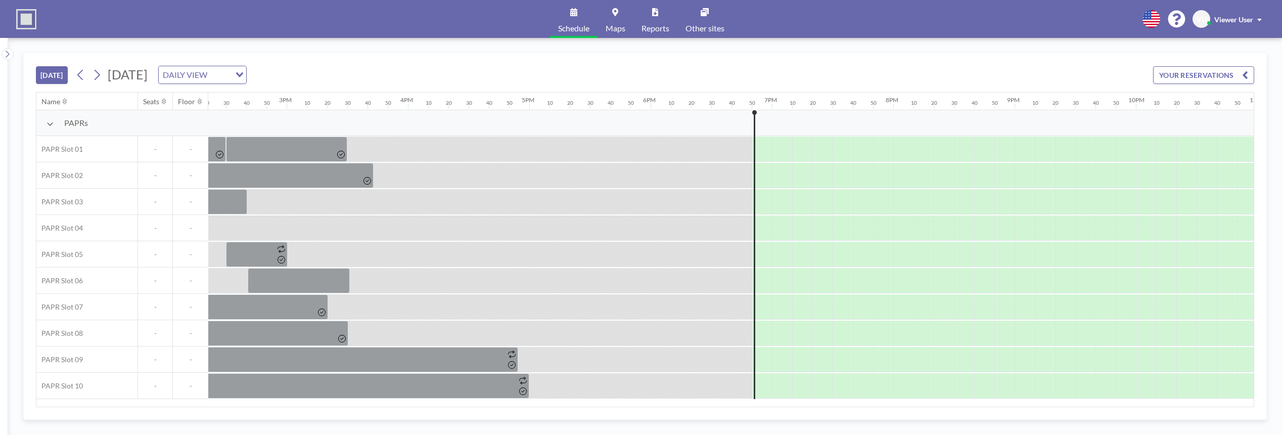
scroll to position [0, 1878]
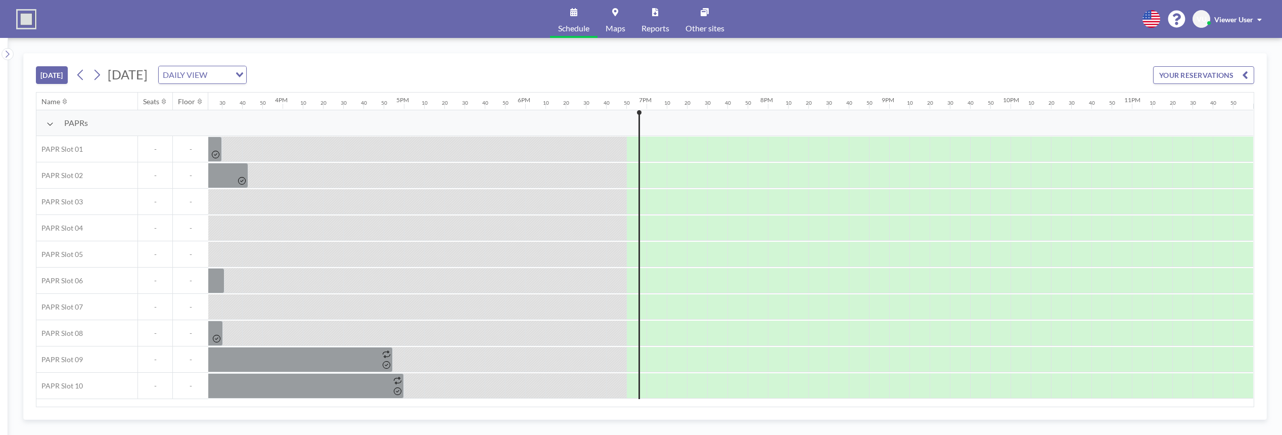
scroll to position [0, 1878]
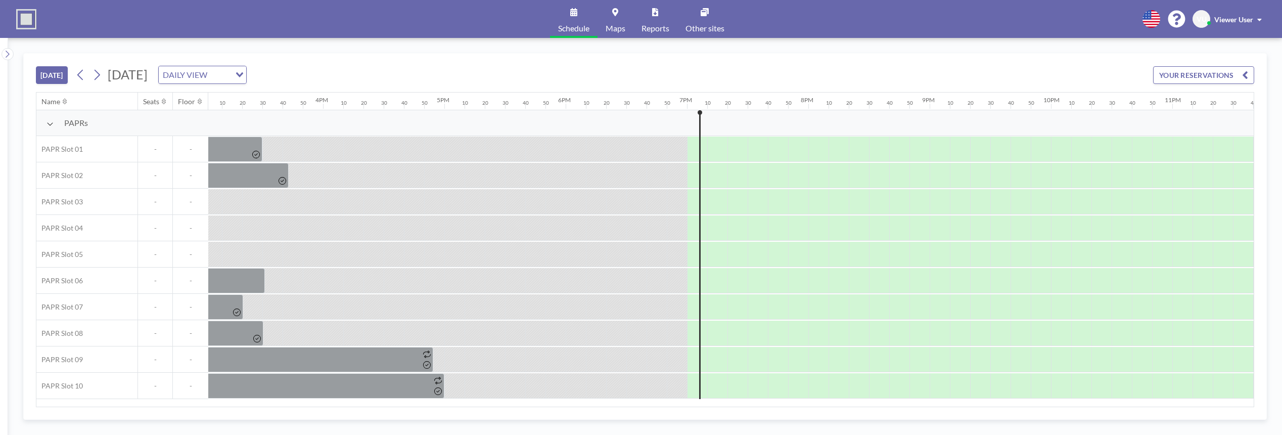
scroll to position [0, 1878]
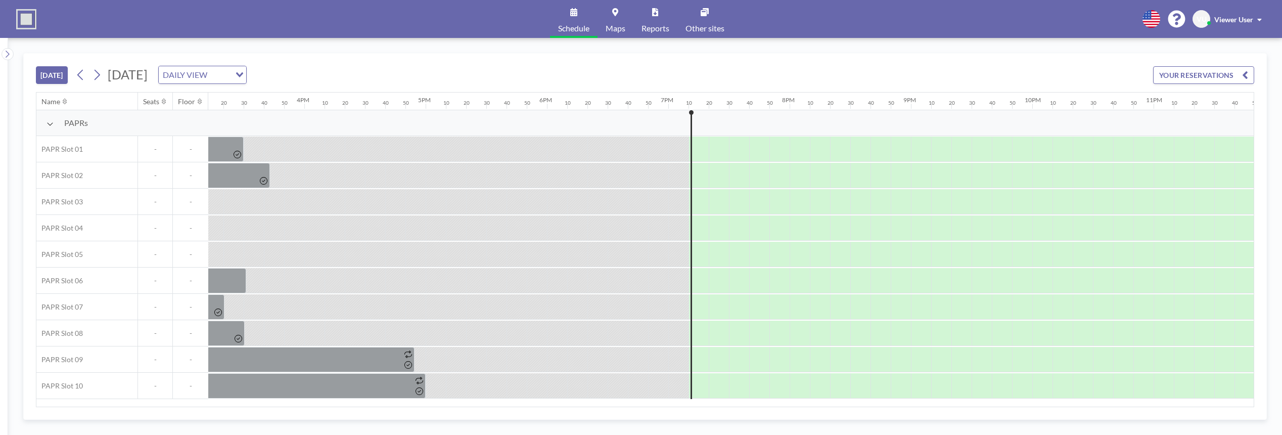
scroll to position [0, 1878]
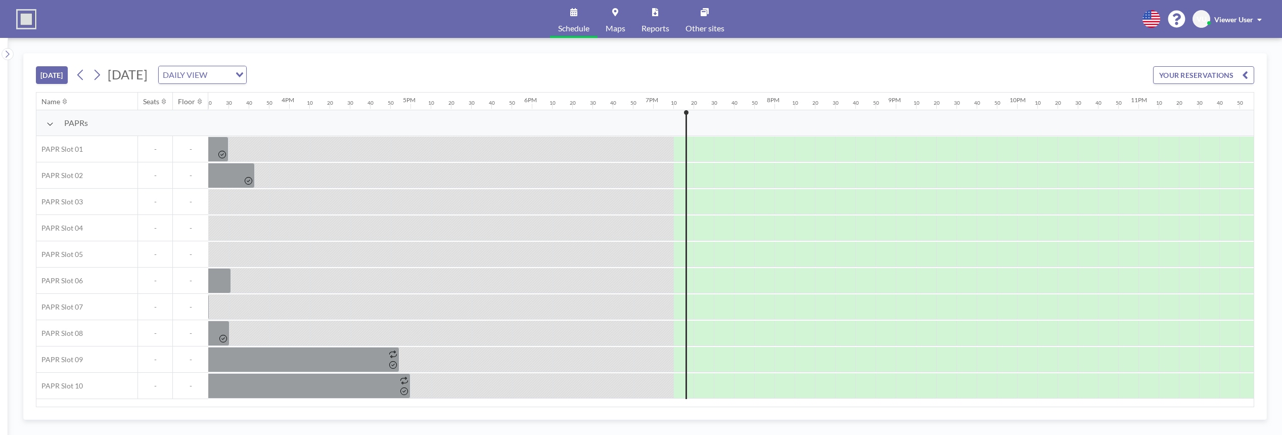
scroll to position [0, 1878]
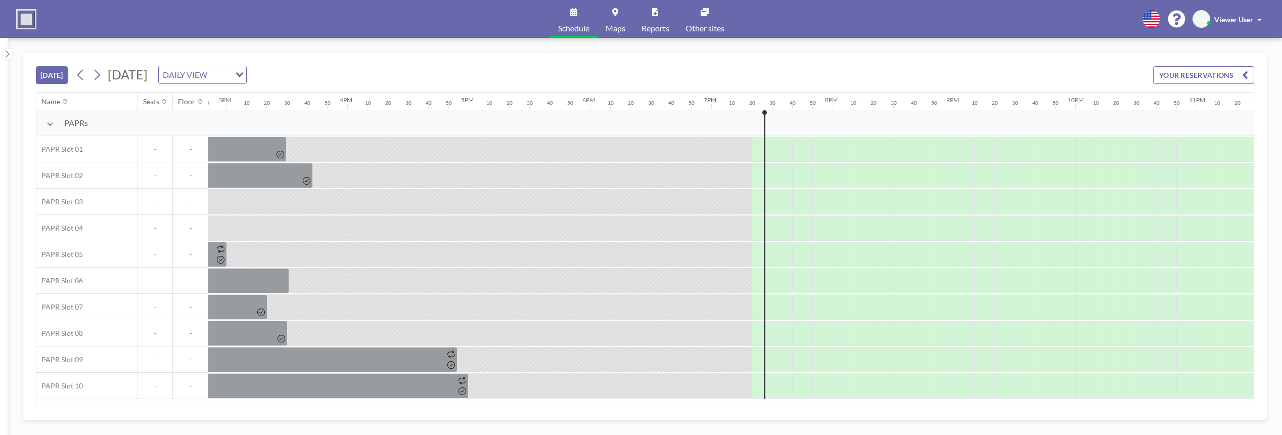
scroll to position [0, 1878]
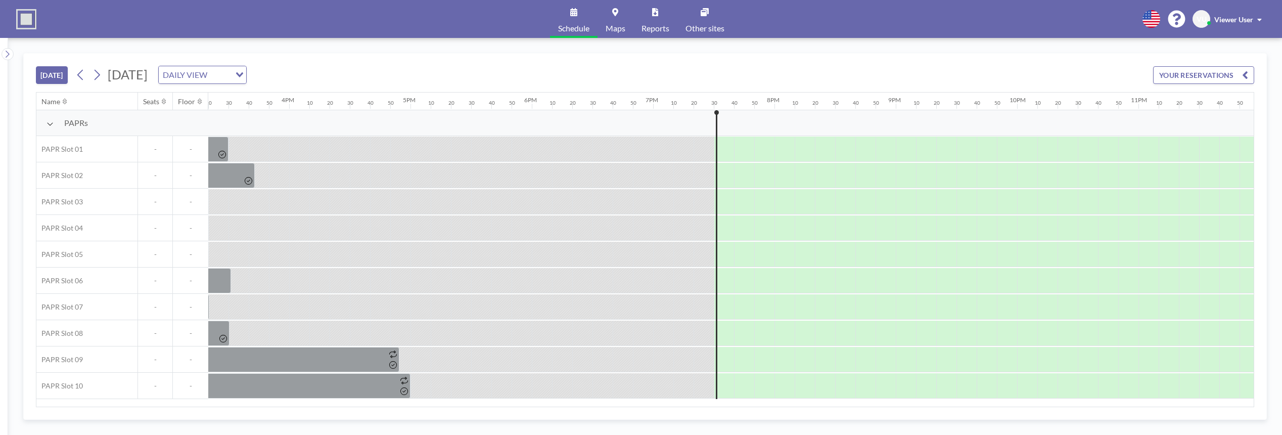
scroll to position [0, 1878]
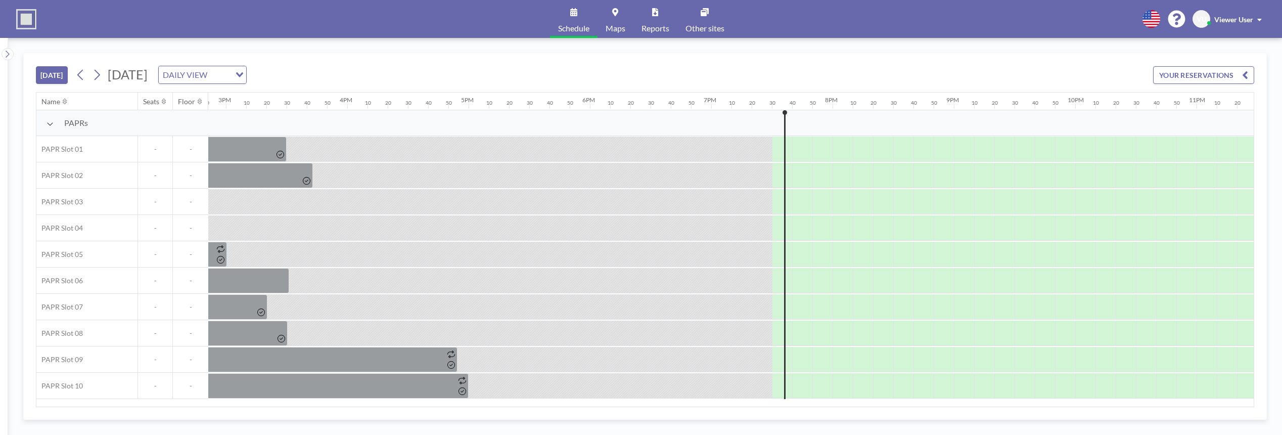
scroll to position [0, 1878]
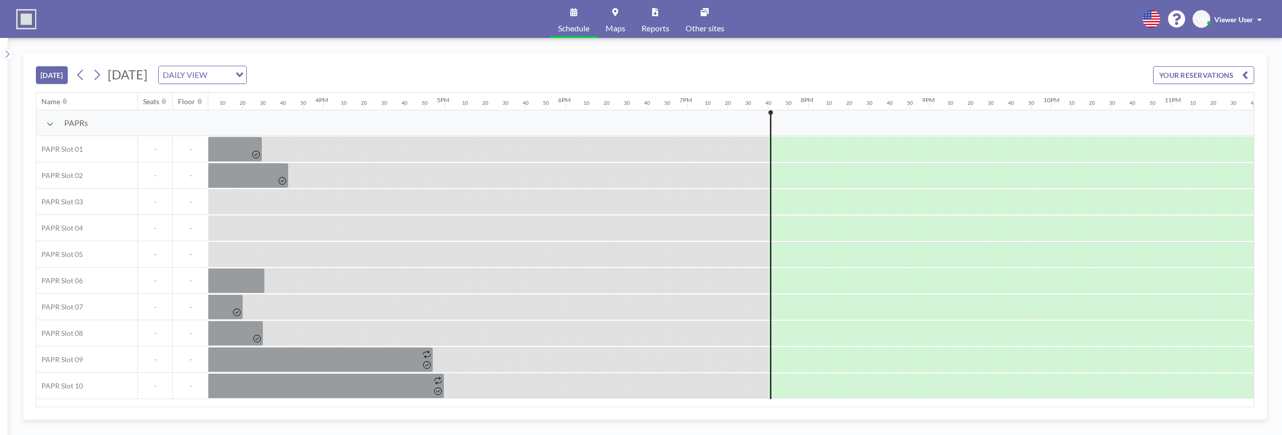
scroll to position [0, 1878]
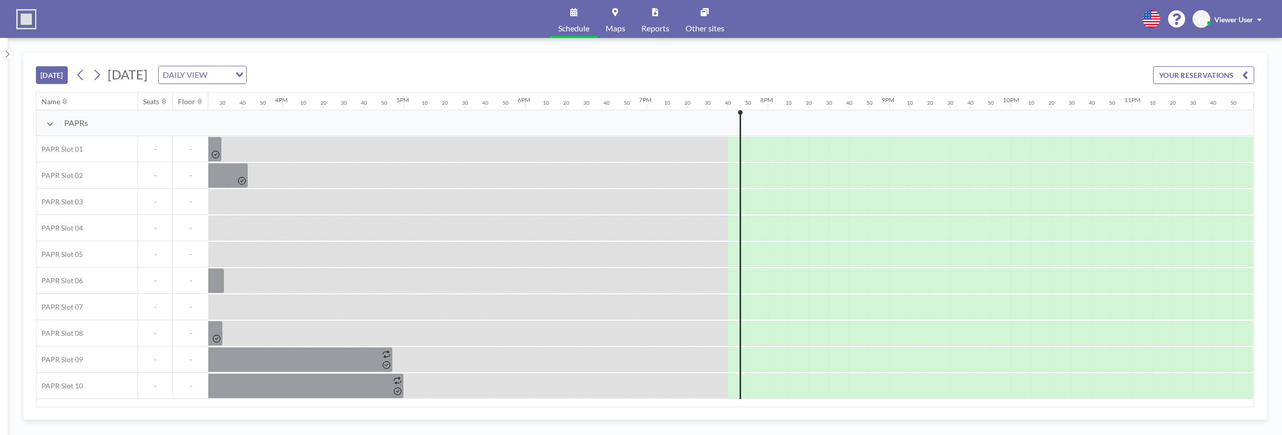
scroll to position [0, 1878]
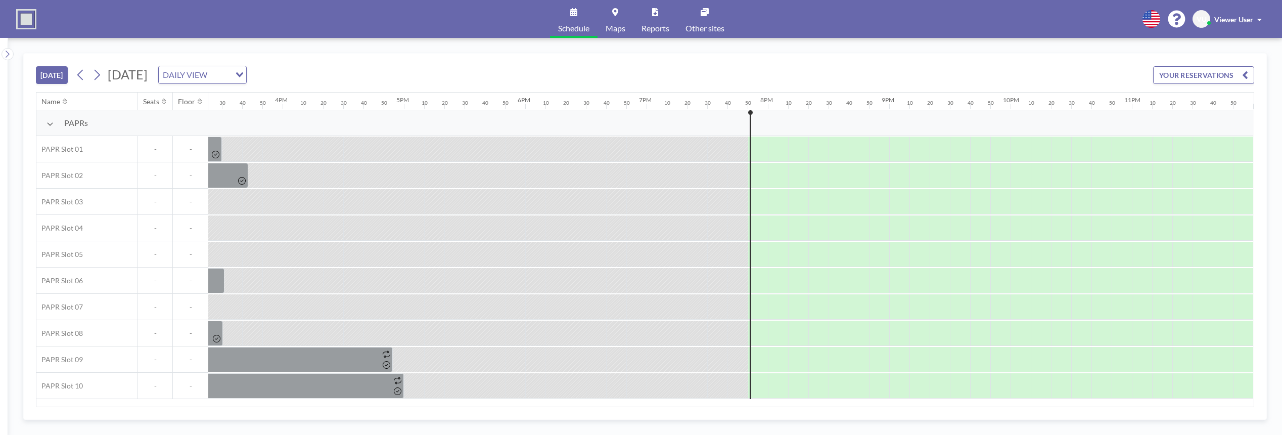
scroll to position [0, 1878]
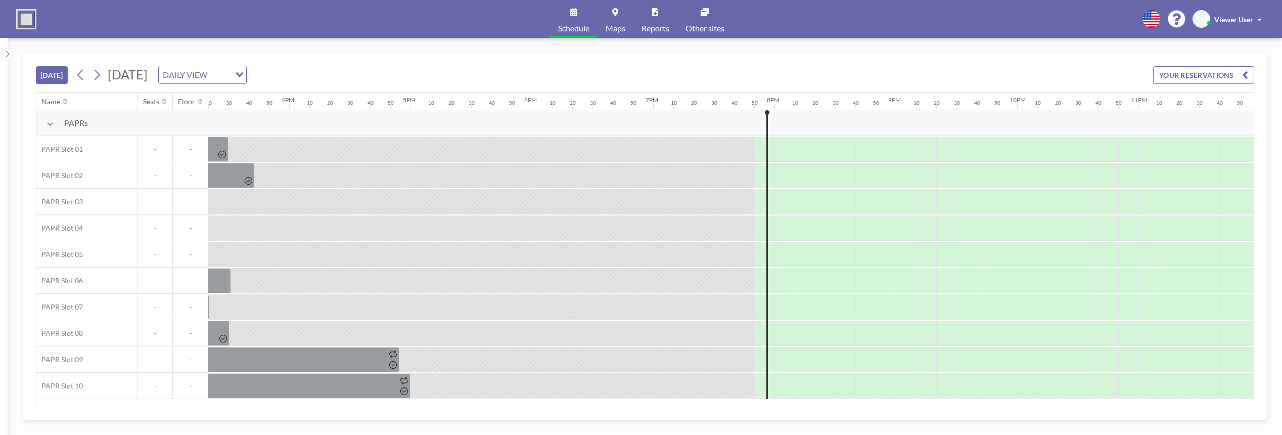
scroll to position [0, 1878]
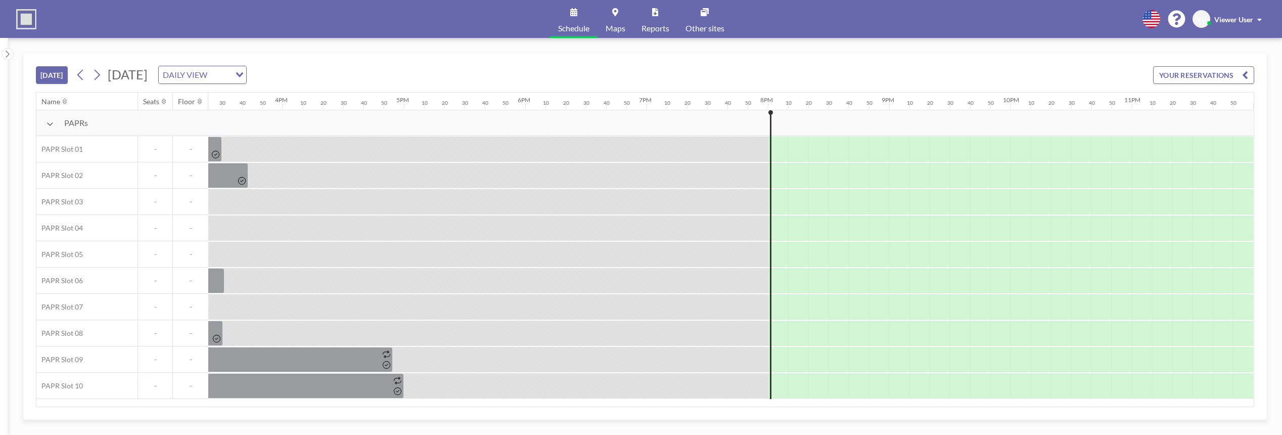
scroll to position [0, 1878]
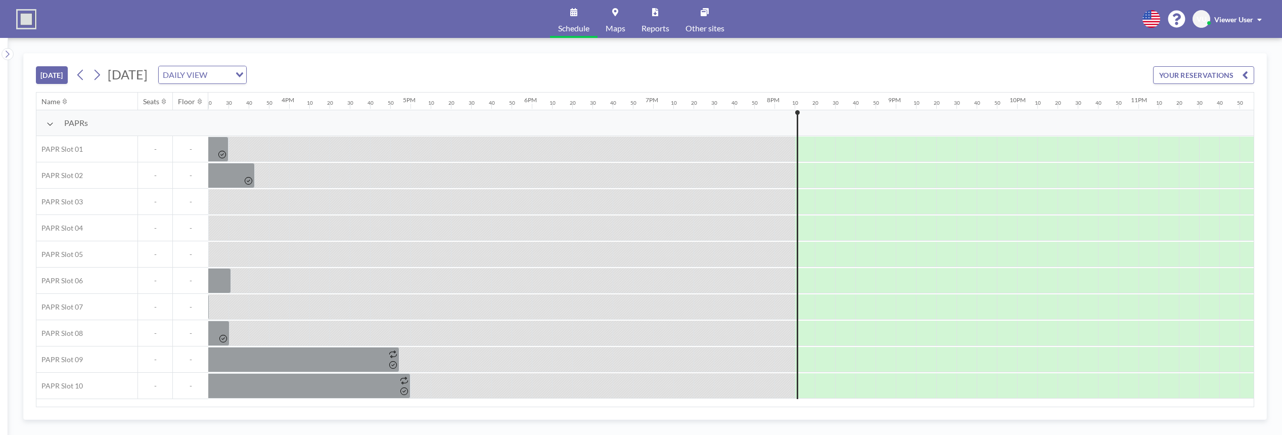
scroll to position [0, 1878]
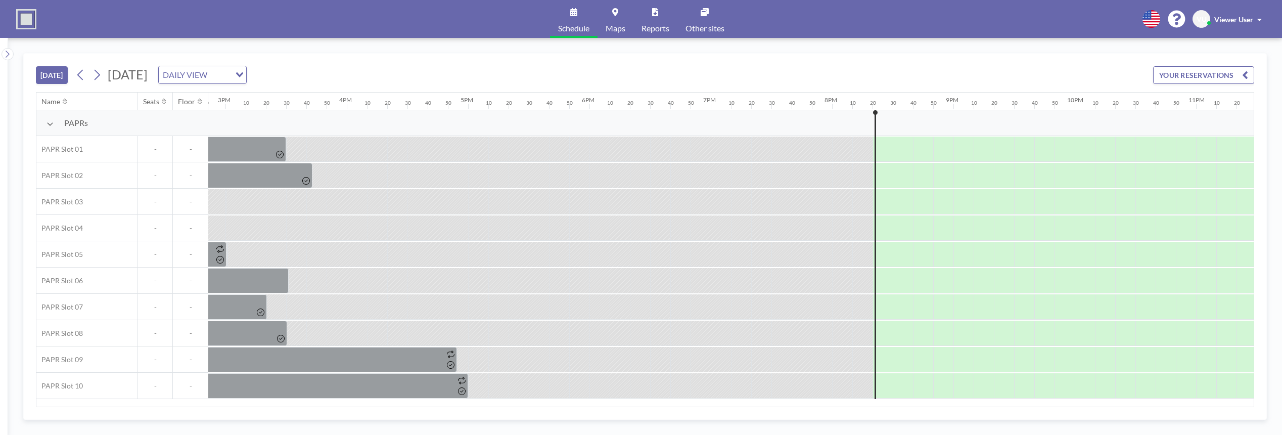
scroll to position [0, 1878]
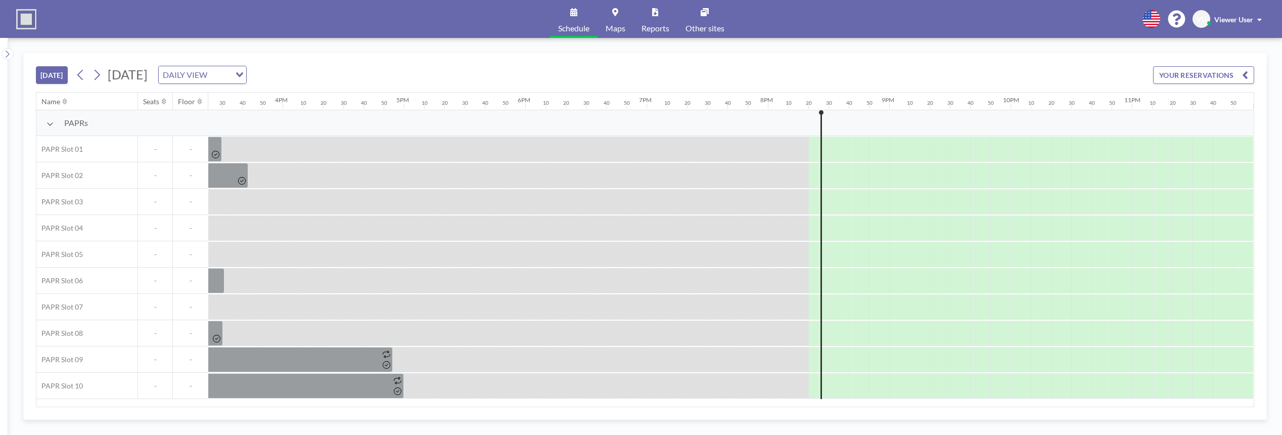
scroll to position [0, 1878]
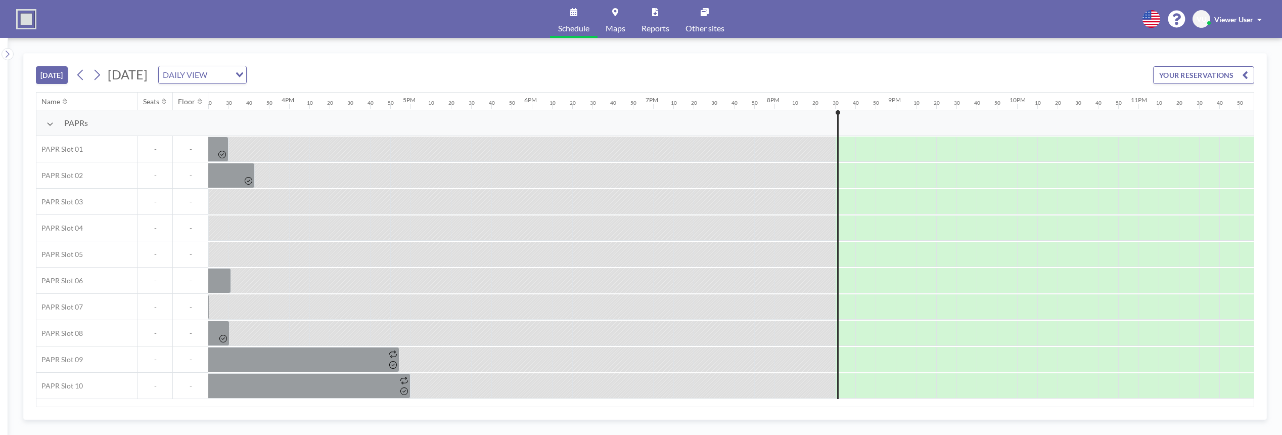
scroll to position [0, 1878]
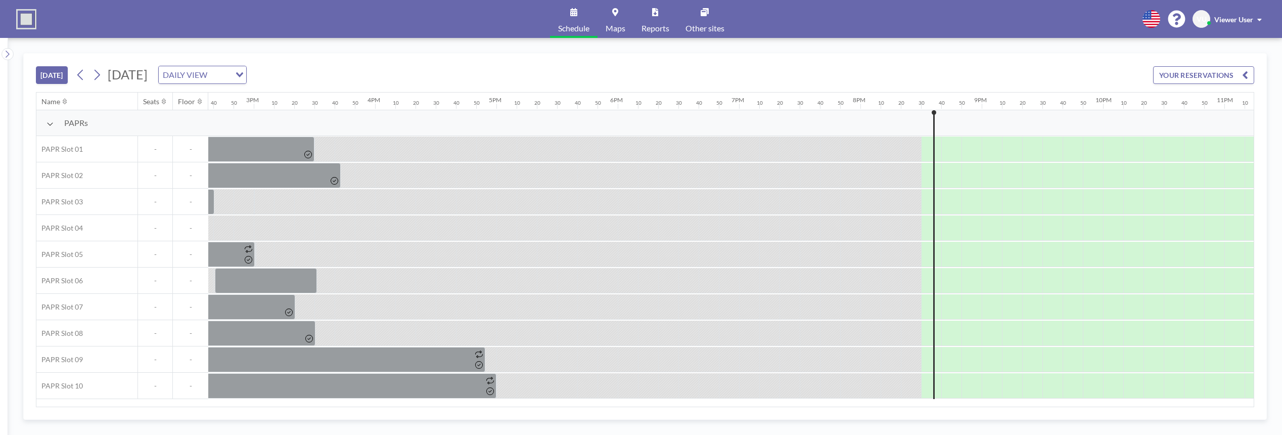
scroll to position [0, 1878]
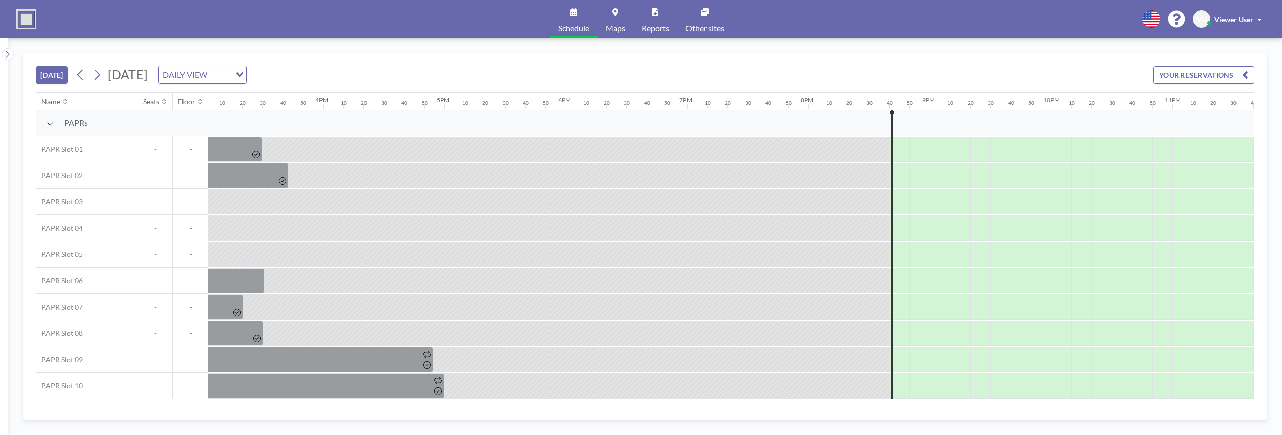
scroll to position [0, 1878]
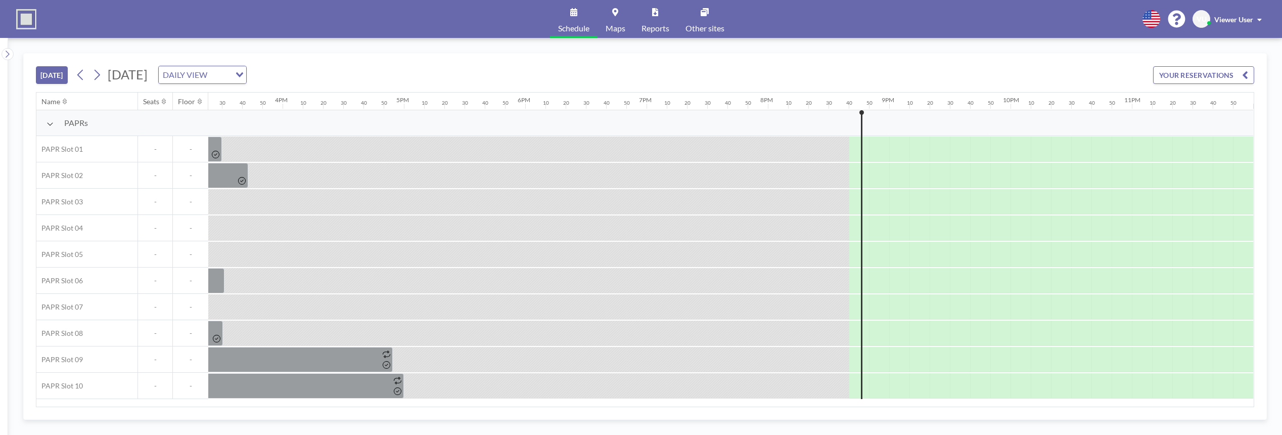
scroll to position [0, 1878]
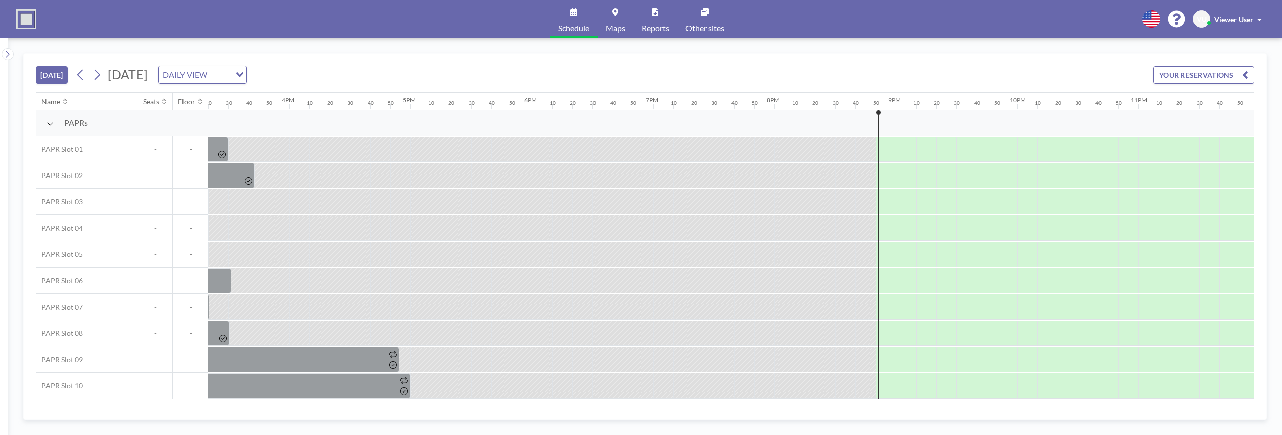
scroll to position [0, 1878]
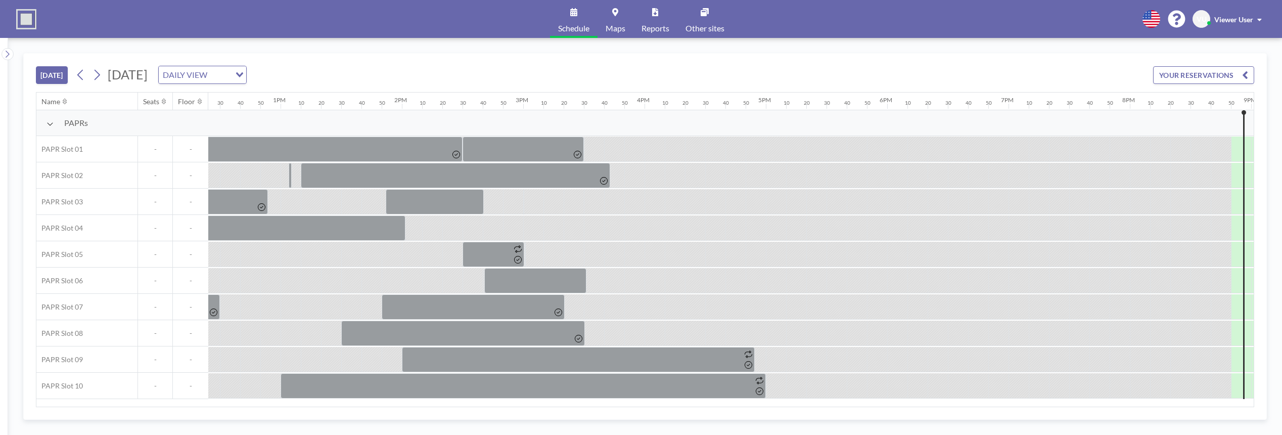
scroll to position [0, 1878]
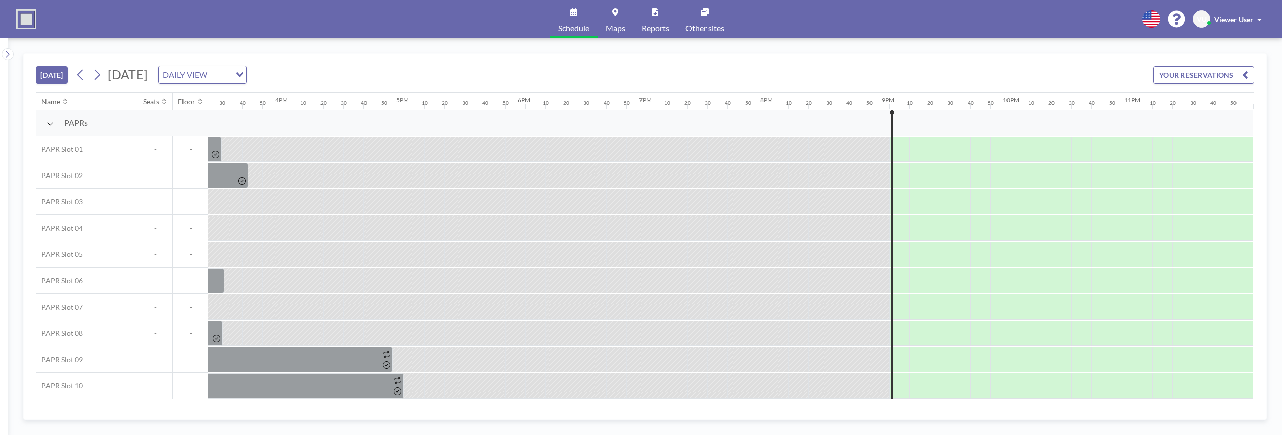
scroll to position [0, 1878]
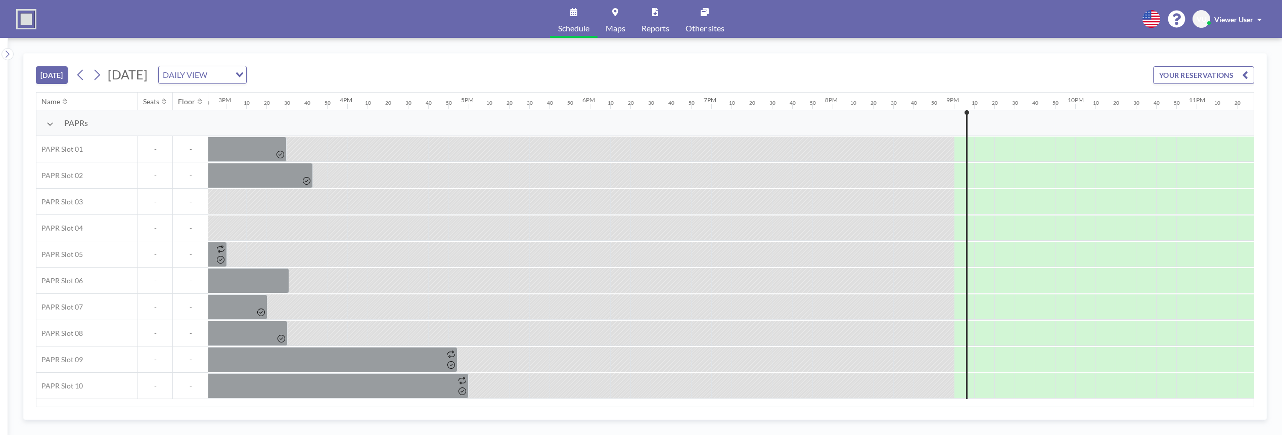
scroll to position [0, 1878]
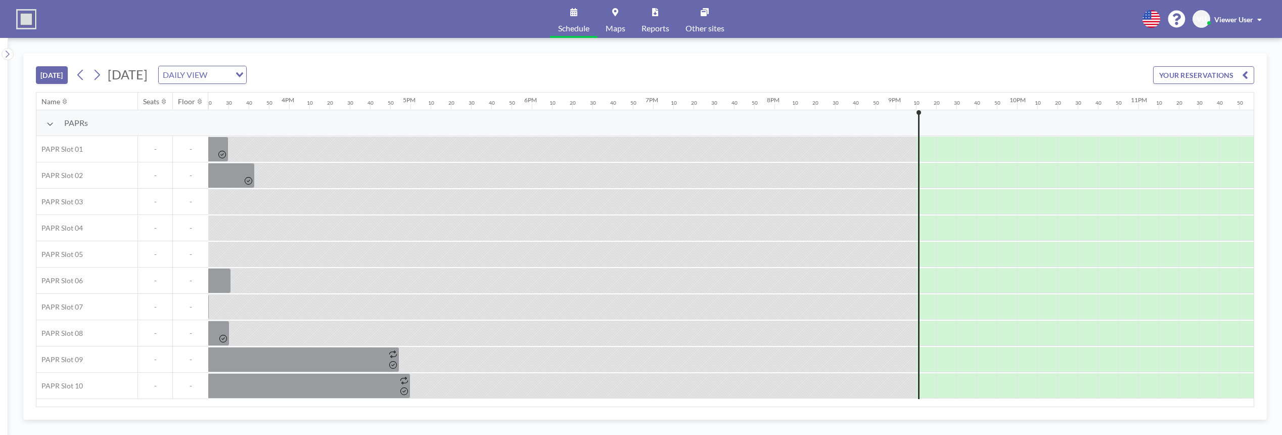
scroll to position [0, 1878]
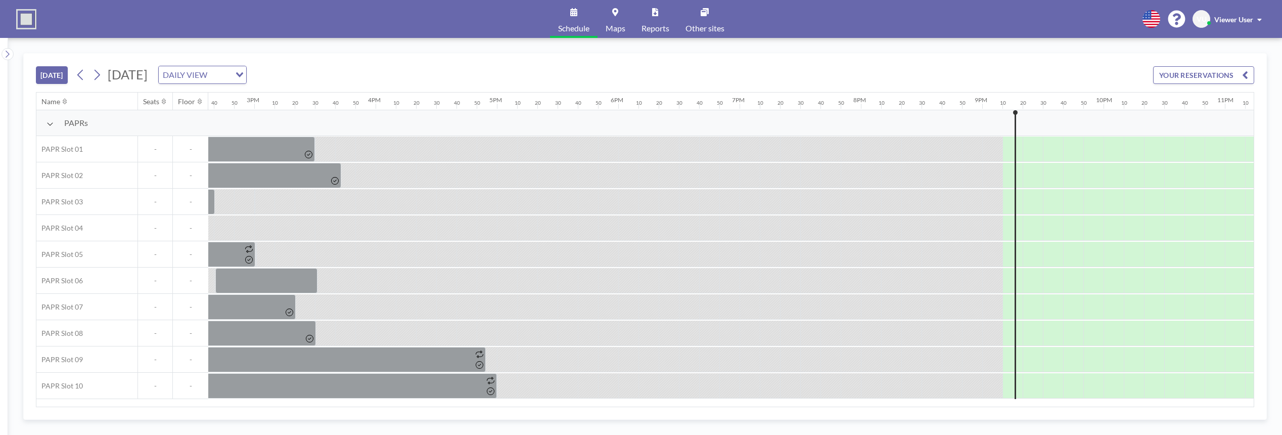
scroll to position [0, 1878]
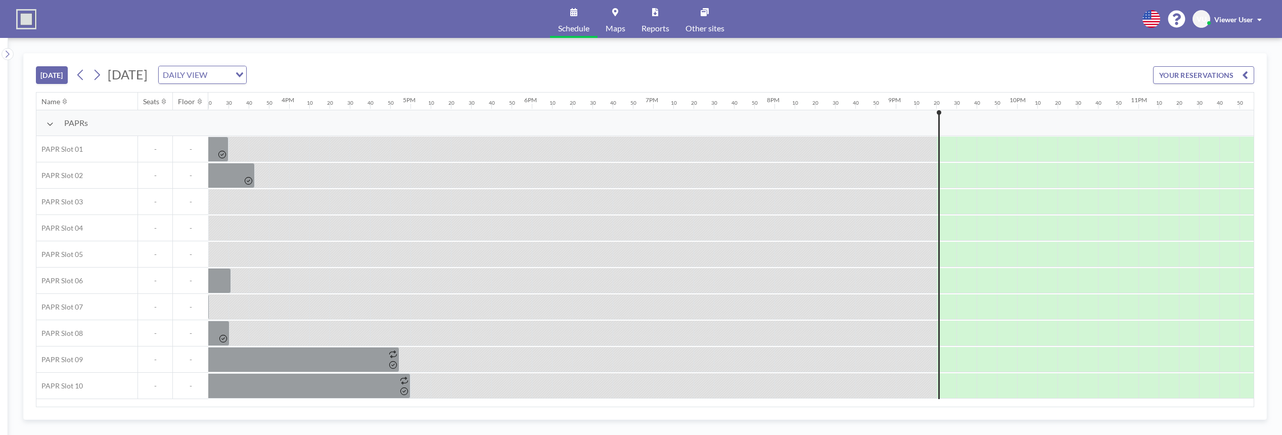
scroll to position [0, 1878]
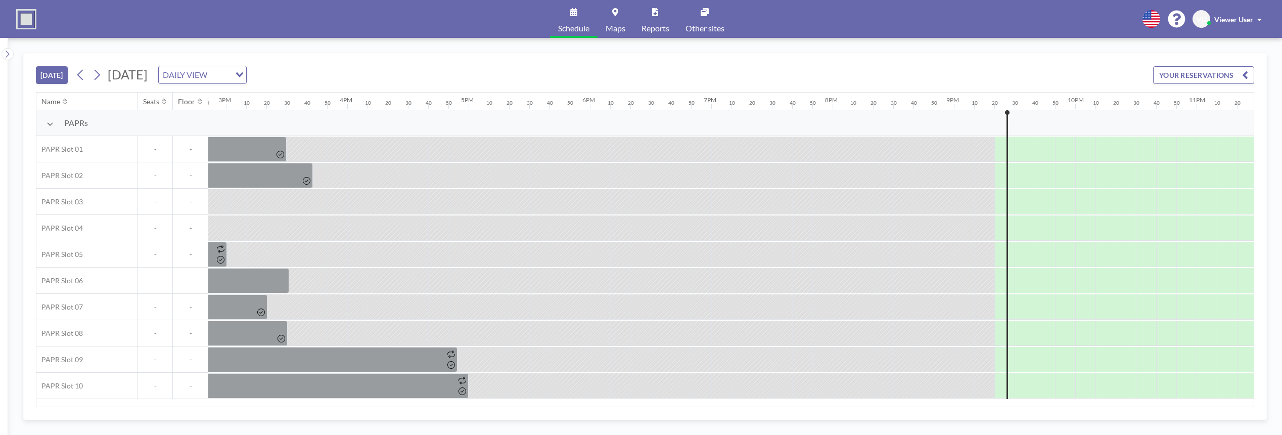
scroll to position [0, 1878]
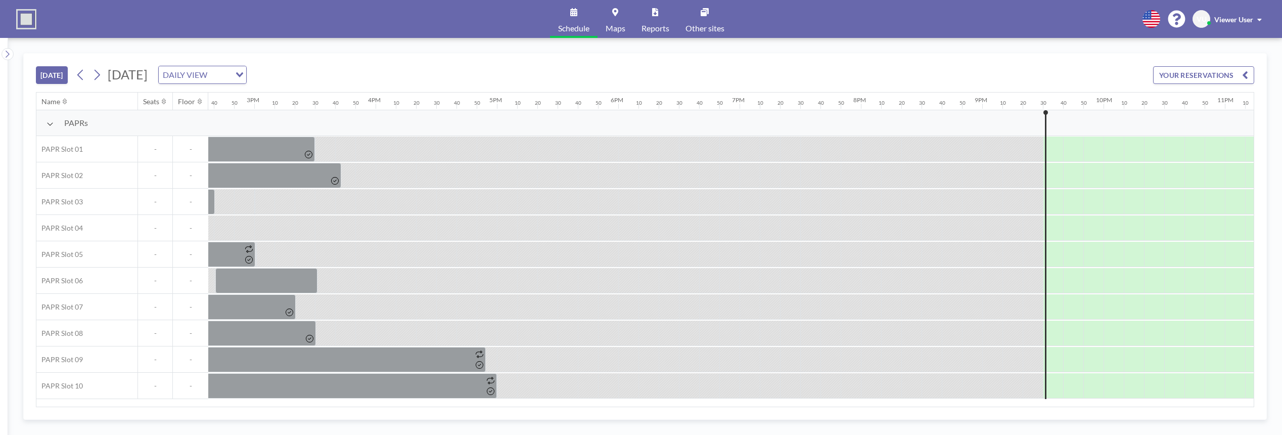
scroll to position [0, 1878]
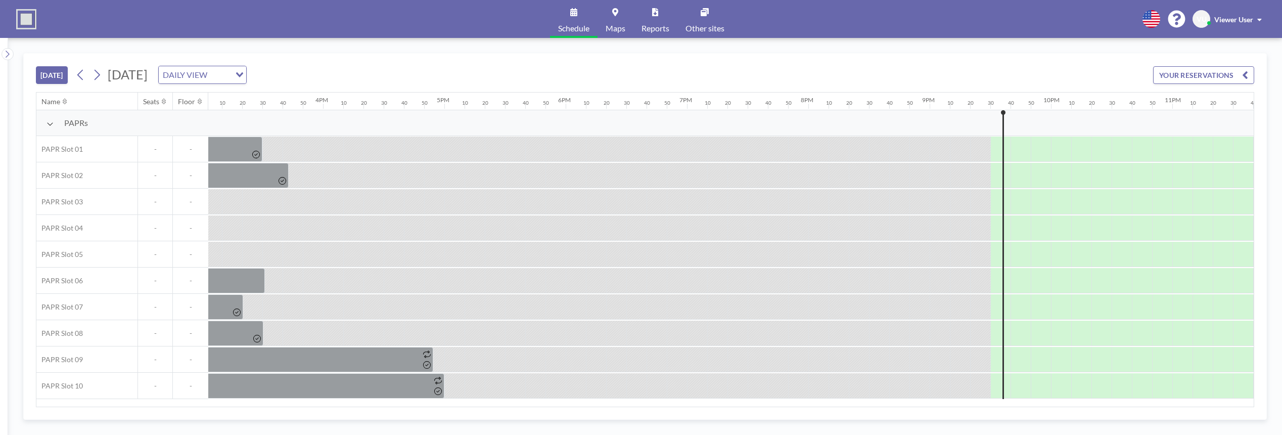
scroll to position [0, 1878]
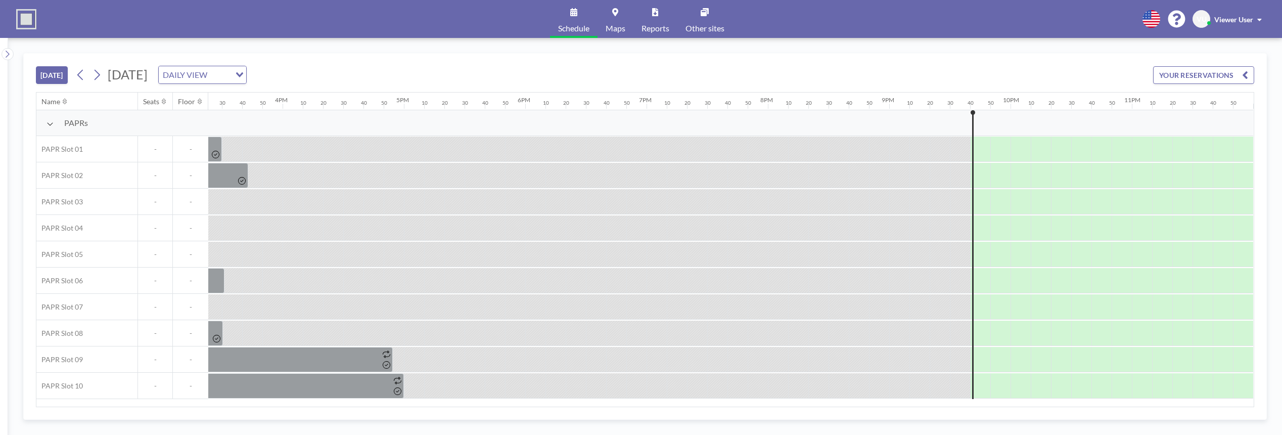
scroll to position [0, 1878]
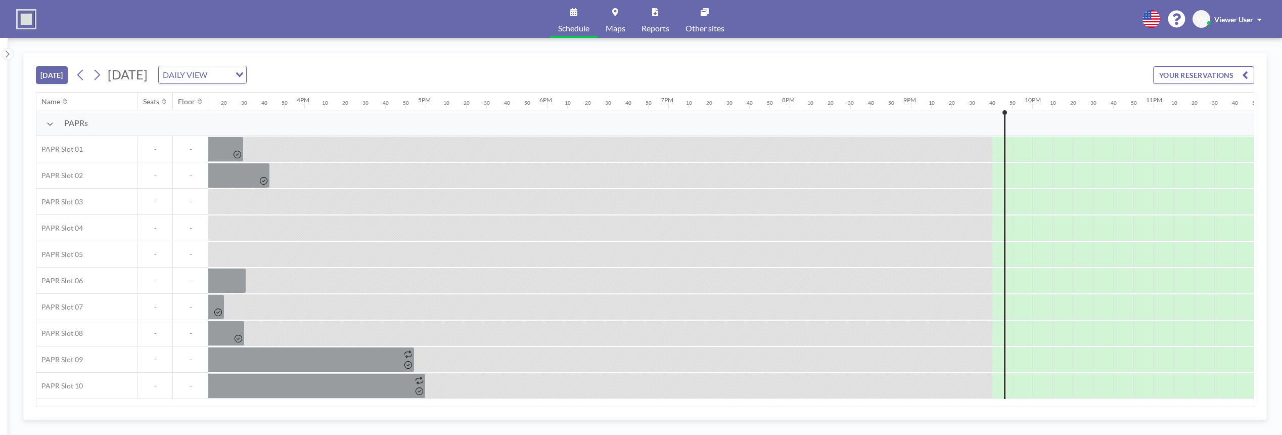
scroll to position [0, 1878]
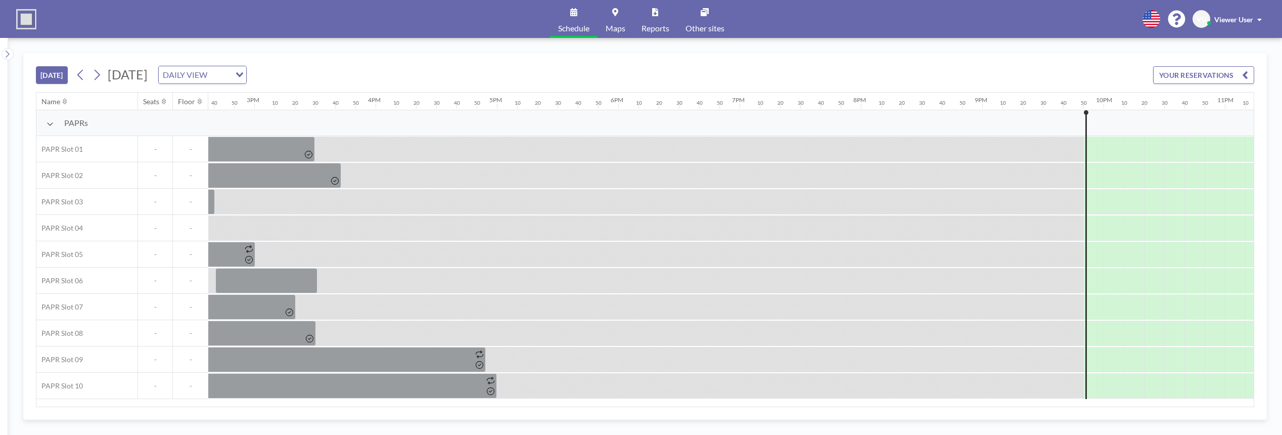
scroll to position [0, 1878]
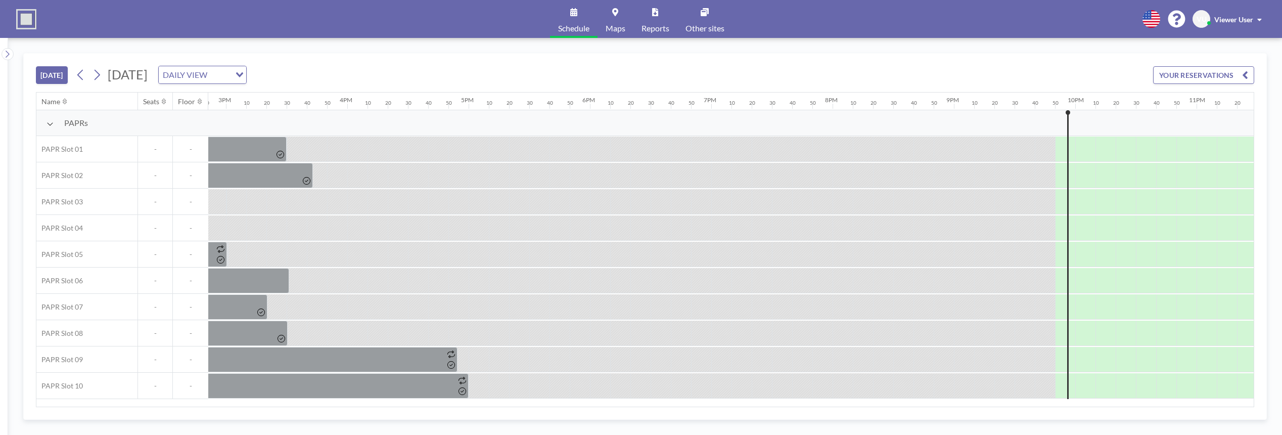
scroll to position [0, 1878]
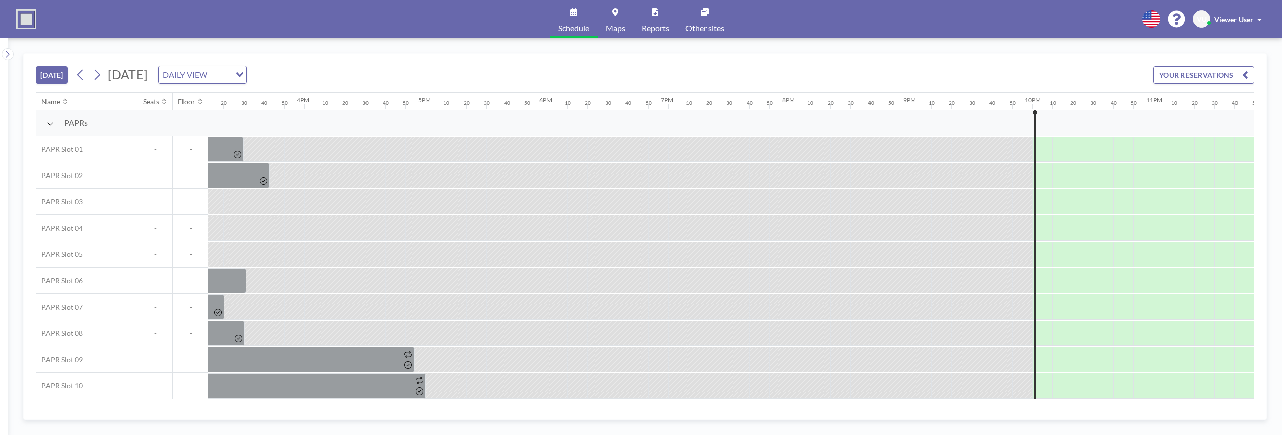
scroll to position [0, 1878]
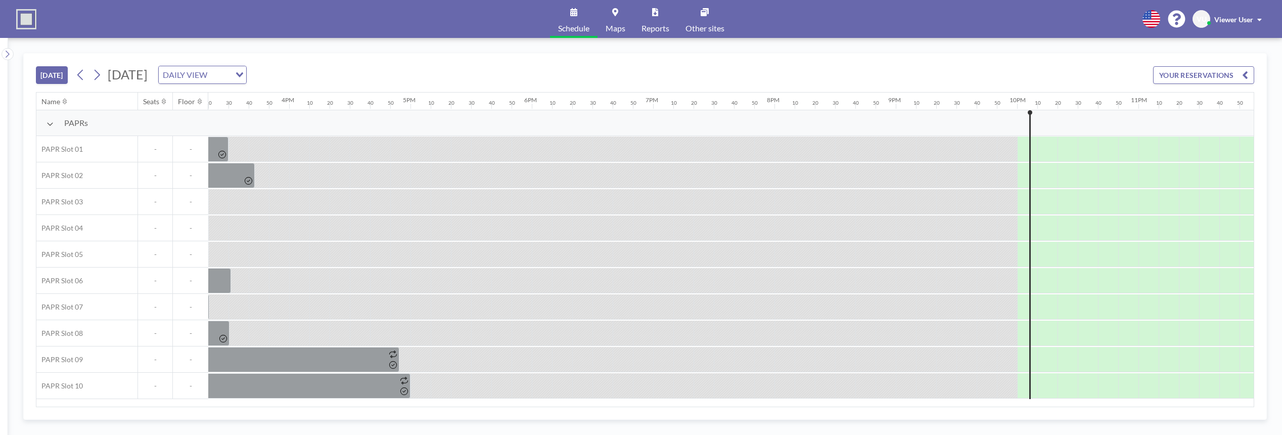
scroll to position [0, 1878]
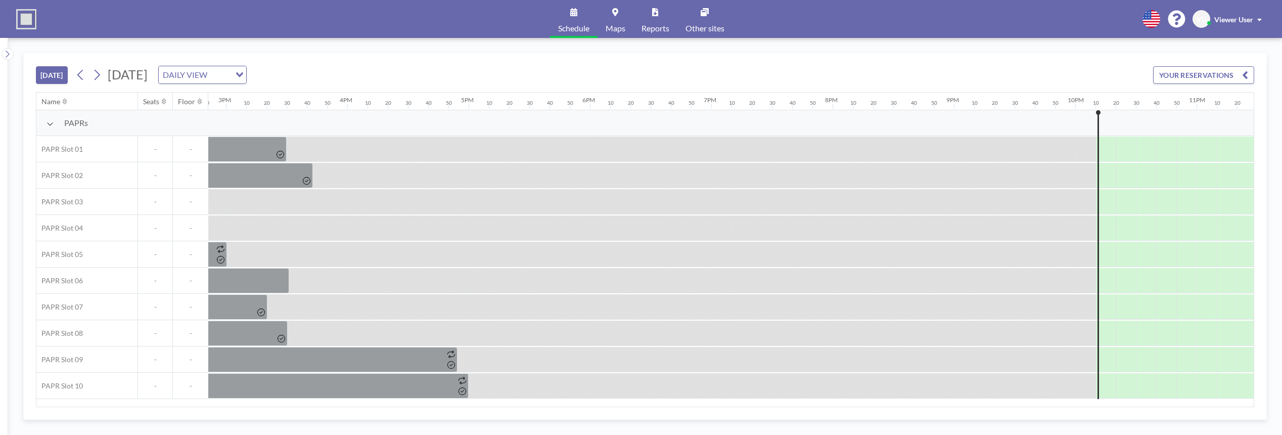
scroll to position [0, 1878]
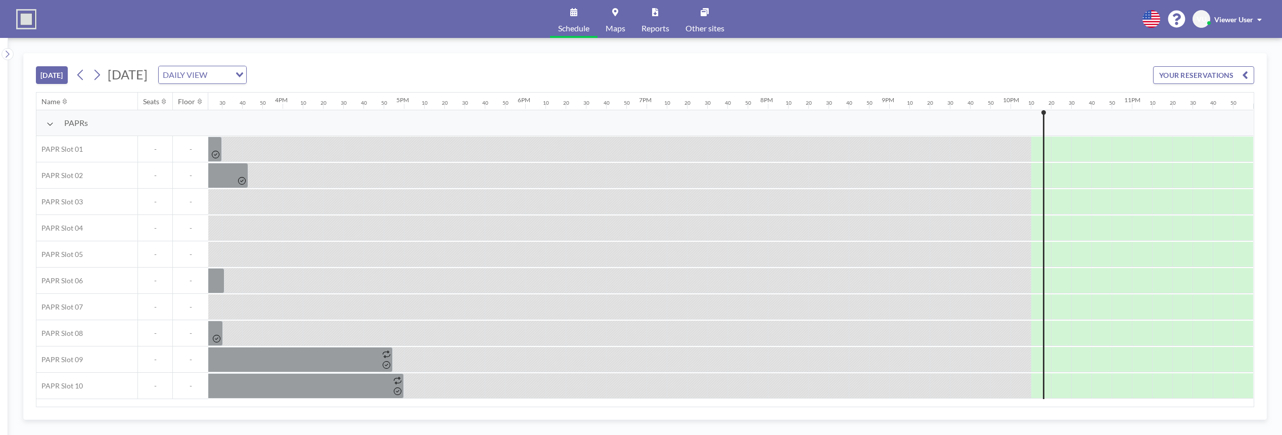
scroll to position [0, 1878]
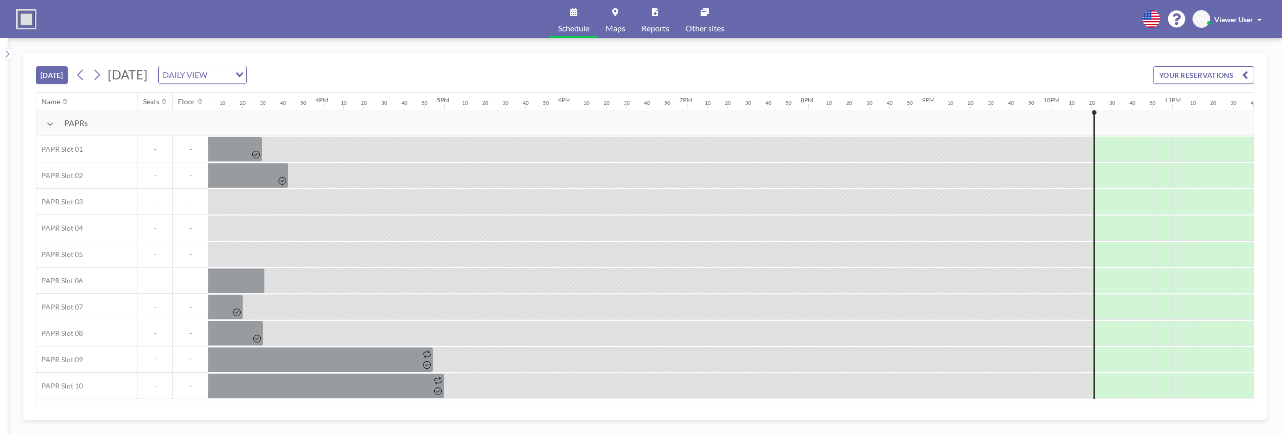
scroll to position [0, 1878]
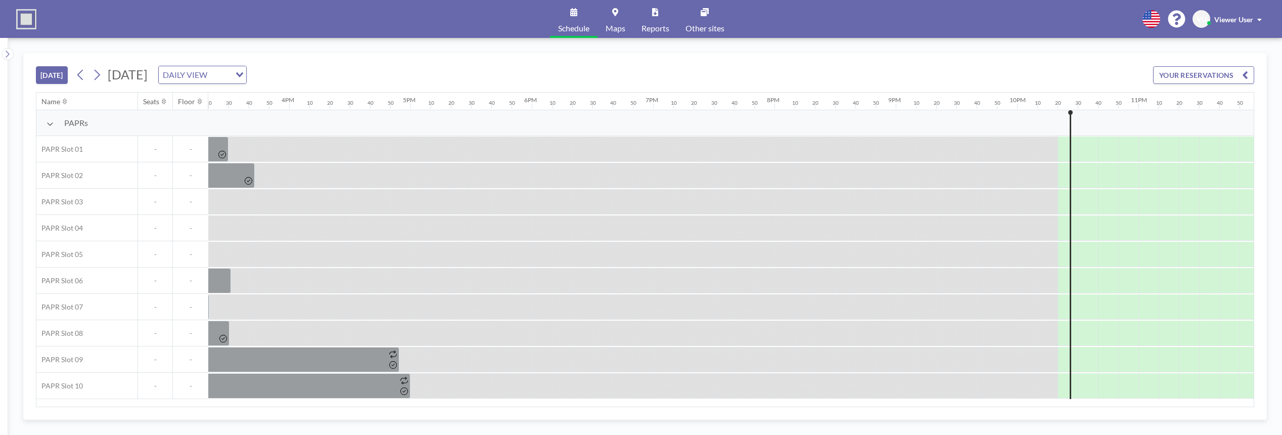
scroll to position [0, 1878]
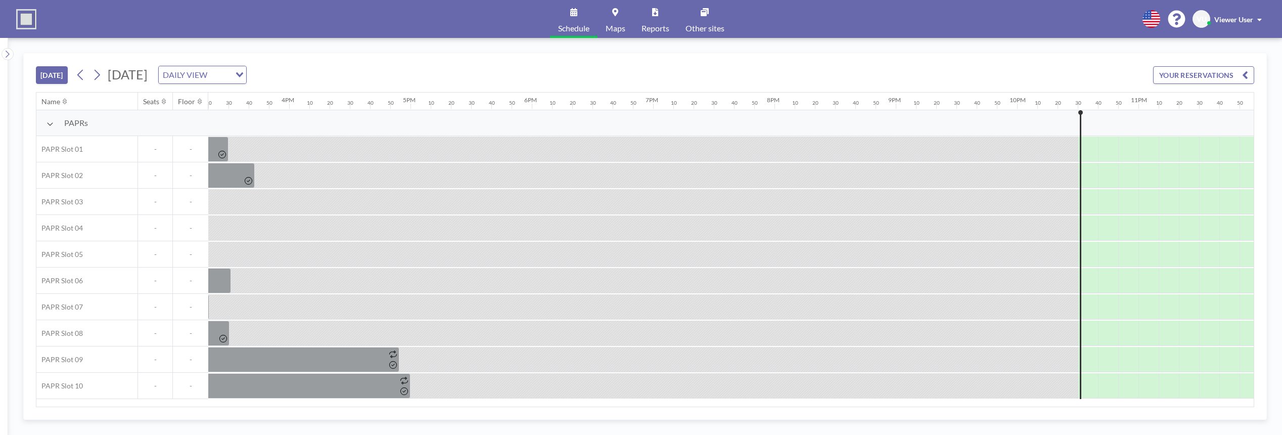
scroll to position [0, 1878]
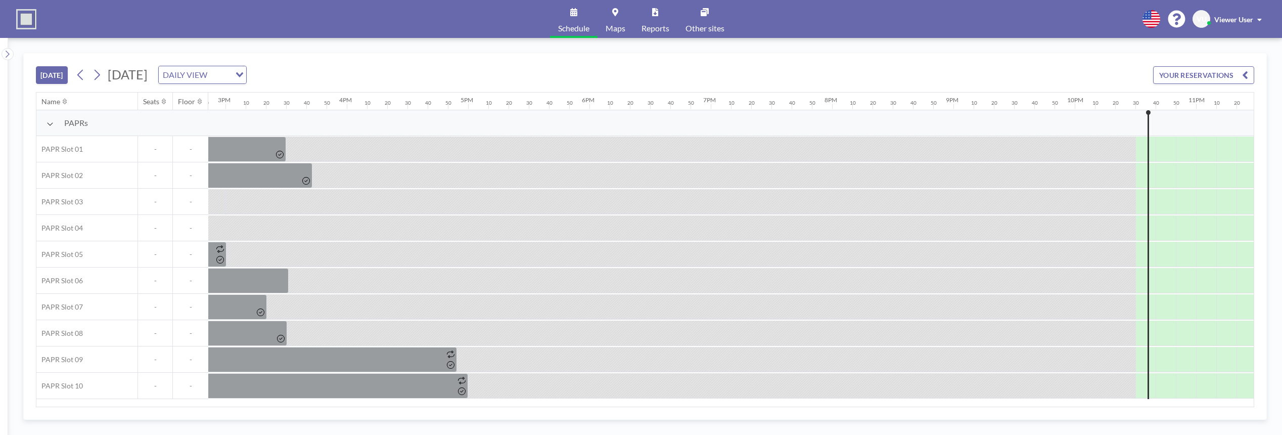
scroll to position [0, 1878]
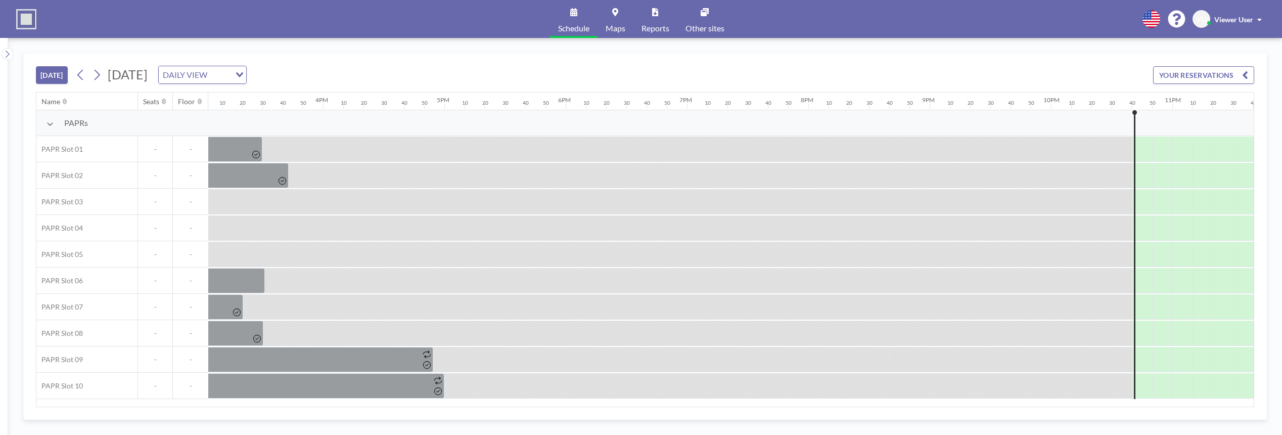
scroll to position [0, 1878]
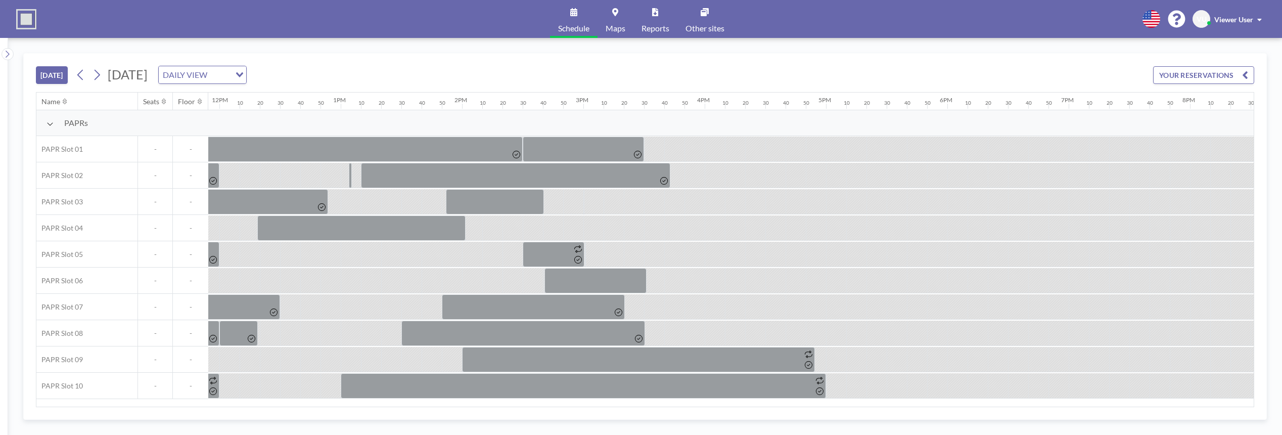
scroll to position [0, 1878]
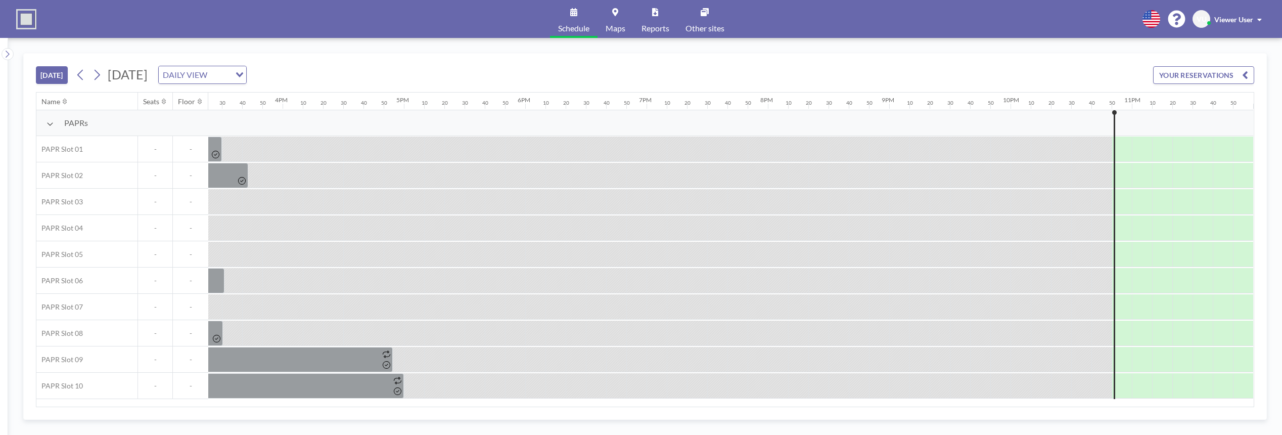
scroll to position [0, 1878]
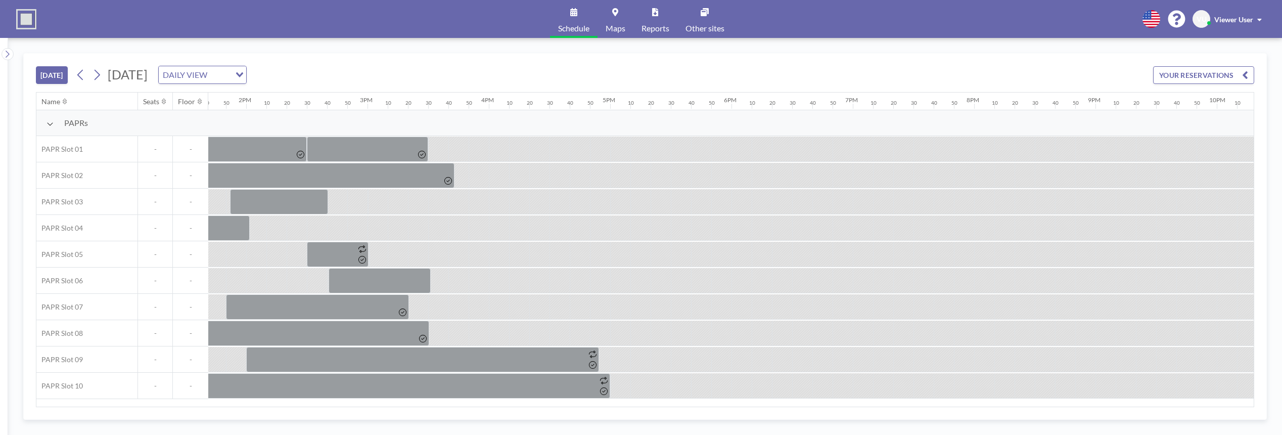
scroll to position [0, 1878]
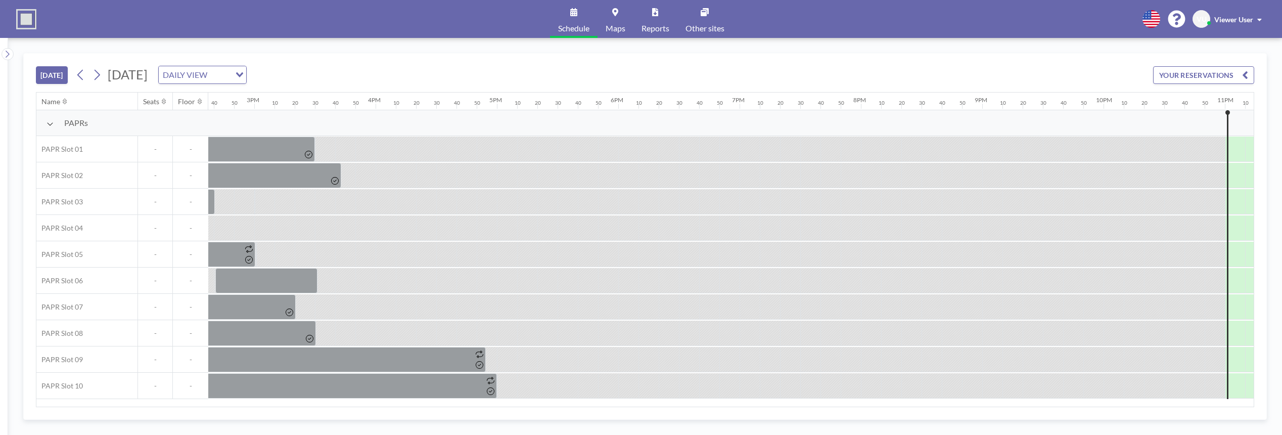
scroll to position [0, 1878]
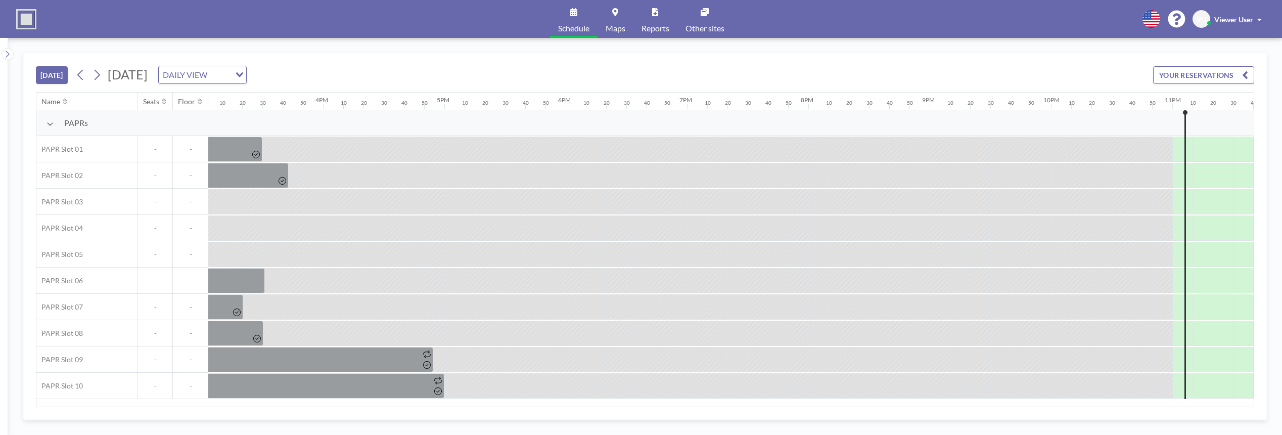
scroll to position [0, 1878]
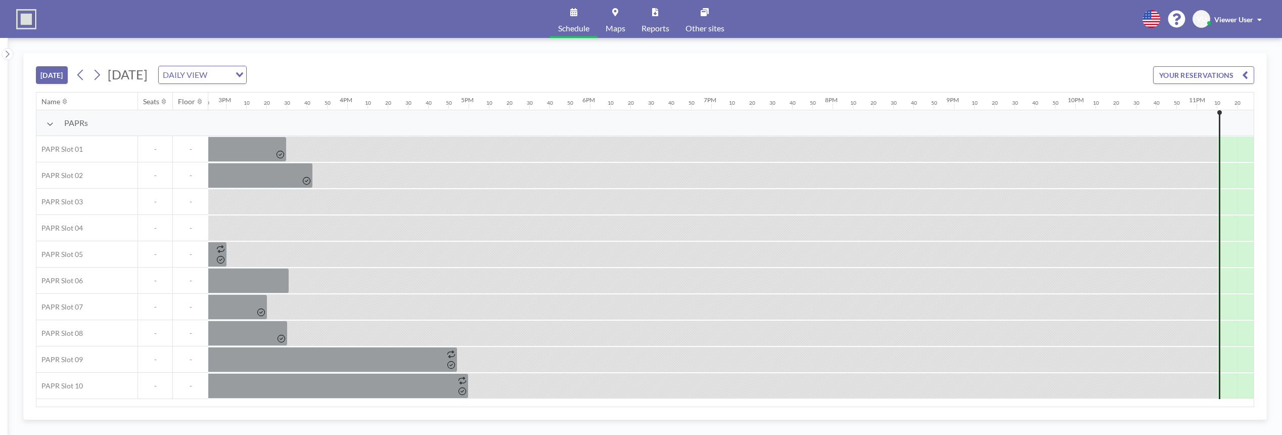
scroll to position [0, 1878]
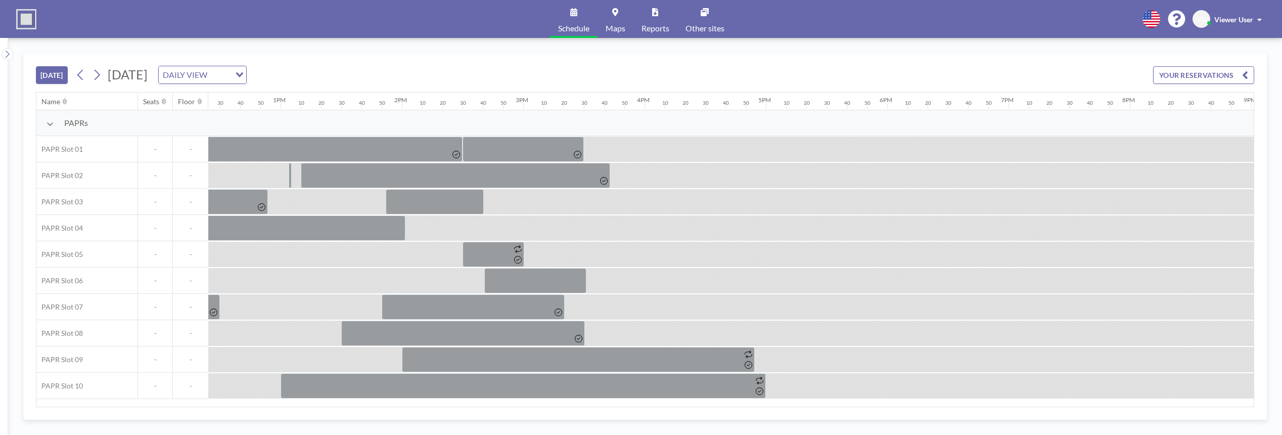
scroll to position [0, 1878]
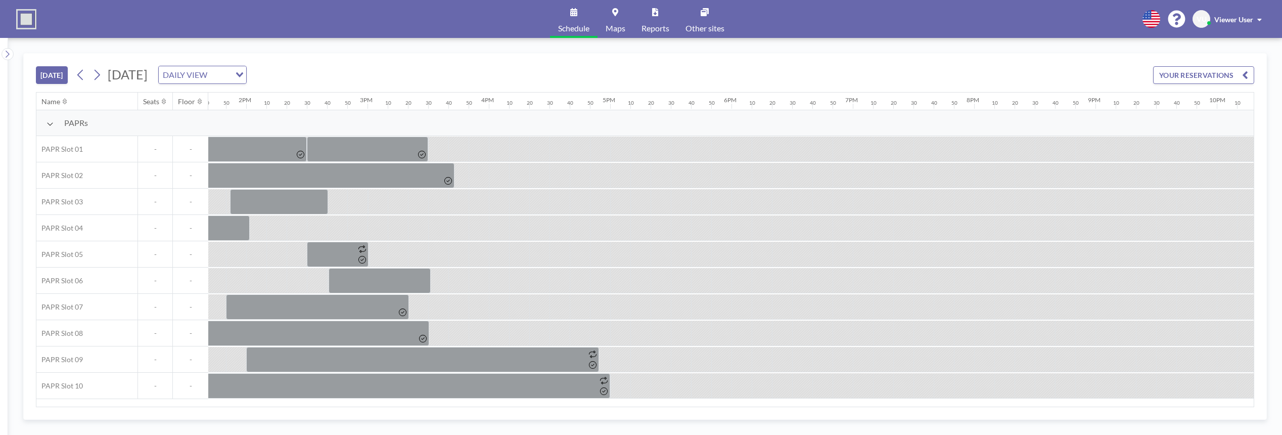
scroll to position [0, 1878]
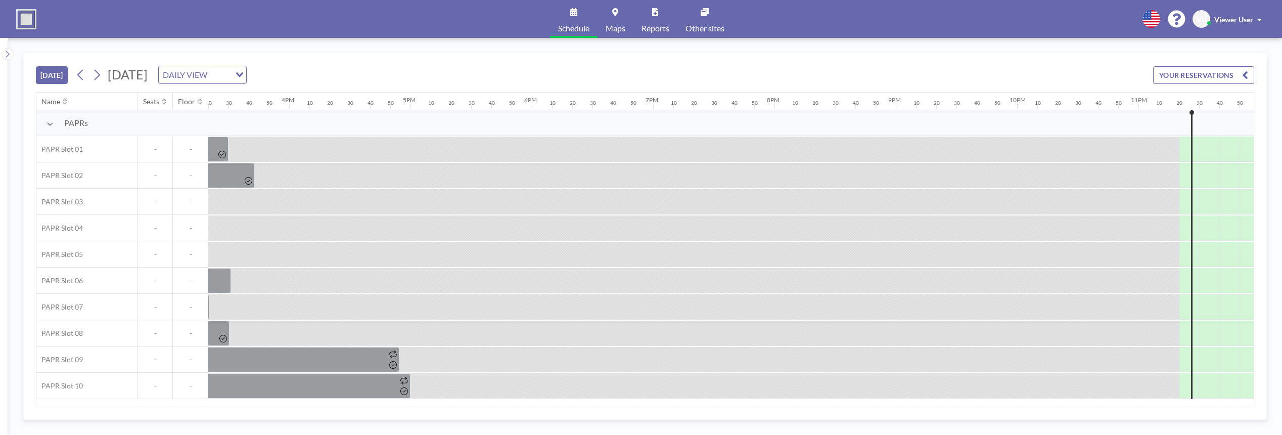
scroll to position [0, 1878]
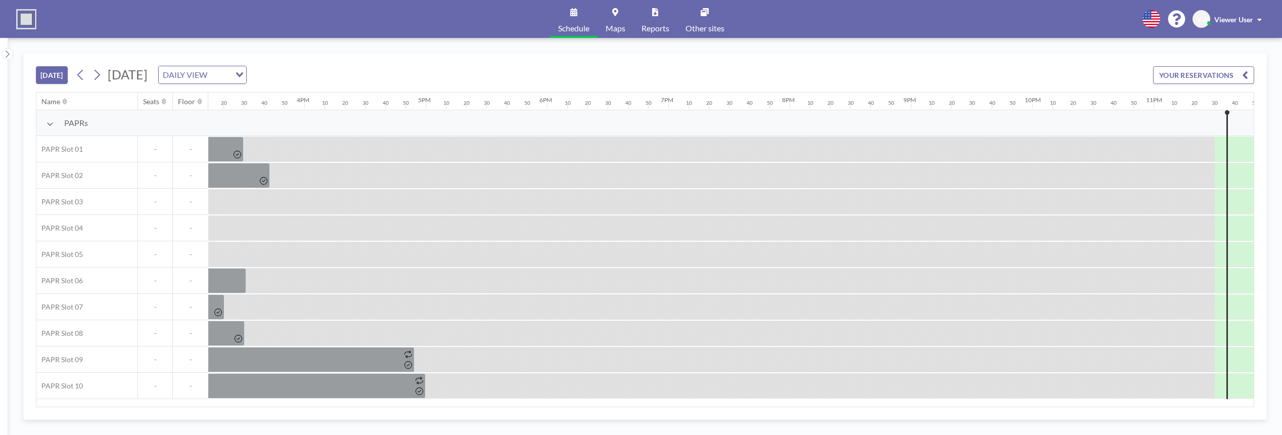
scroll to position [0, 1878]
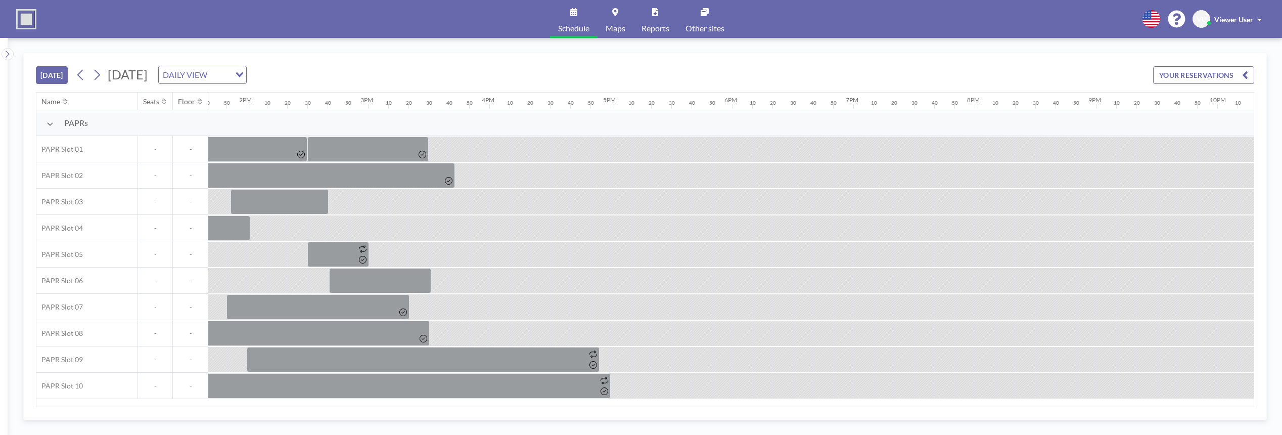
scroll to position [0, 1878]
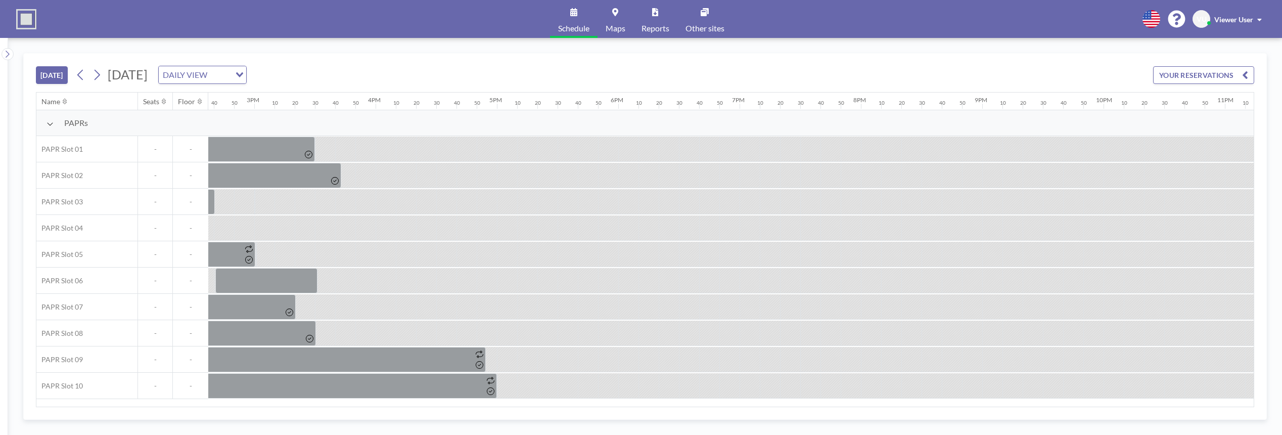
scroll to position [0, 1878]
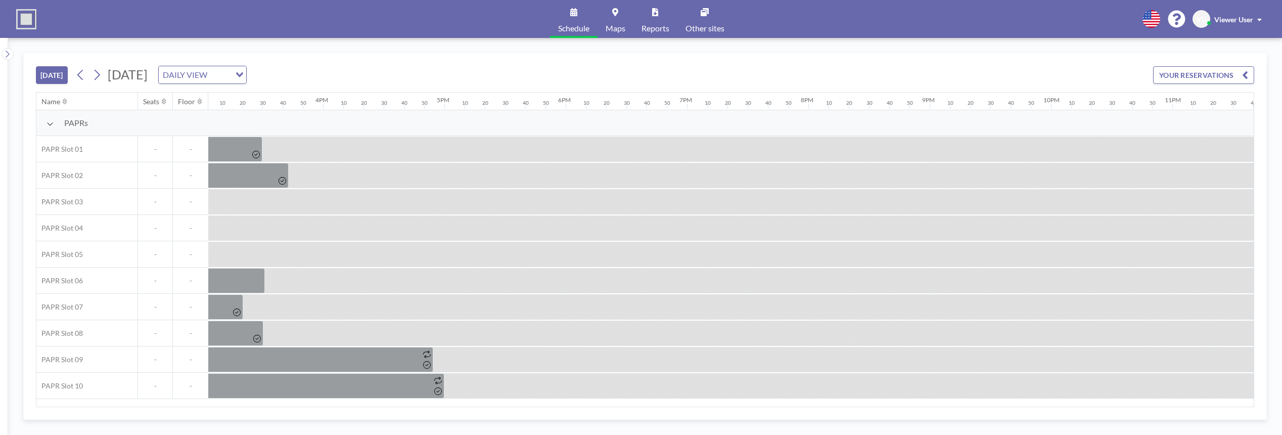
scroll to position [0, 1878]
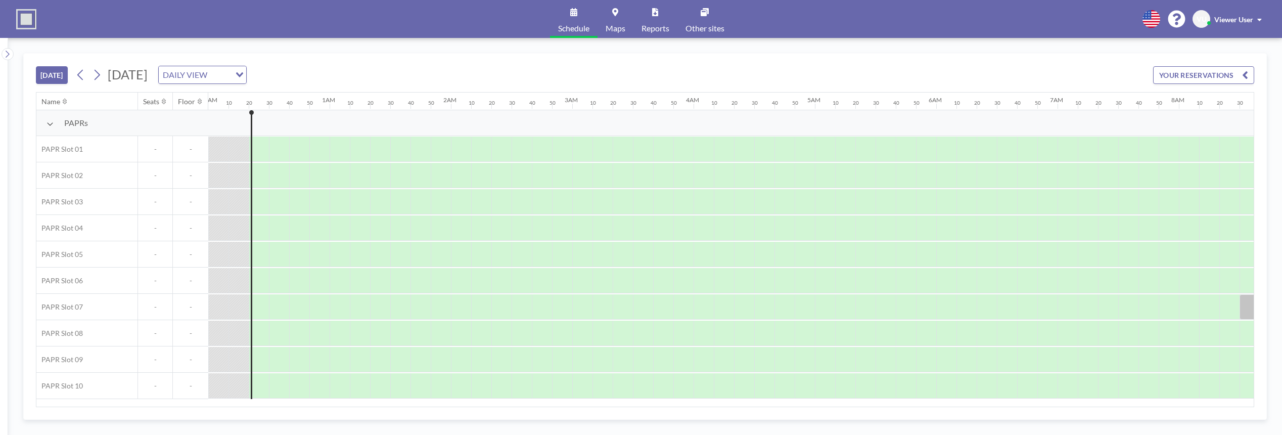
scroll to position [0, 20]
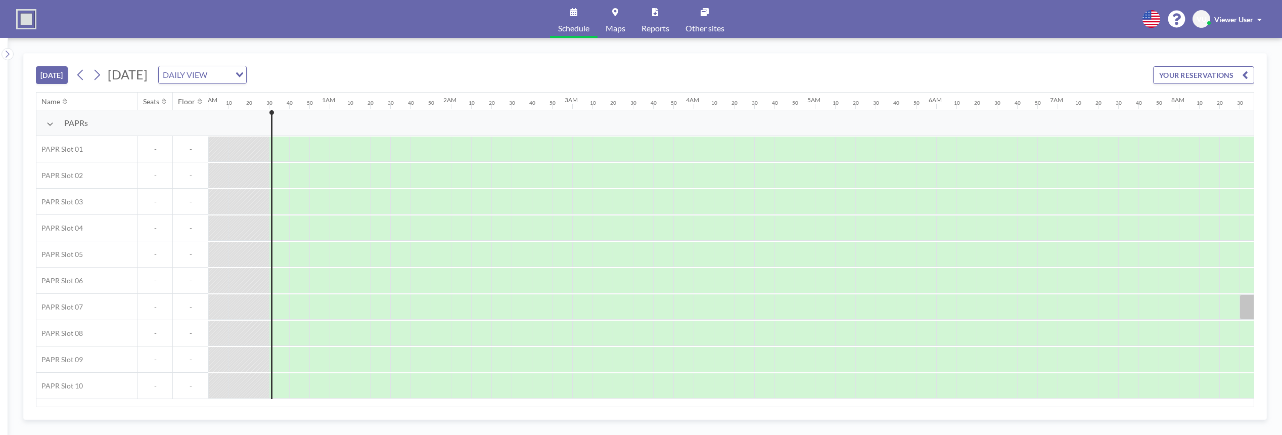
scroll to position [0, 40]
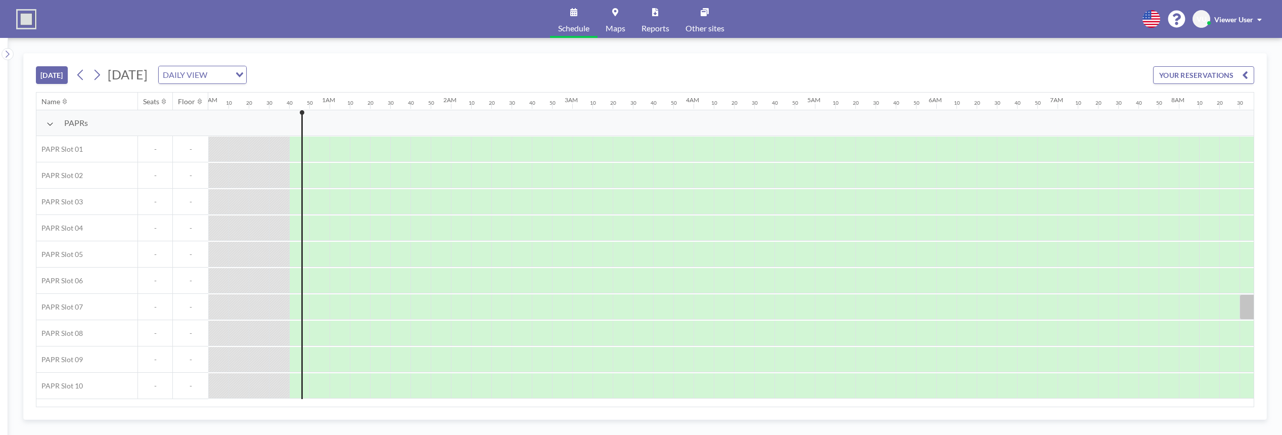
scroll to position [0, 61]
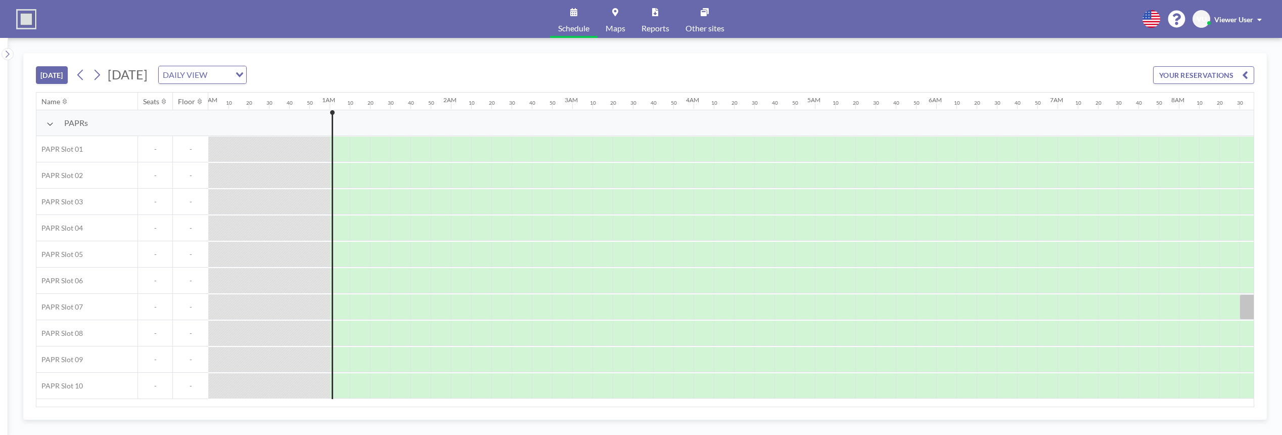
scroll to position [0, 101]
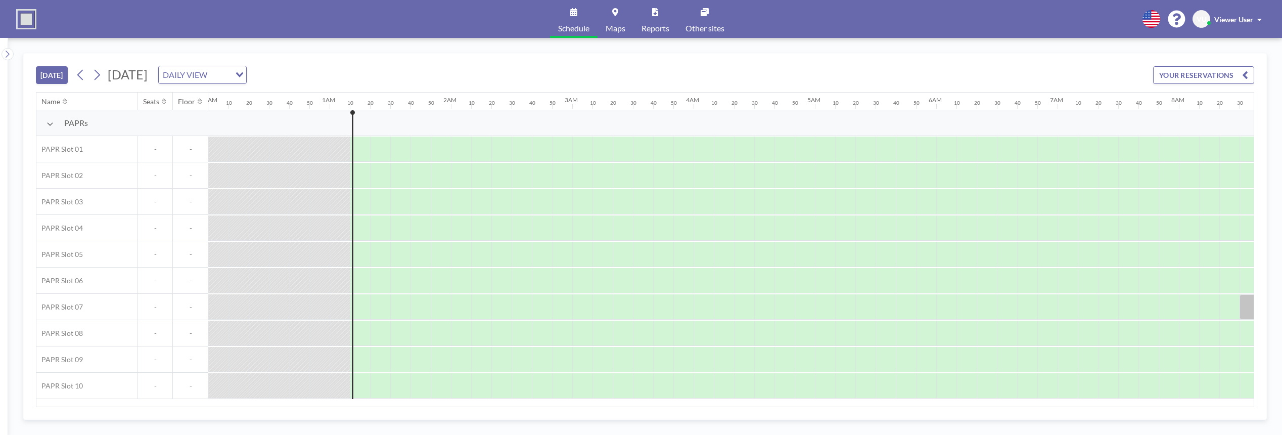
scroll to position [0, 121]
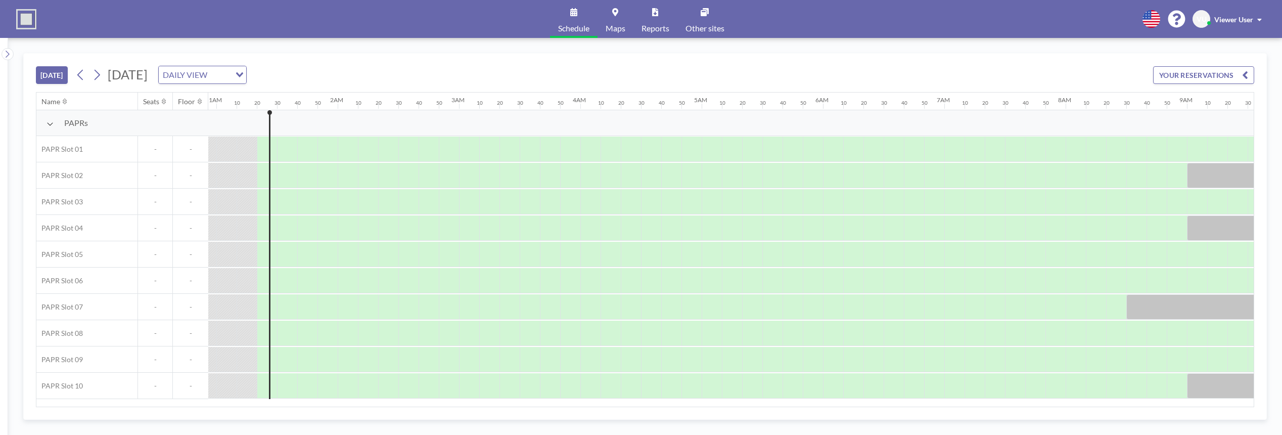
scroll to position [0, 142]
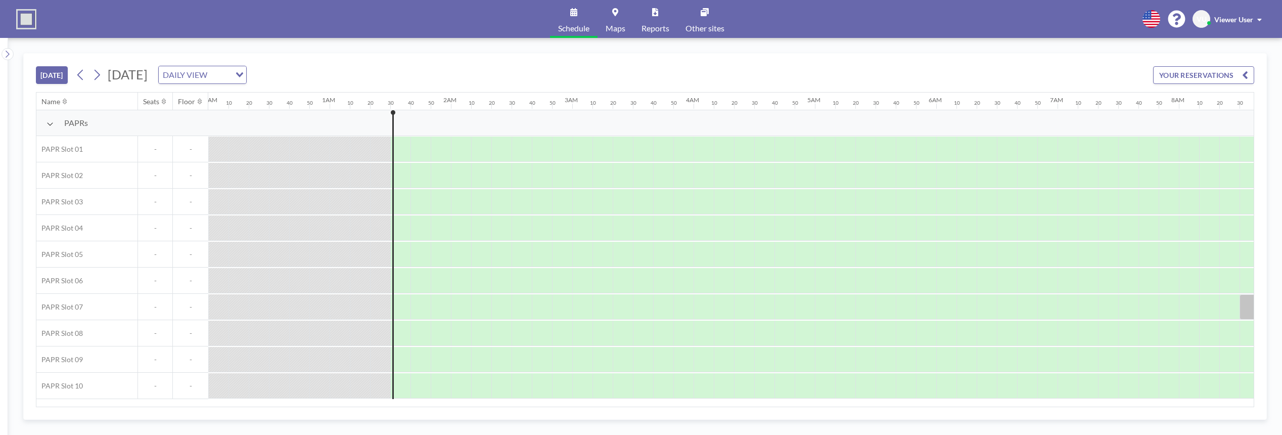
scroll to position [0, 162]
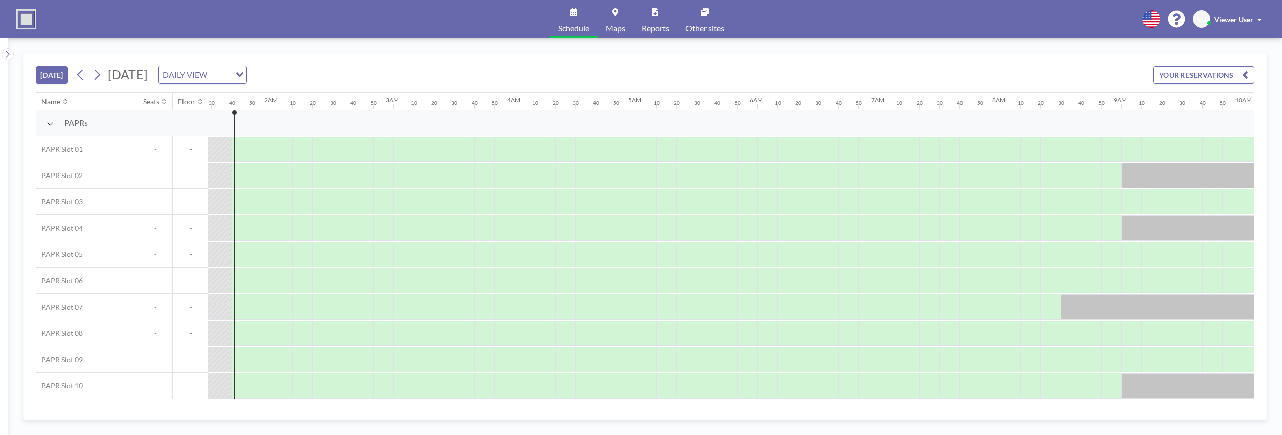
scroll to position [0, 182]
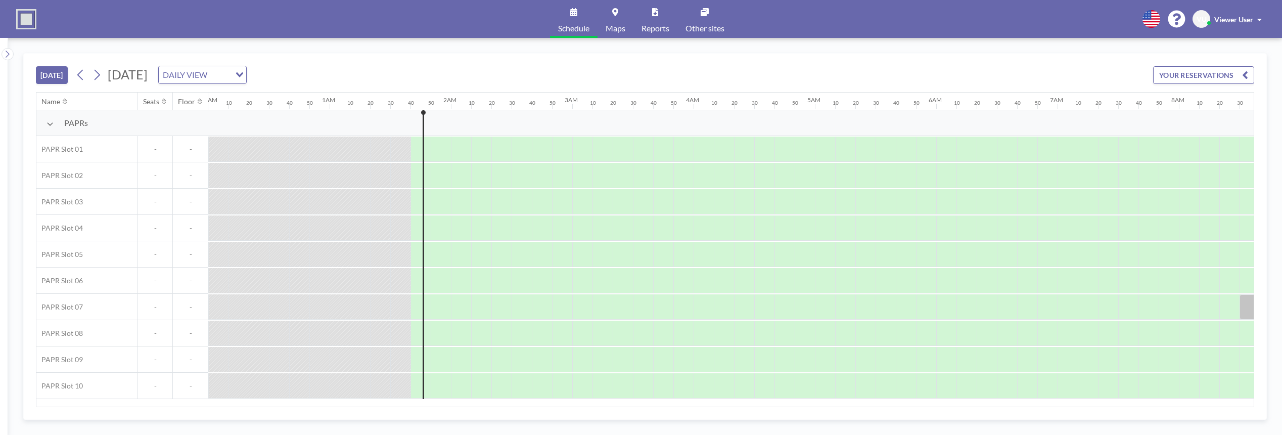
scroll to position [0, 182]
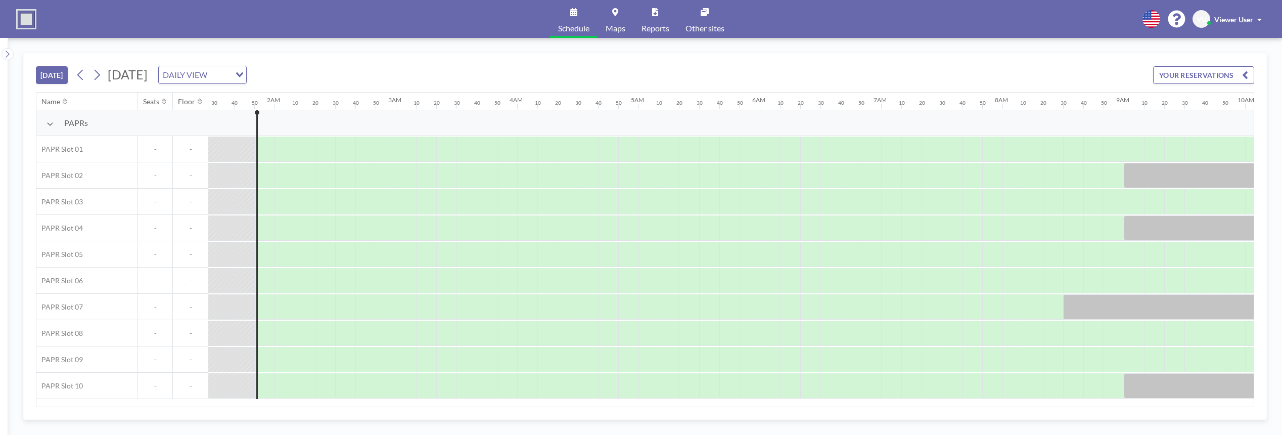
scroll to position [0, 202]
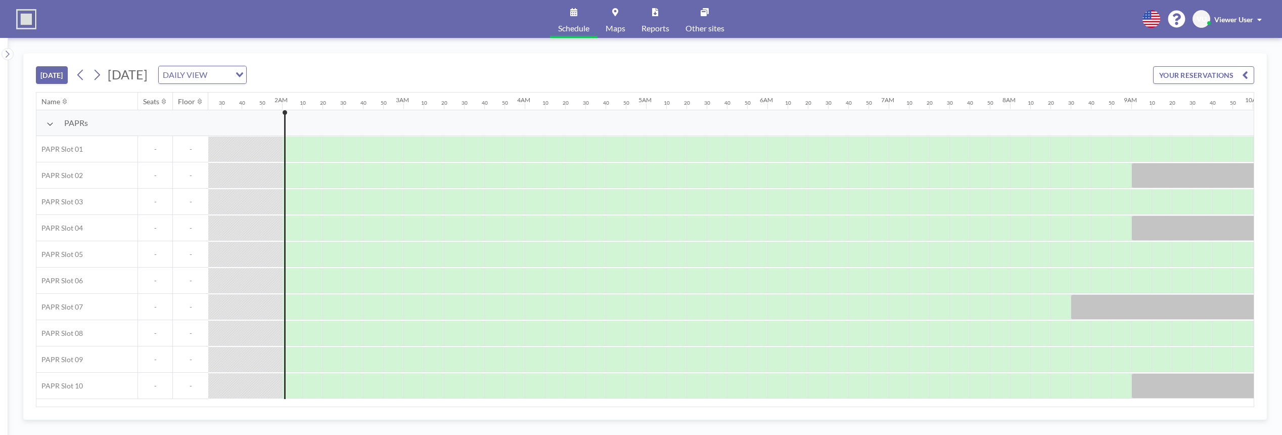
scroll to position [0, 222]
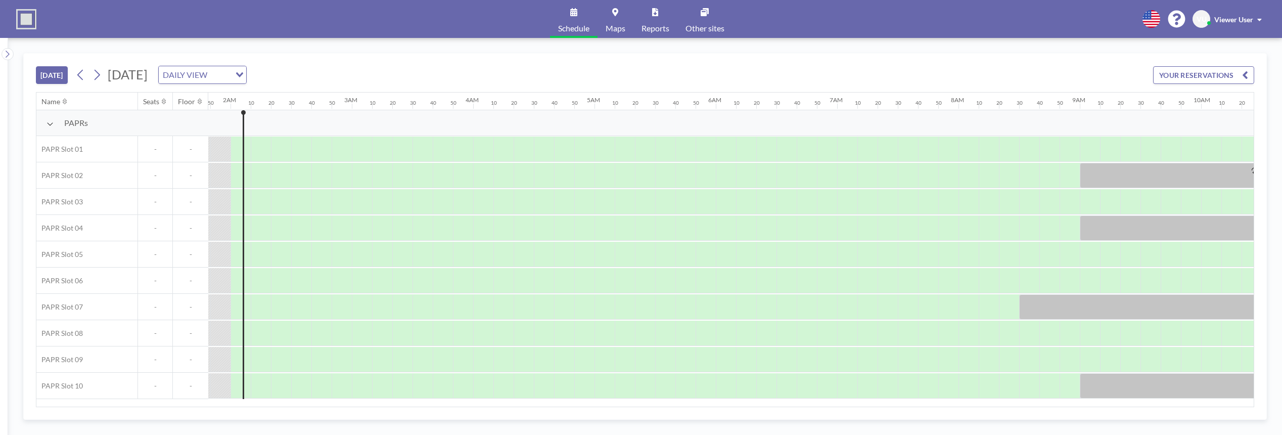
scroll to position [0, 222]
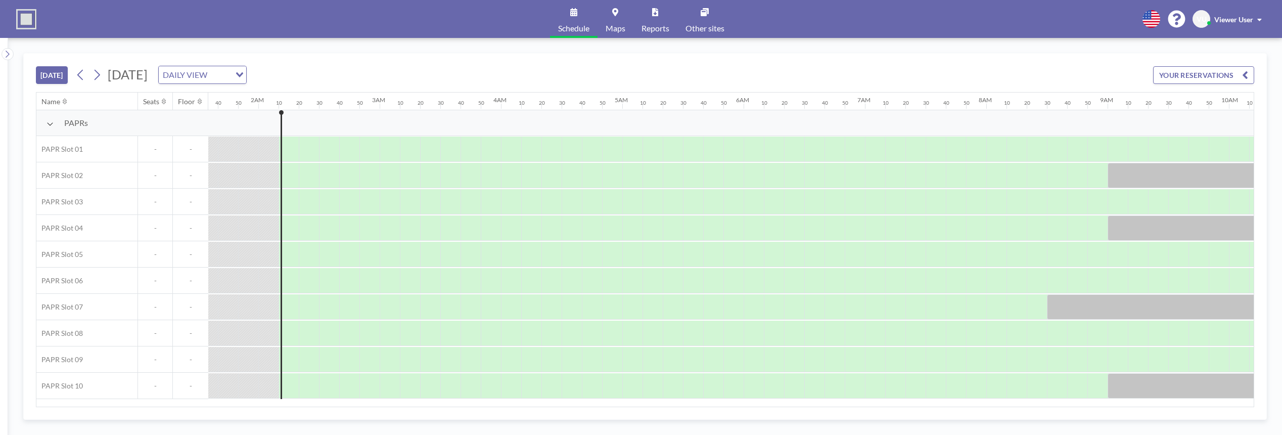
scroll to position [0, 243]
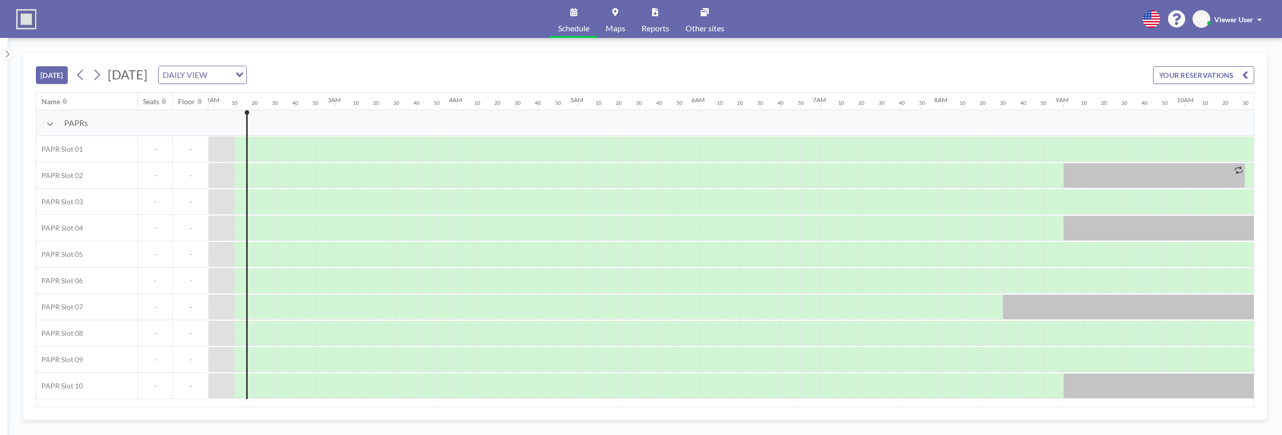
scroll to position [0, 243]
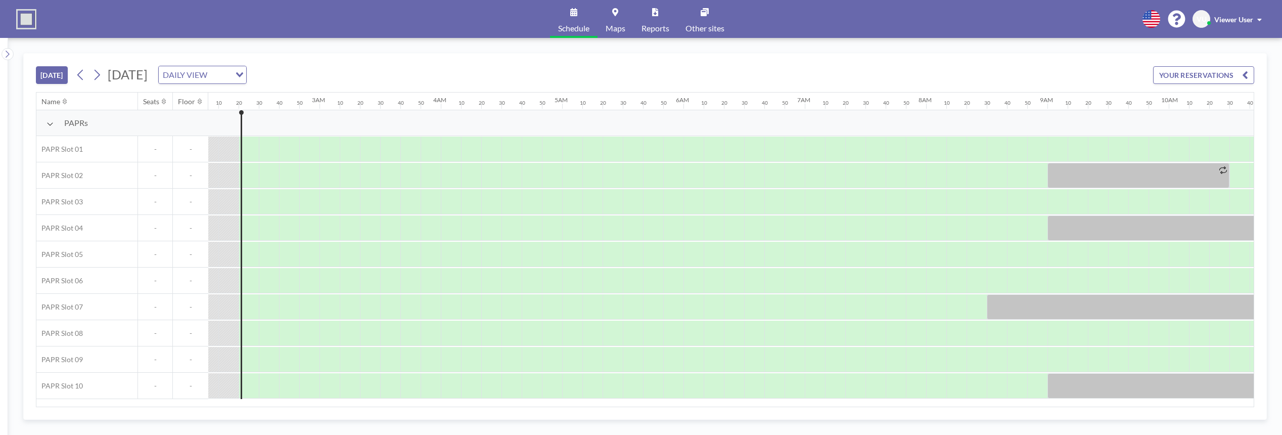
scroll to position [0, 263]
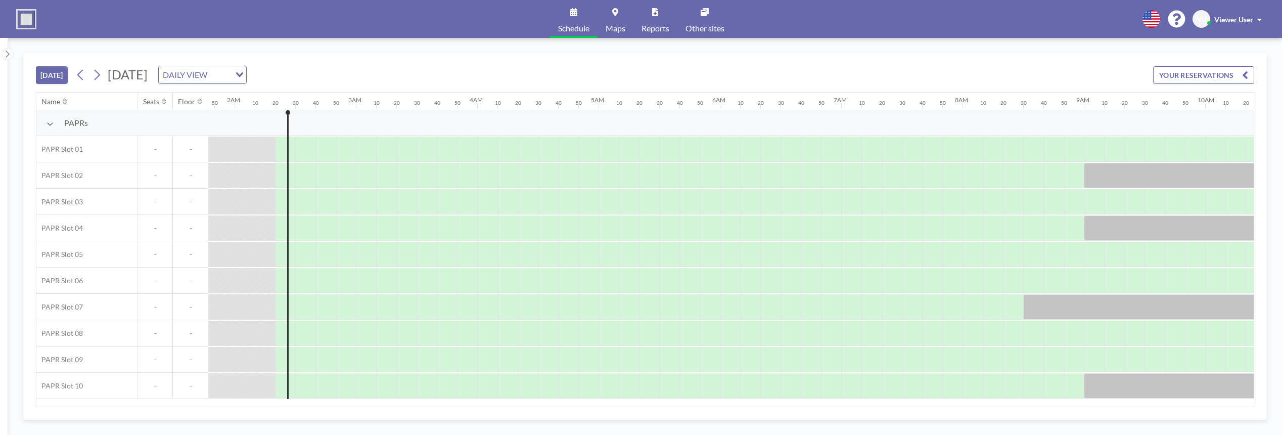
scroll to position [0, 263]
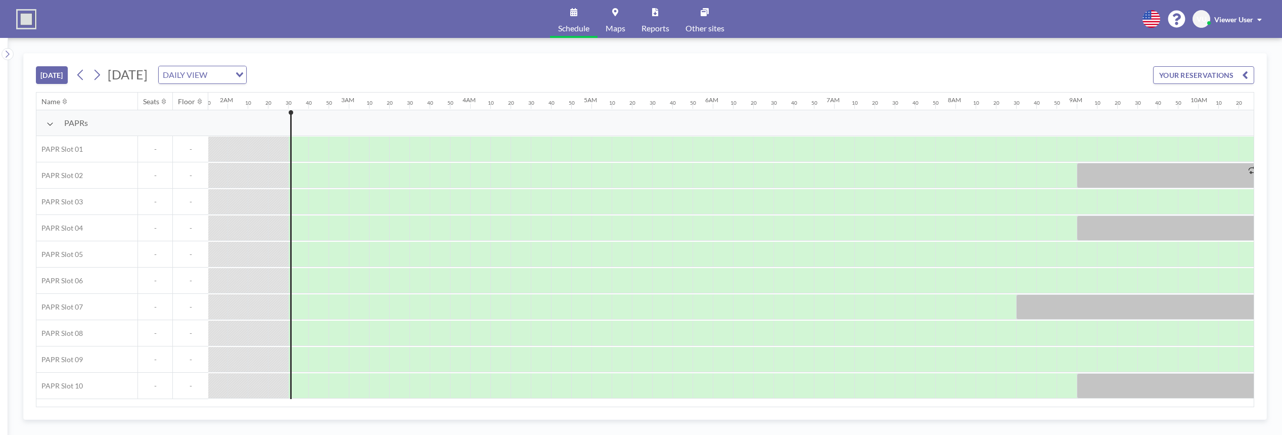
scroll to position [0, 283]
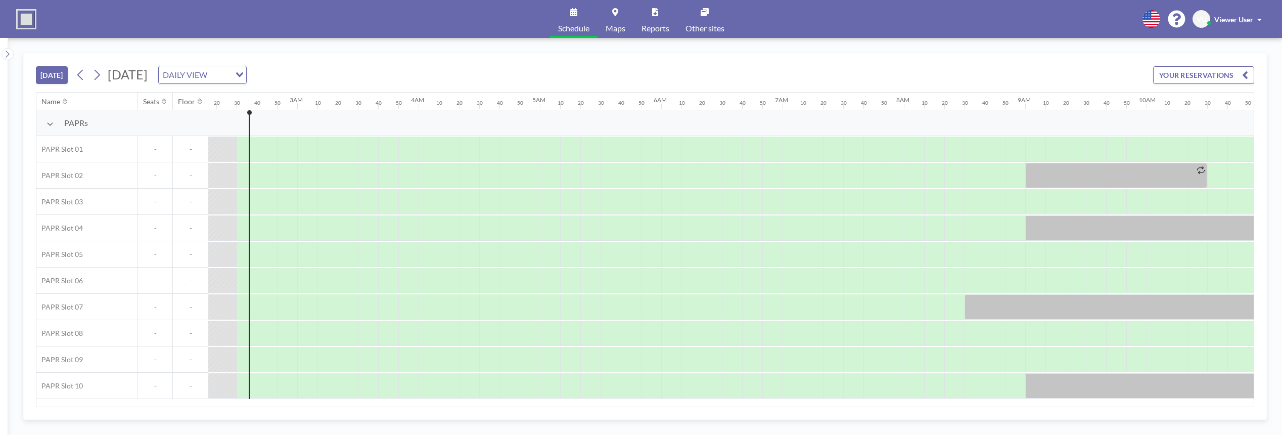
scroll to position [0, 283]
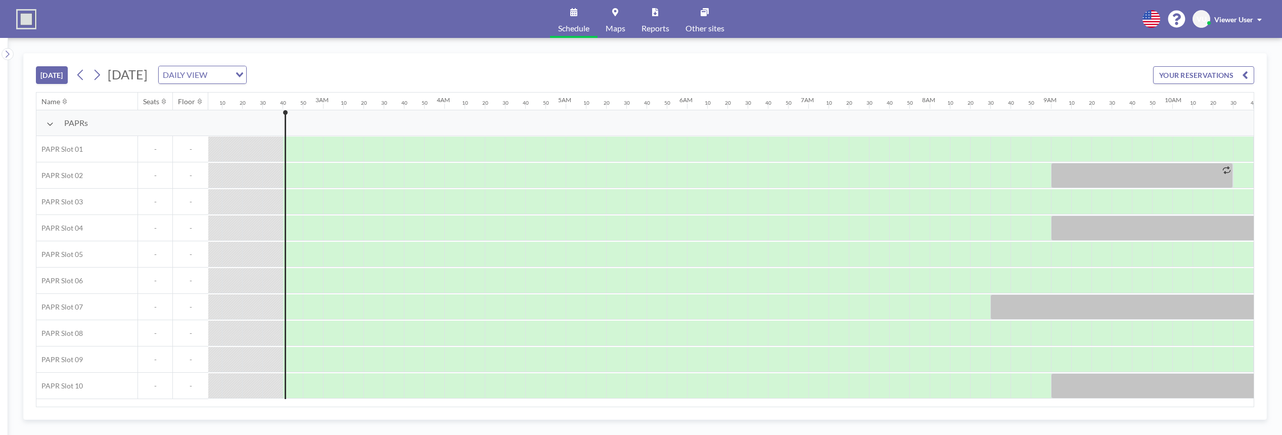
scroll to position [0, 303]
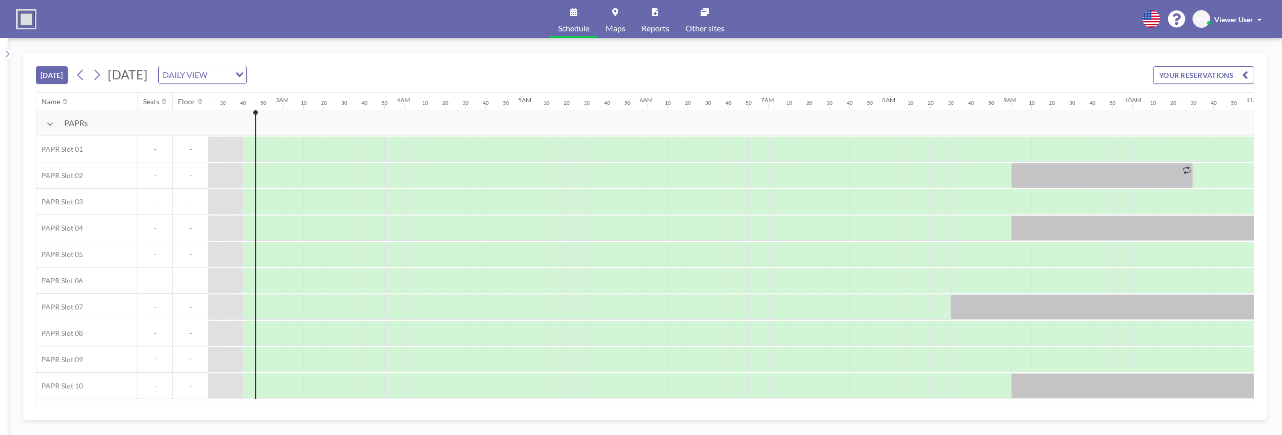
scroll to position [0, 303]
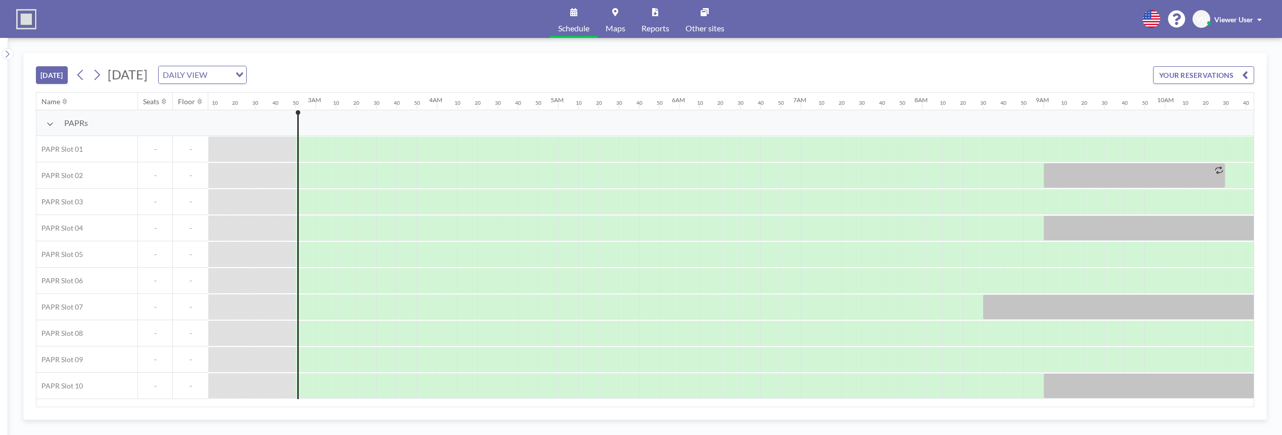
scroll to position [0, 324]
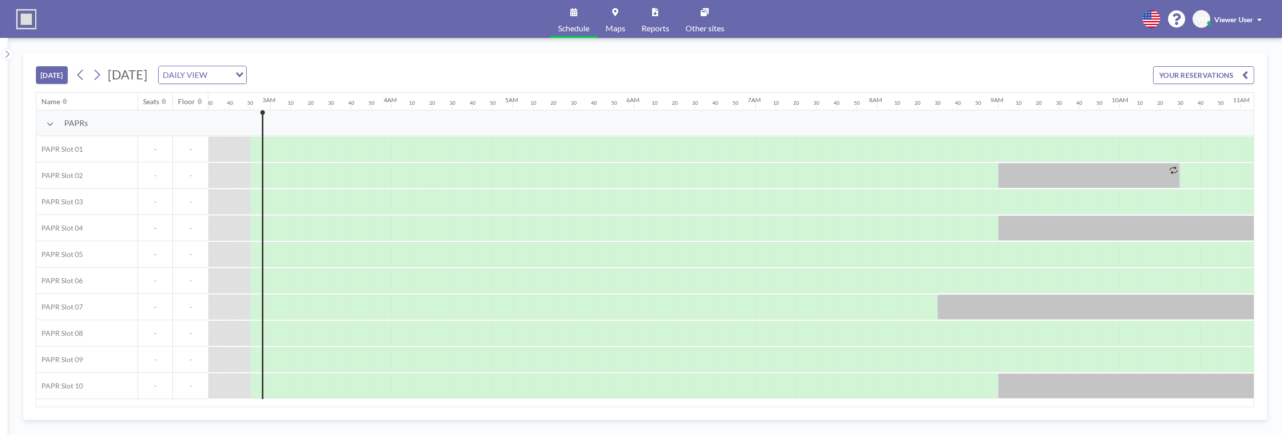
scroll to position [0, 324]
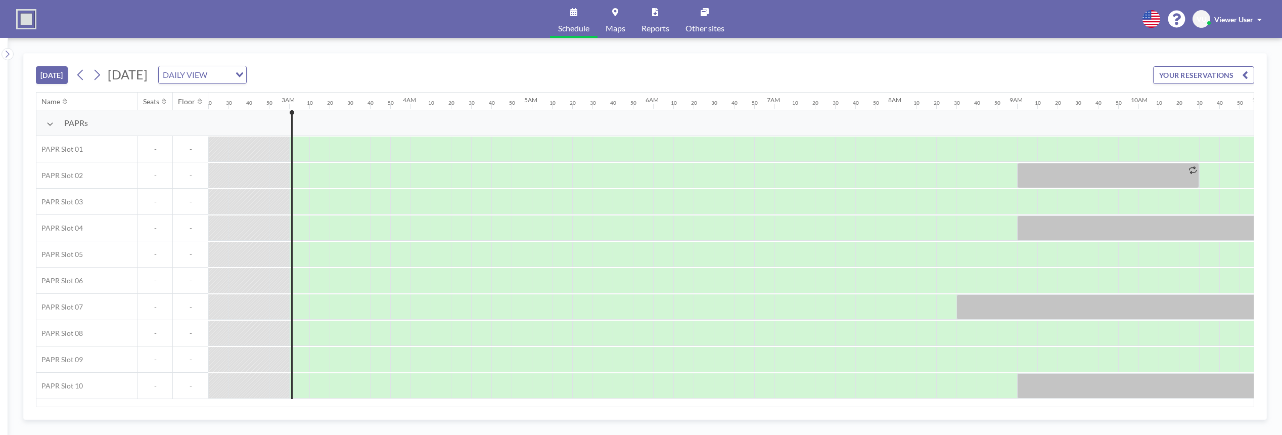
scroll to position [0, 344]
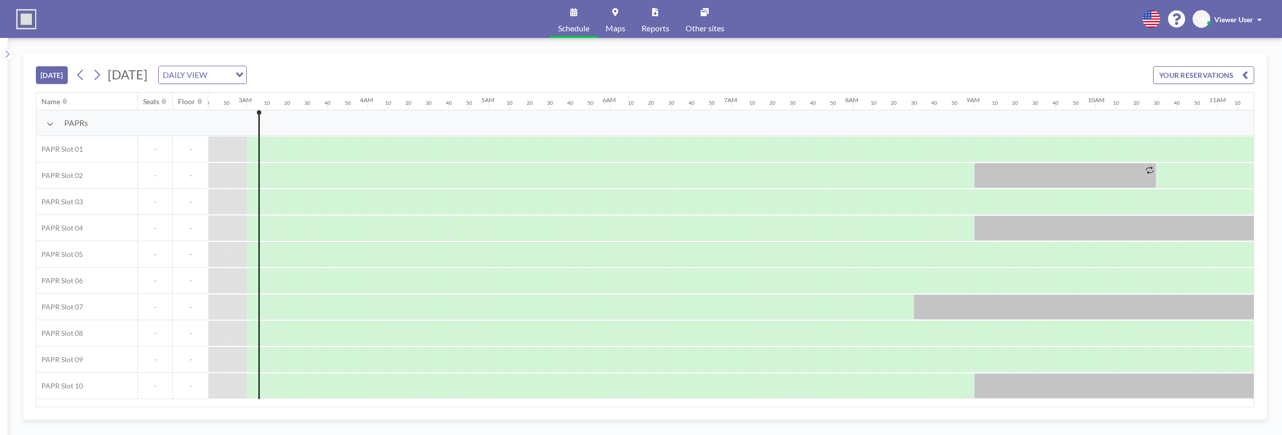
scroll to position [0, 344]
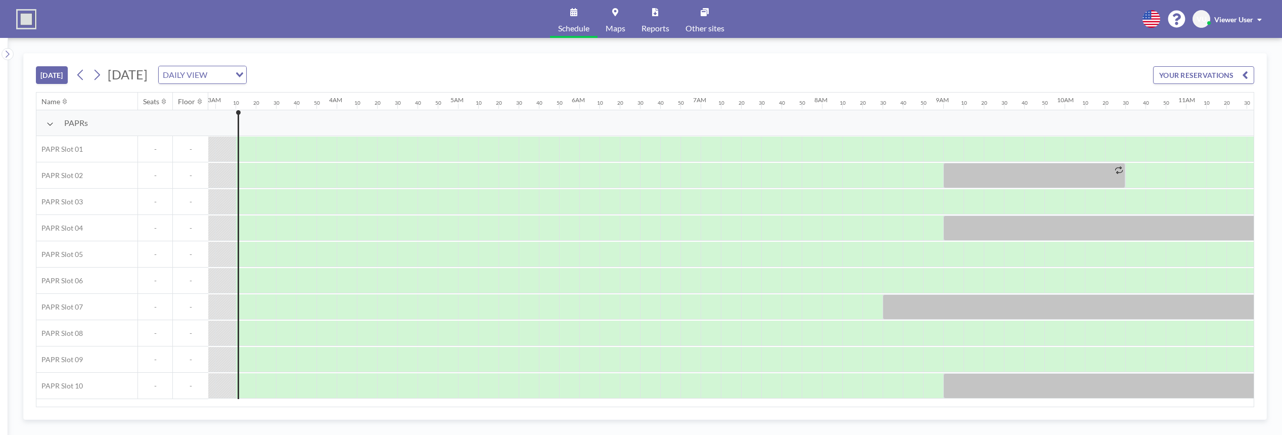
scroll to position [0, 364]
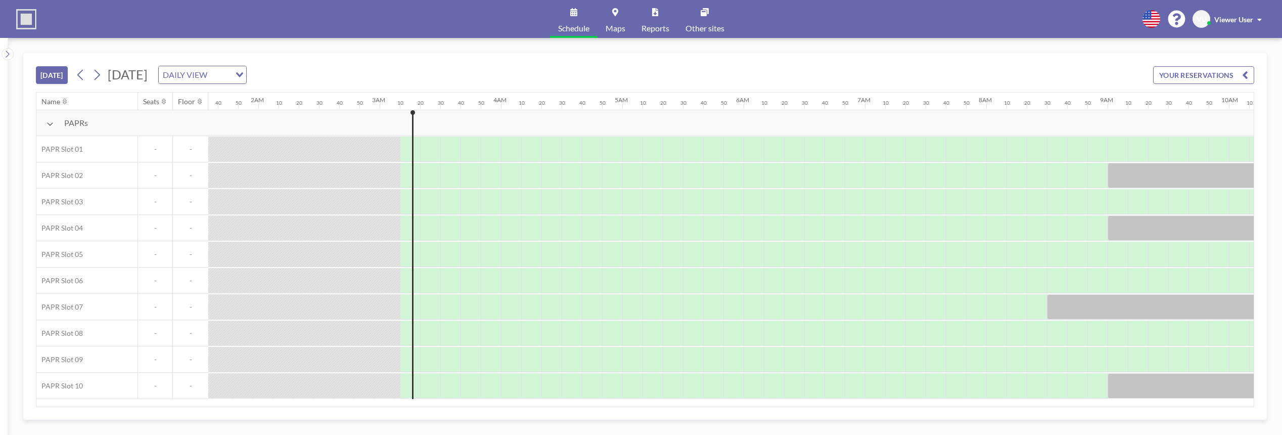
scroll to position [0, 364]
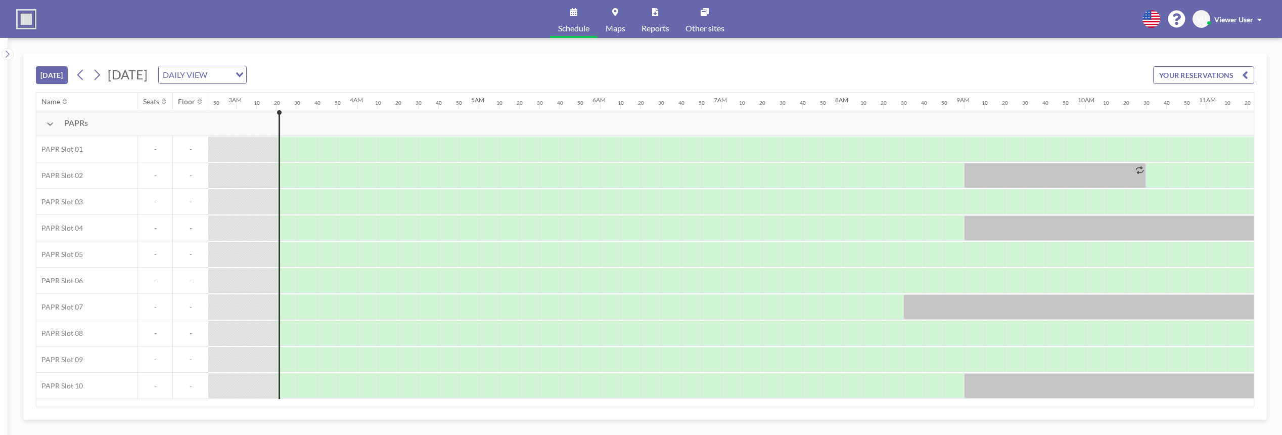
scroll to position [0, 384]
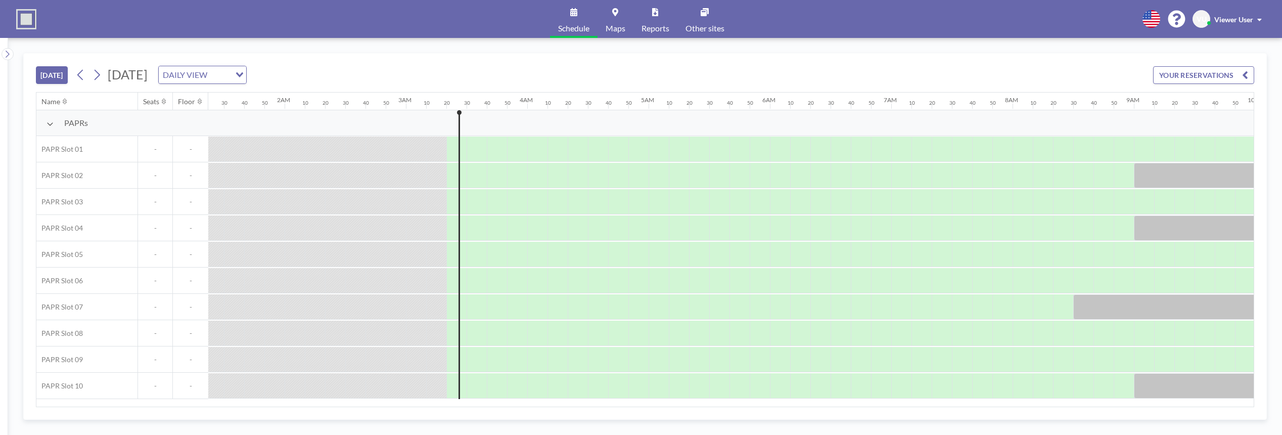
scroll to position [0, 384]
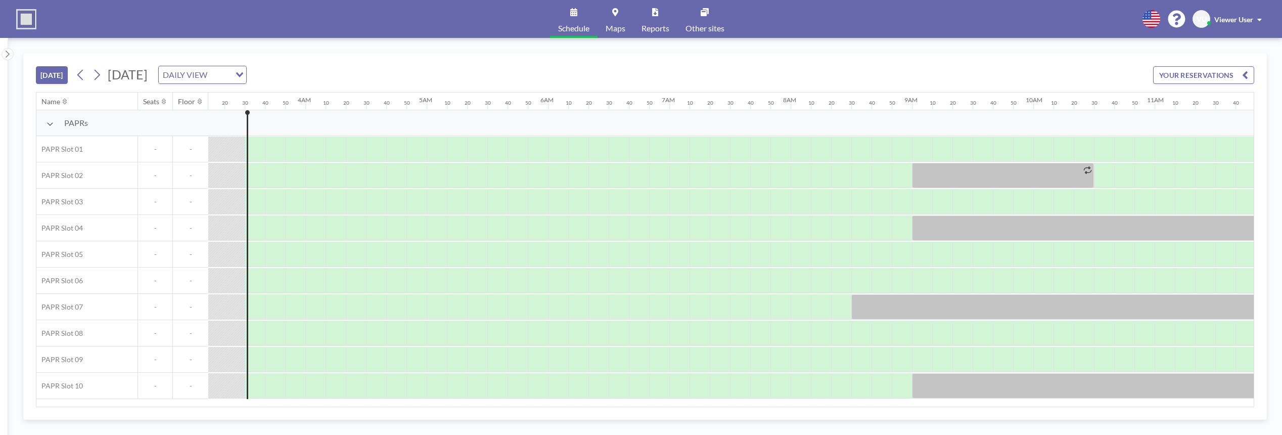
scroll to position [0, 405]
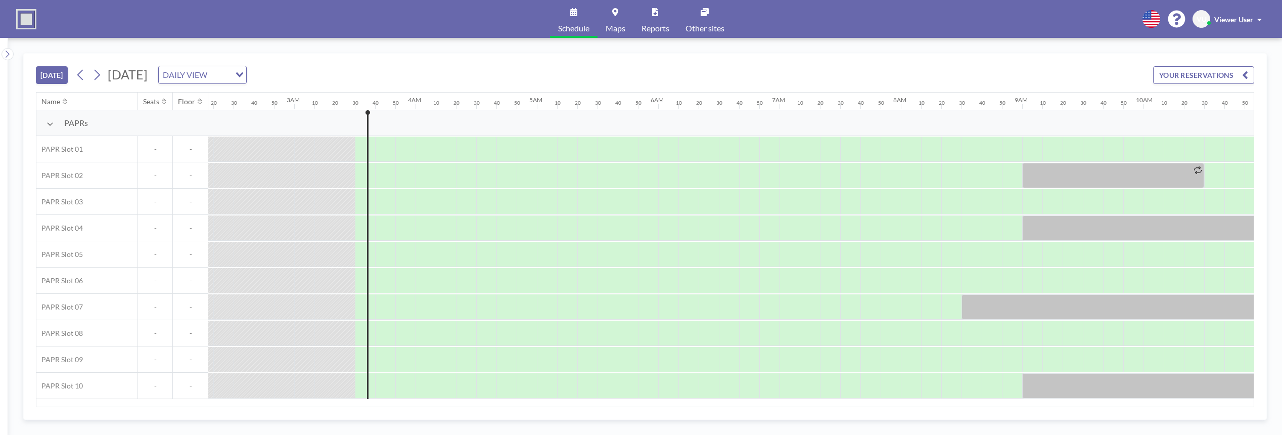
scroll to position [0, 405]
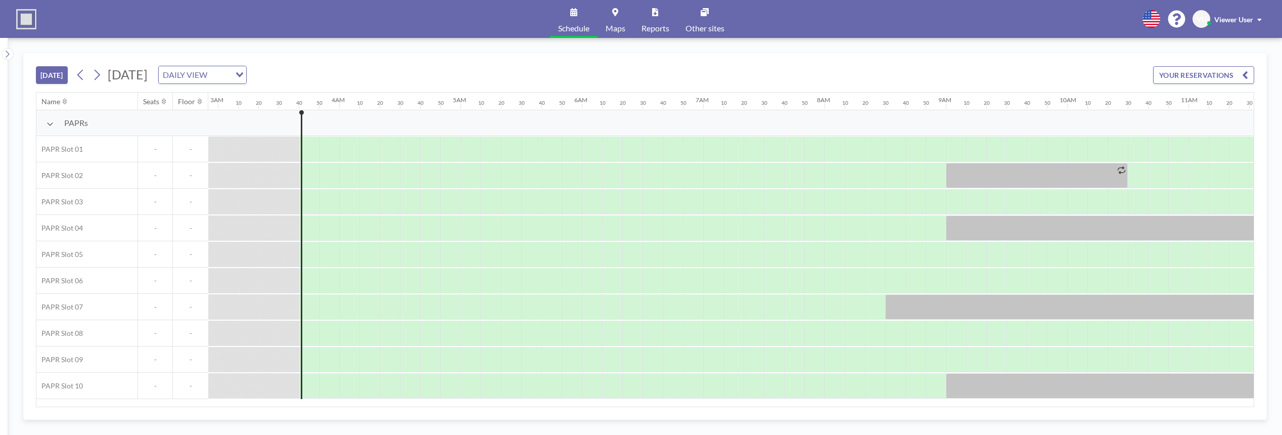
scroll to position [0, 425]
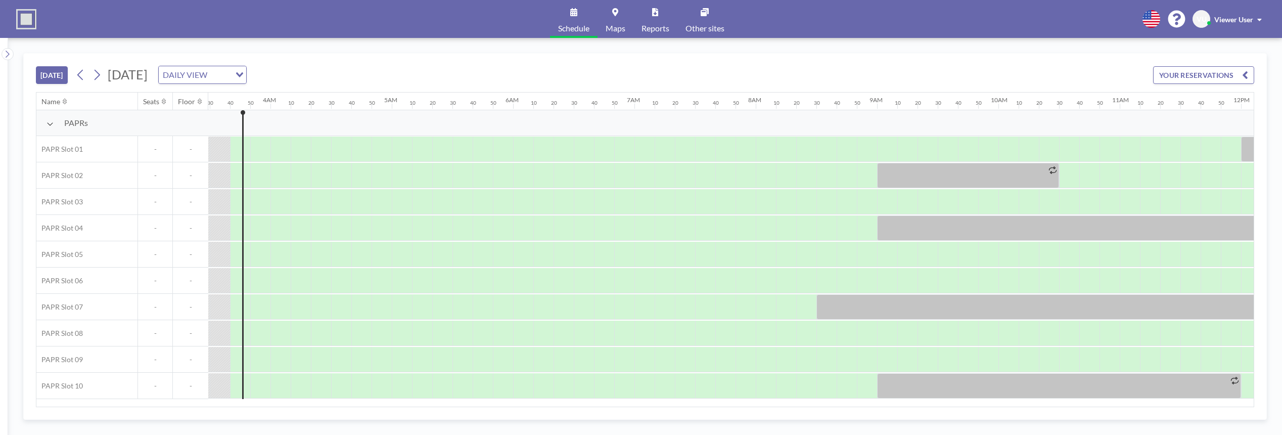
scroll to position [0, 425]
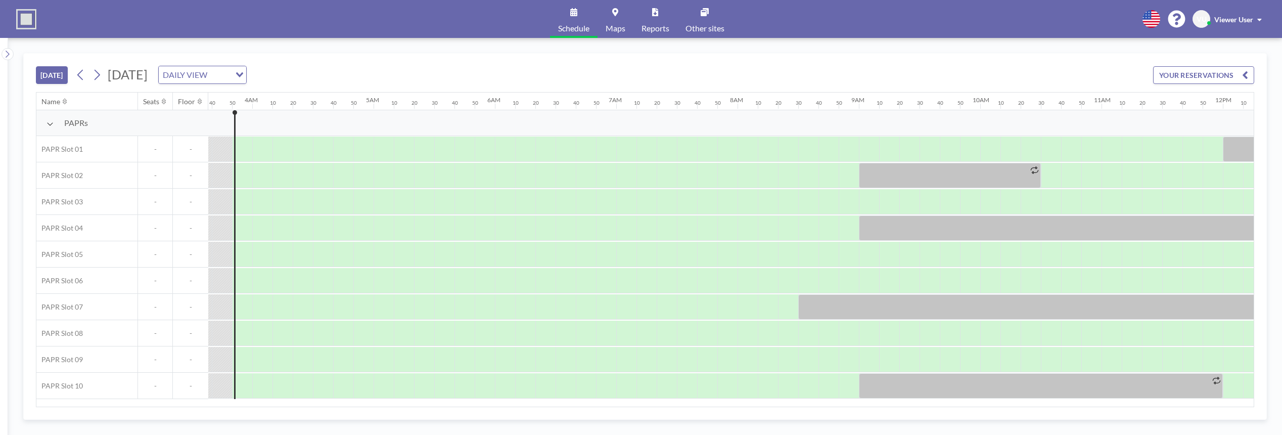
scroll to position [0, 445]
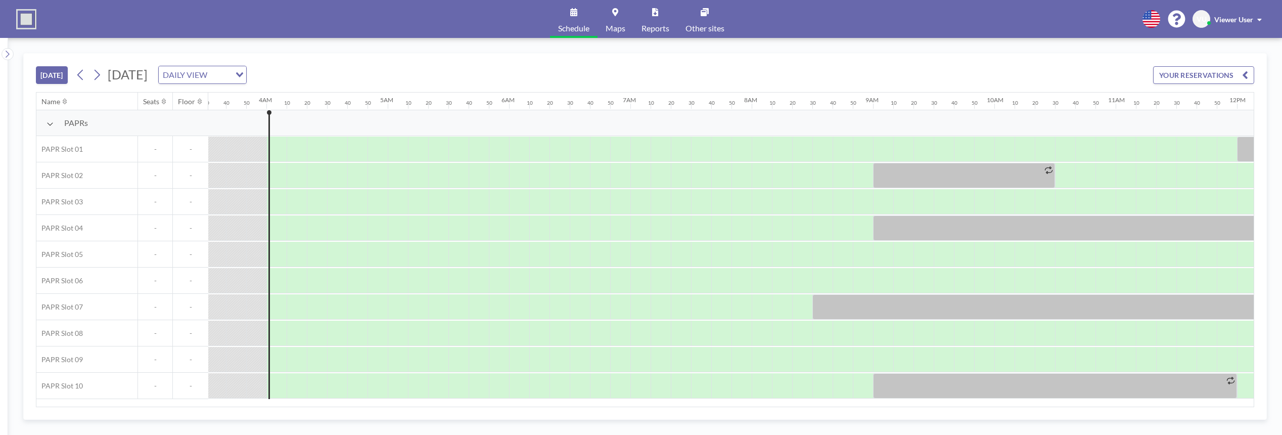
scroll to position [0, 465]
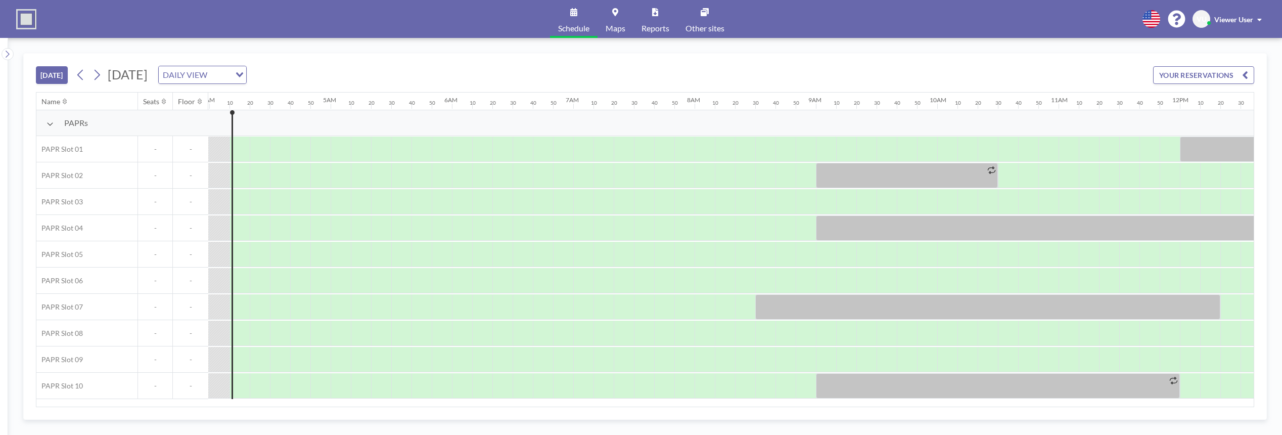
scroll to position [0, 485]
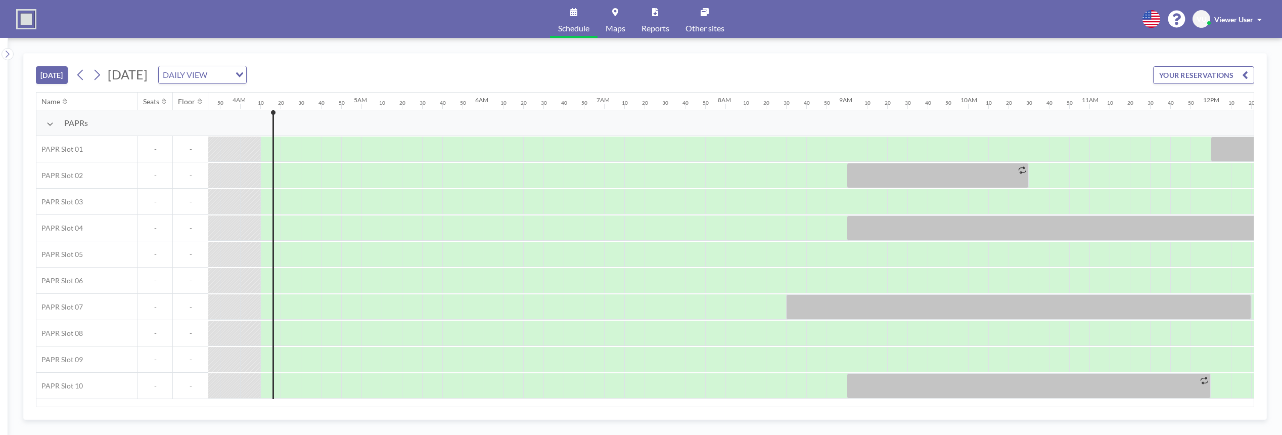
scroll to position [0, 485]
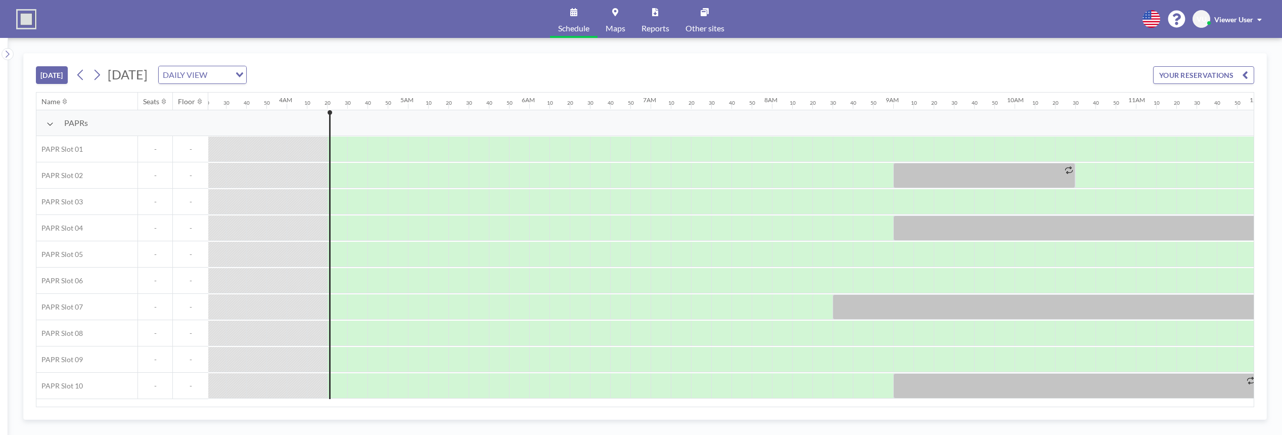
scroll to position [0, 506]
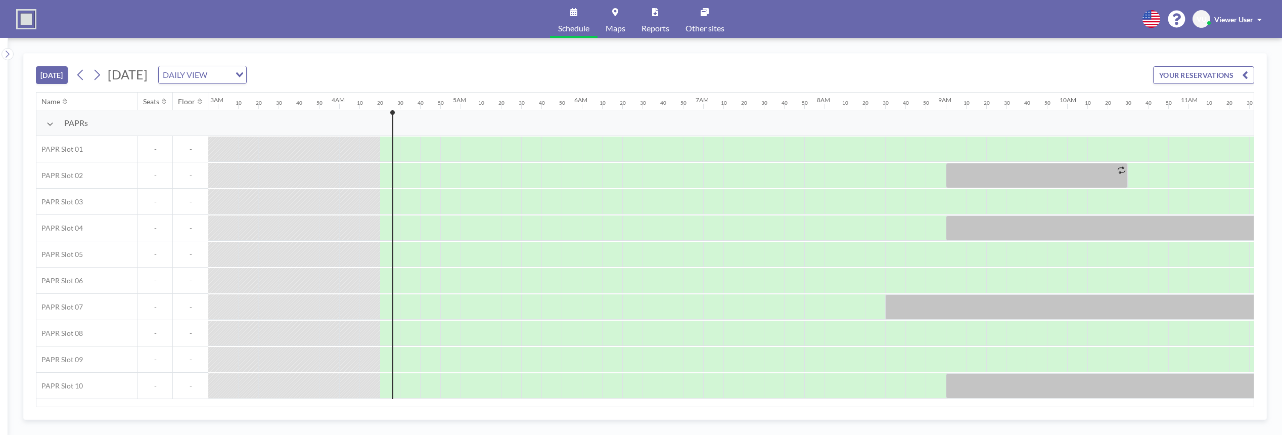
scroll to position [0, 506]
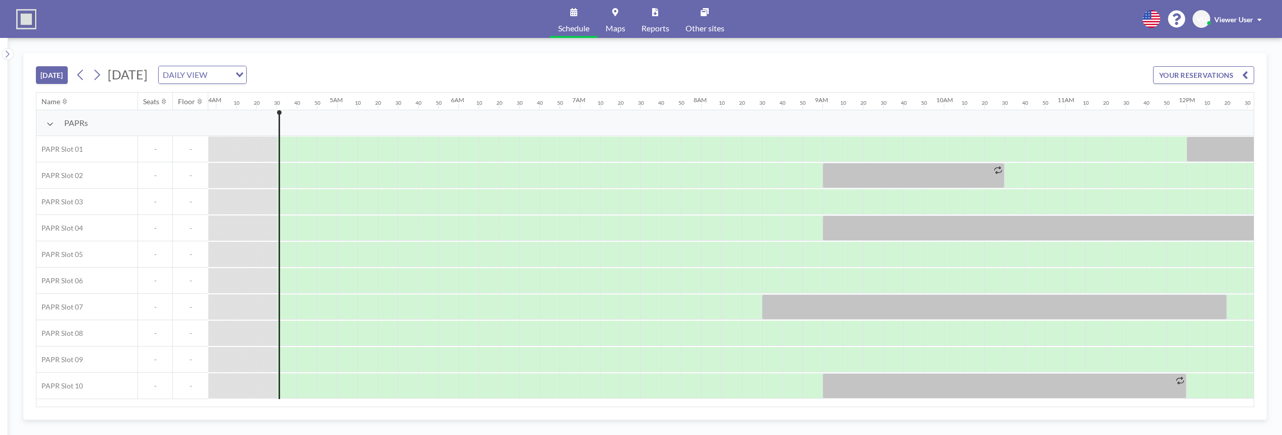
scroll to position [0, 526]
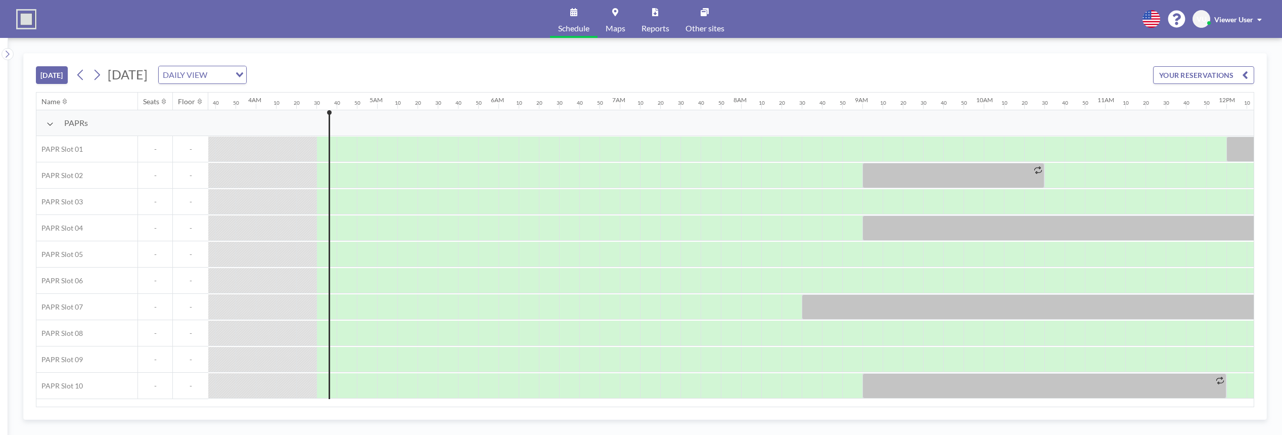
scroll to position [0, 526]
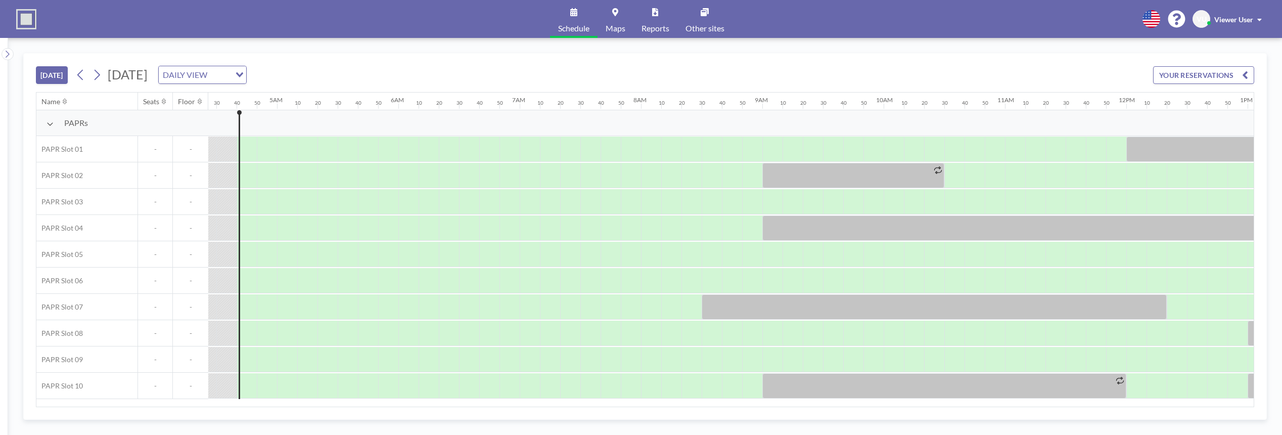
scroll to position [0, 546]
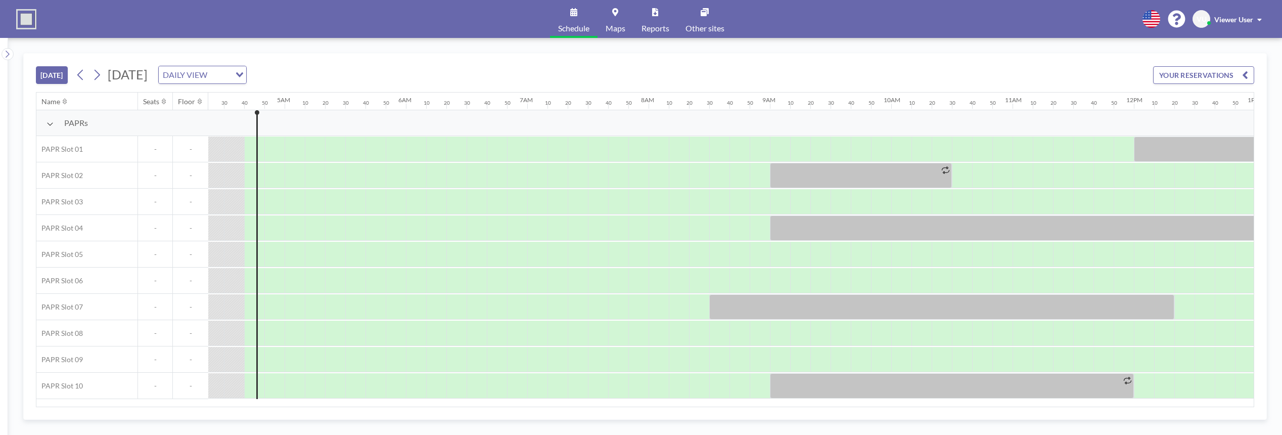
scroll to position [0, 546]
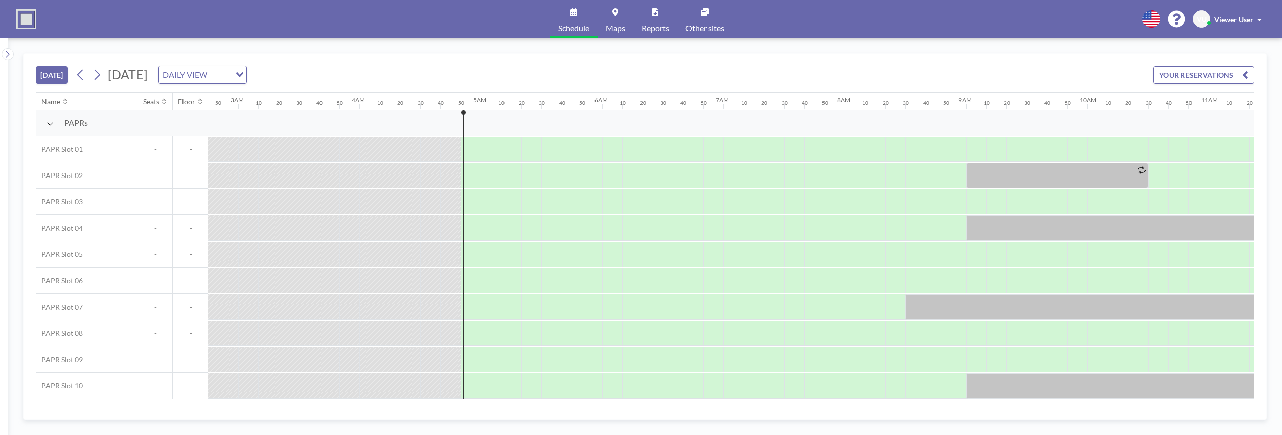
scroll to position [0, 566]
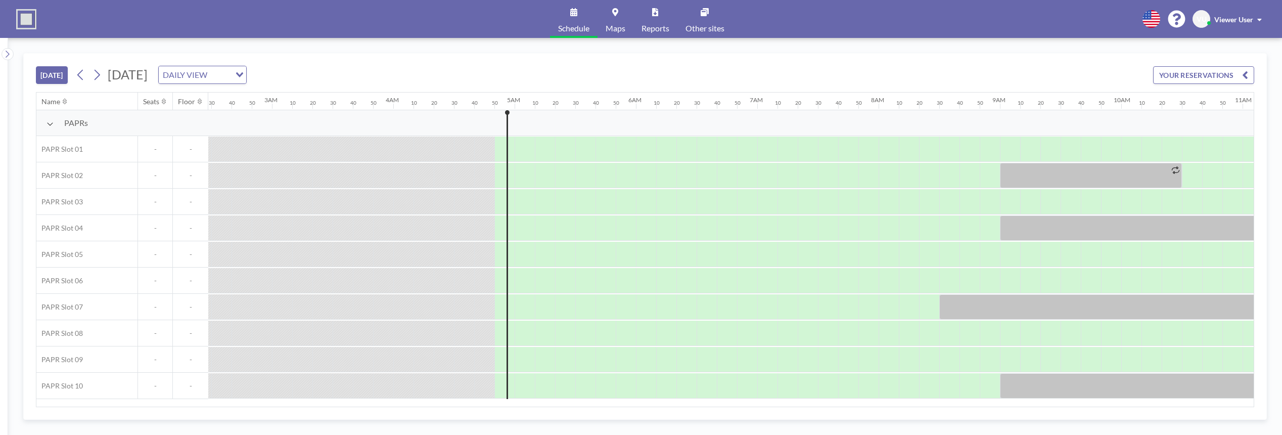
scroll to position [0, 566]
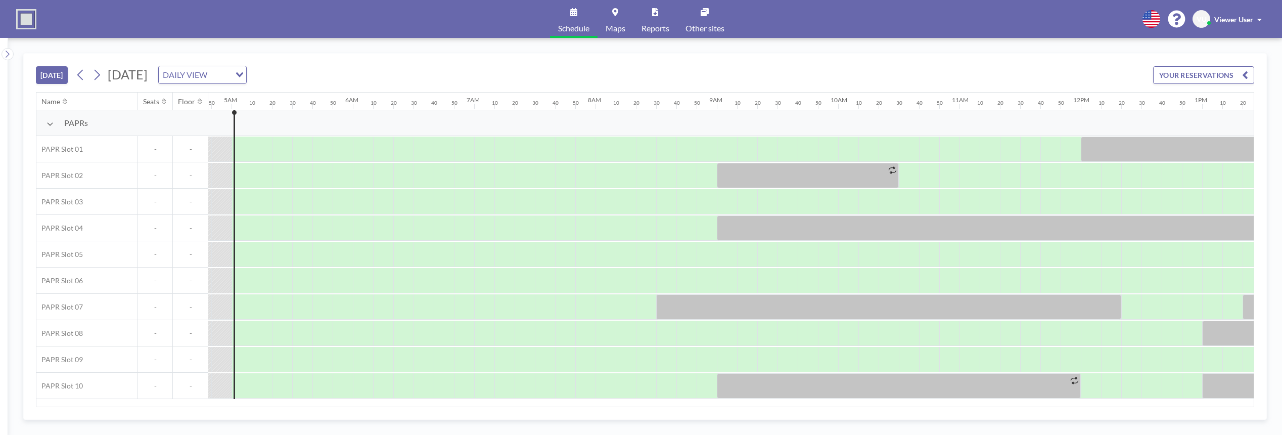
scroll to position [0, 587]
